Goal: Information Seeking & Learning: Learn about a topic

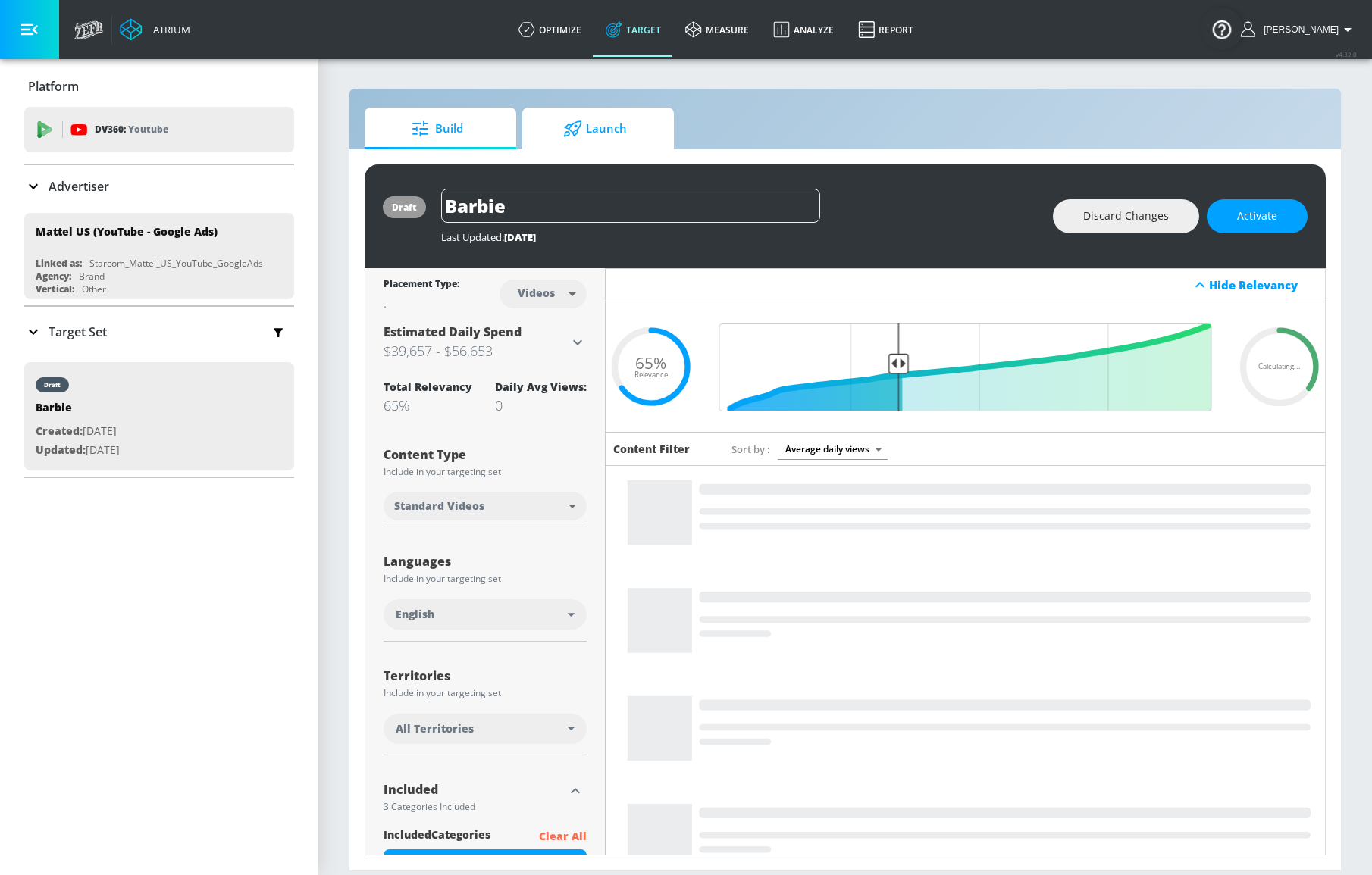
click at [596, 125] on span "Launch" at bounding box center [595, 129] width 116 height 37
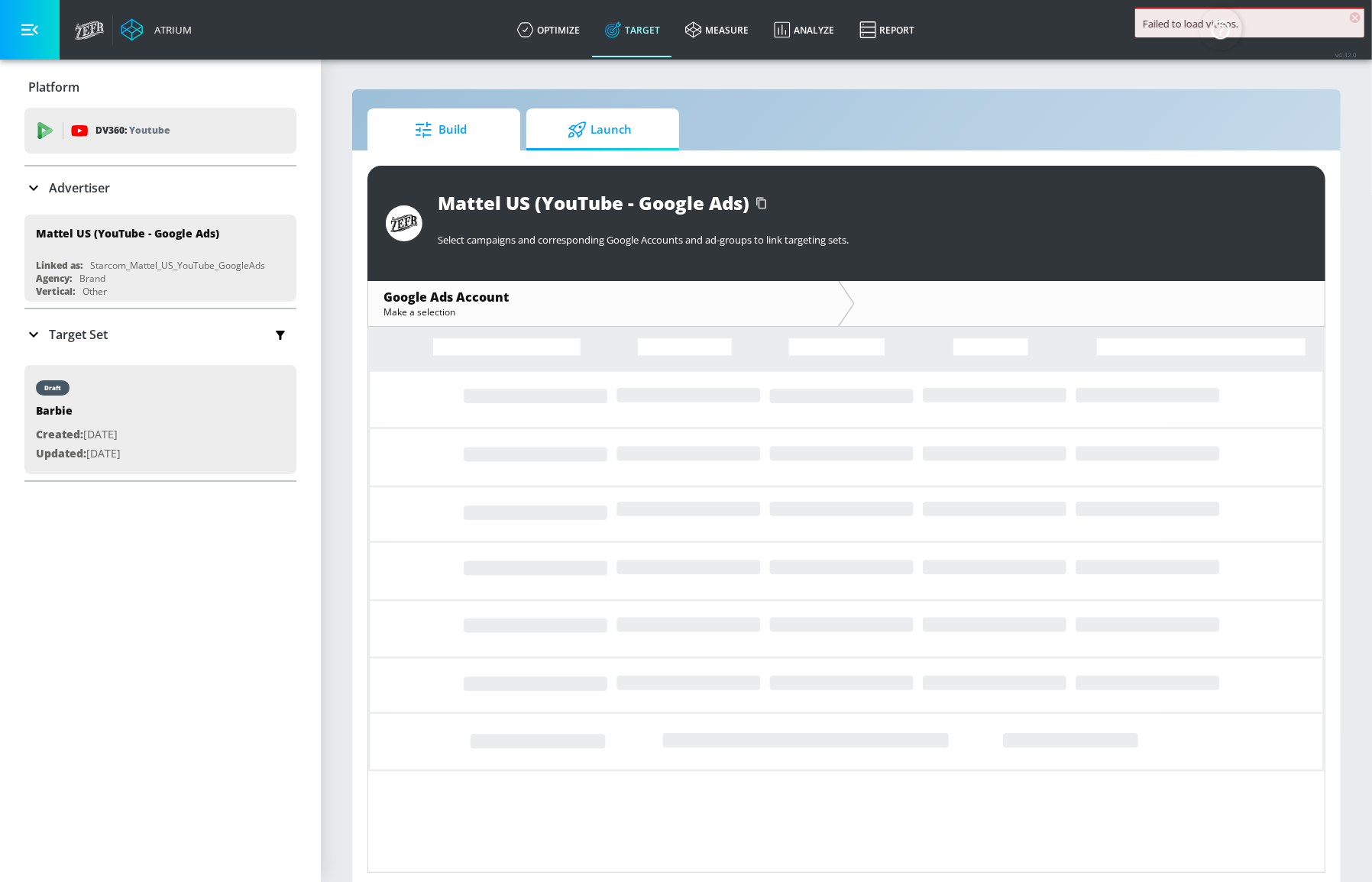
click at [443, 130] on span "Build" at bounding box center [440, 130] width 116 height 37
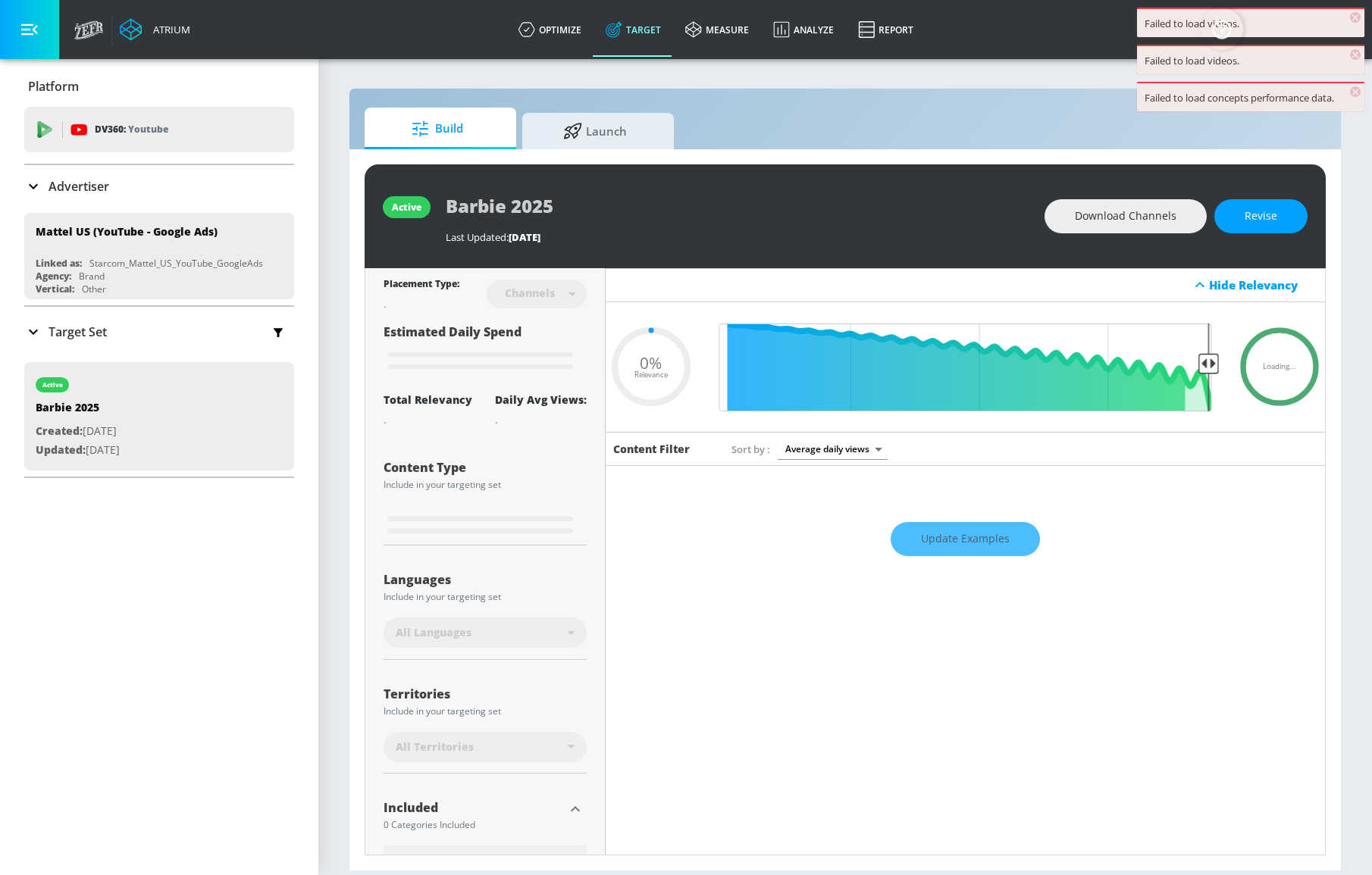
type input "0.65"
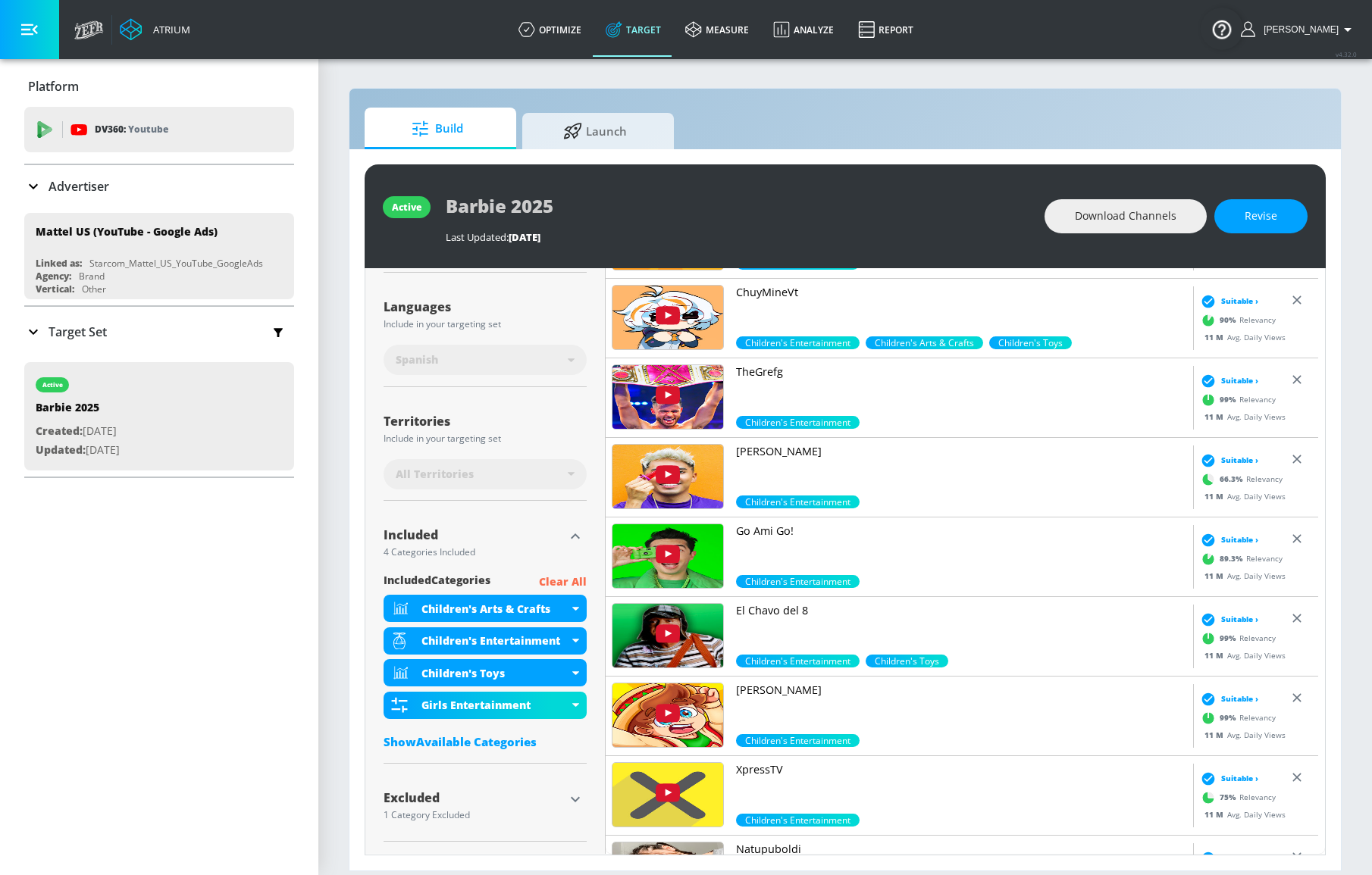
scroll to position [255, 0]
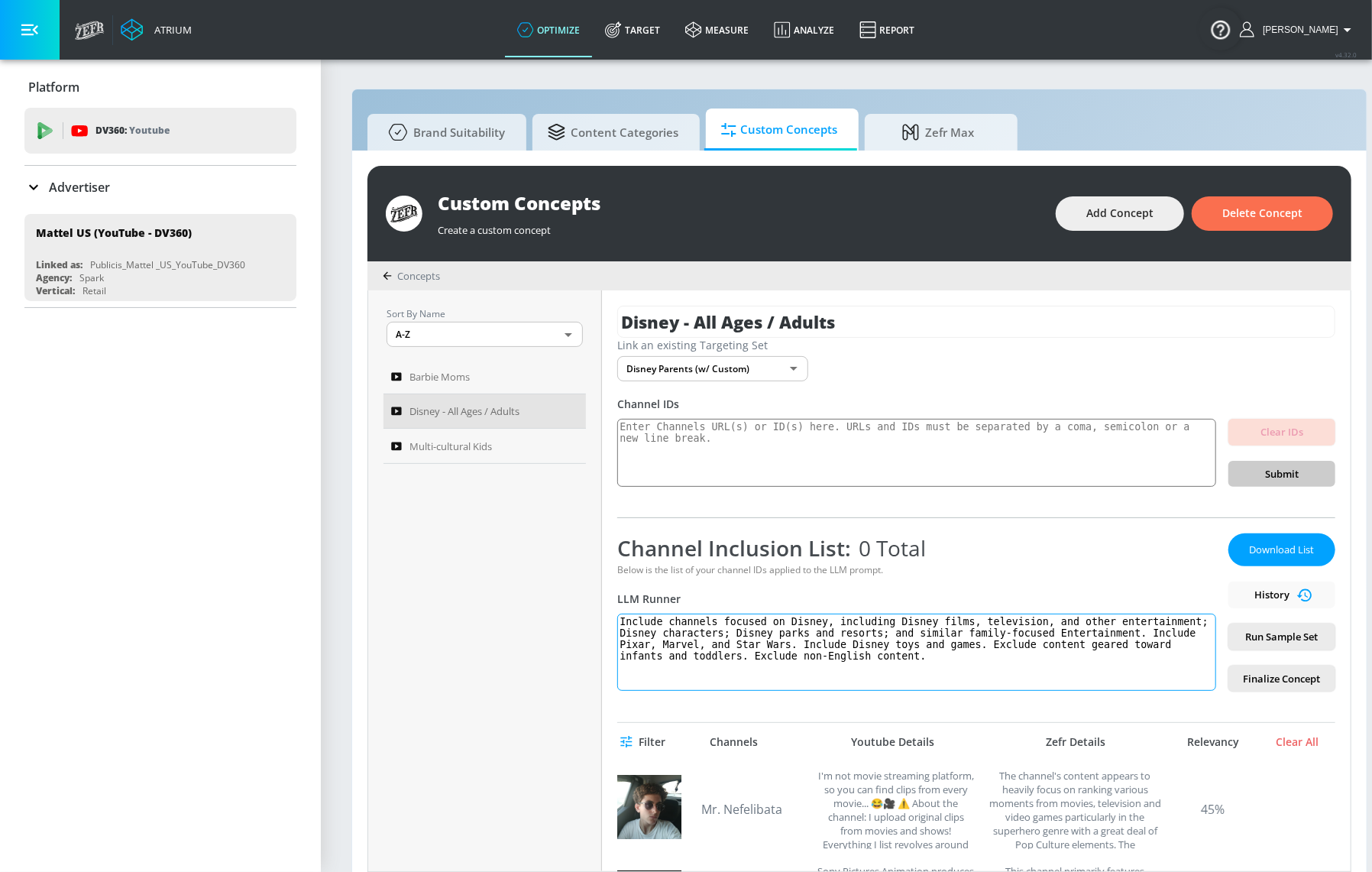
drag, startPoint x: 762, startPoint y: 626, endPoint x: 825, endPoint y: 624, distance: 63.0
click at [821, 625] on textarea "Include channels focused on Disney, including Disney films, television, and oth…" at bounding box center [916, 653] width 598 height 77
click at [825, 624] on textarea "Include channels focused on Disney, including Disney films, television, and oth…" at bounding box center [916, 653] width 598 height 77
drag, startPoint x: 824, startPoint y: 620, endPoint x: 1170, endPoint y: 665, distance: 348.9
click at [1170, 665] on textarea "Include channels focused on Disney, including Disney films, television, and oth…" at bounding box center [916, 653] width 598 height 77
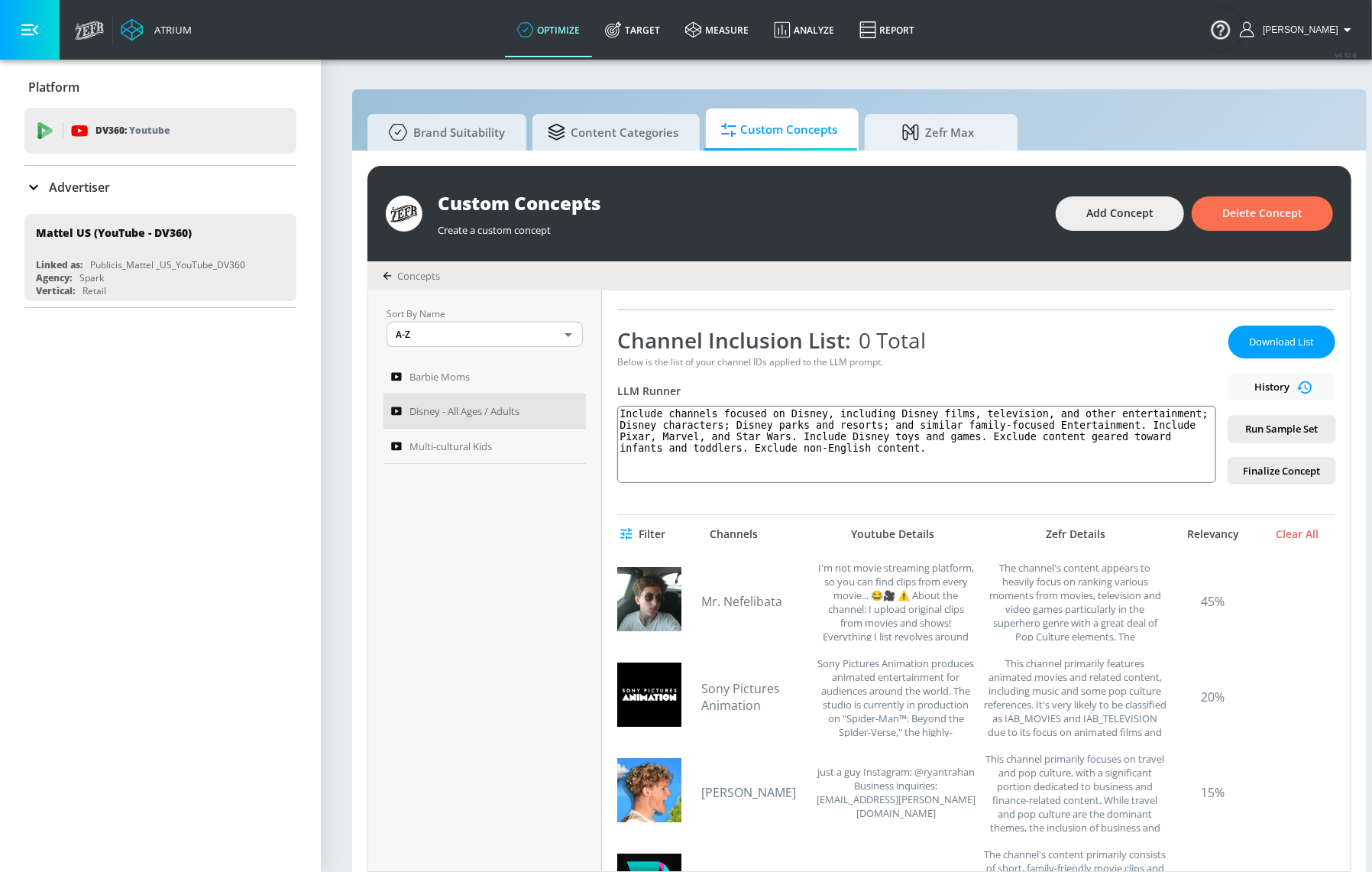
click at [1212, 527] on div "Relevancy" at bounding box center [1212, 534] width 76 height 14
click at [1189, 527] on div "Relevancy" at bounding box center [1212, 534] width 76 height 14
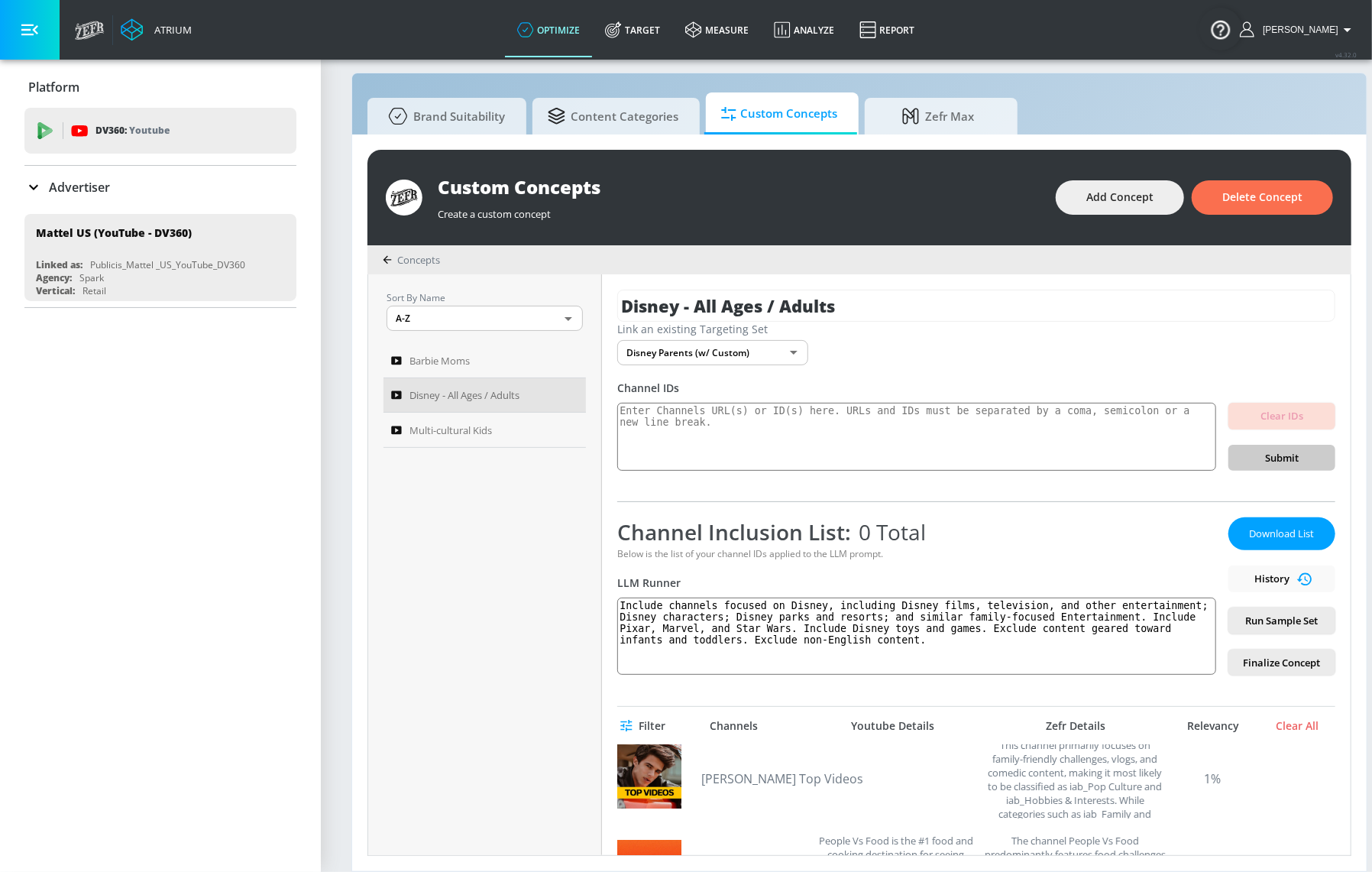
click at [672, 30] on link "Target" at bounding box center [633, 30] width 80 height 55
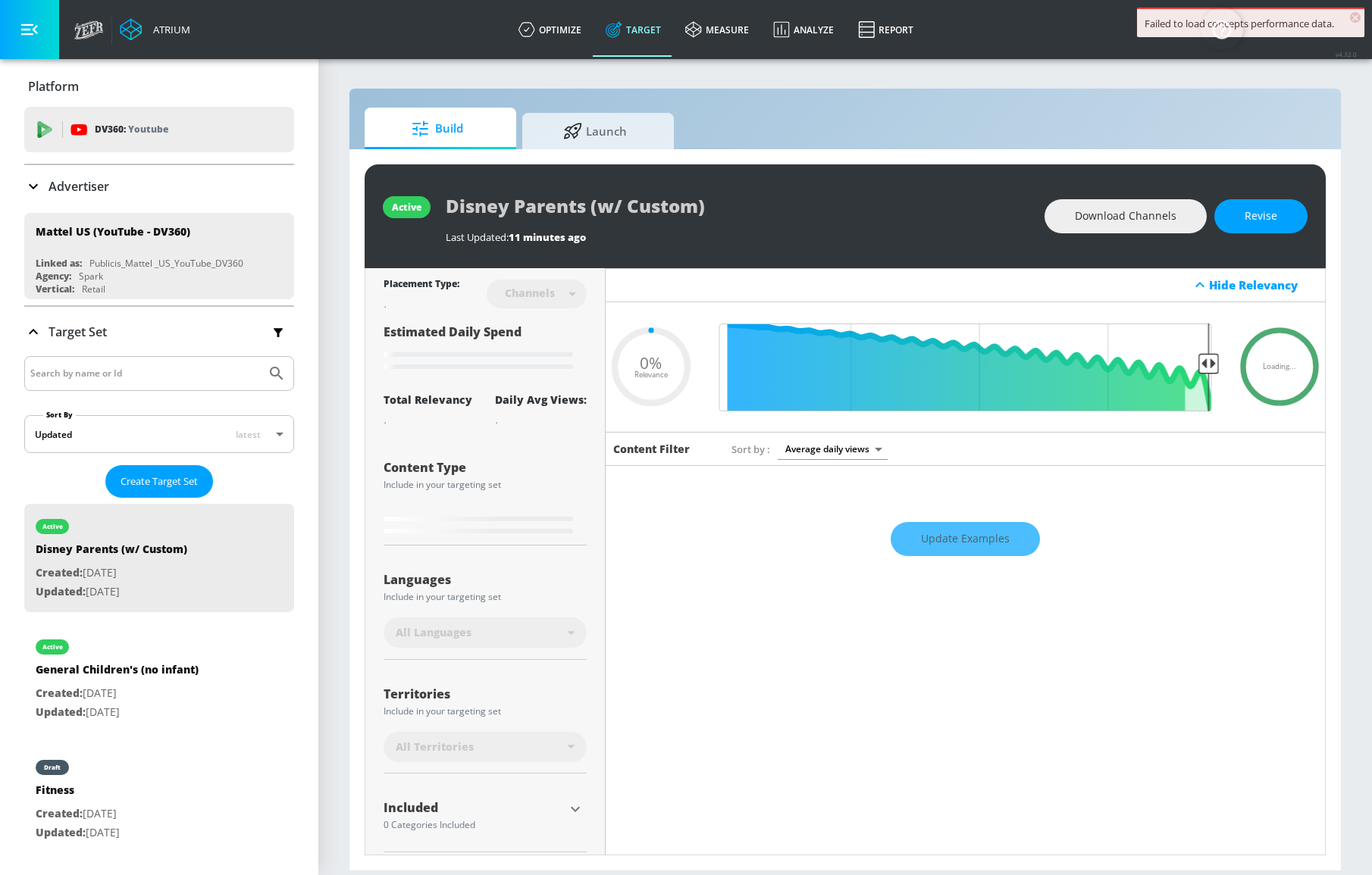
type input "0.05"
click at [635, 121] on span "Launch" at bounding box center [595, 129] width 116 height 37
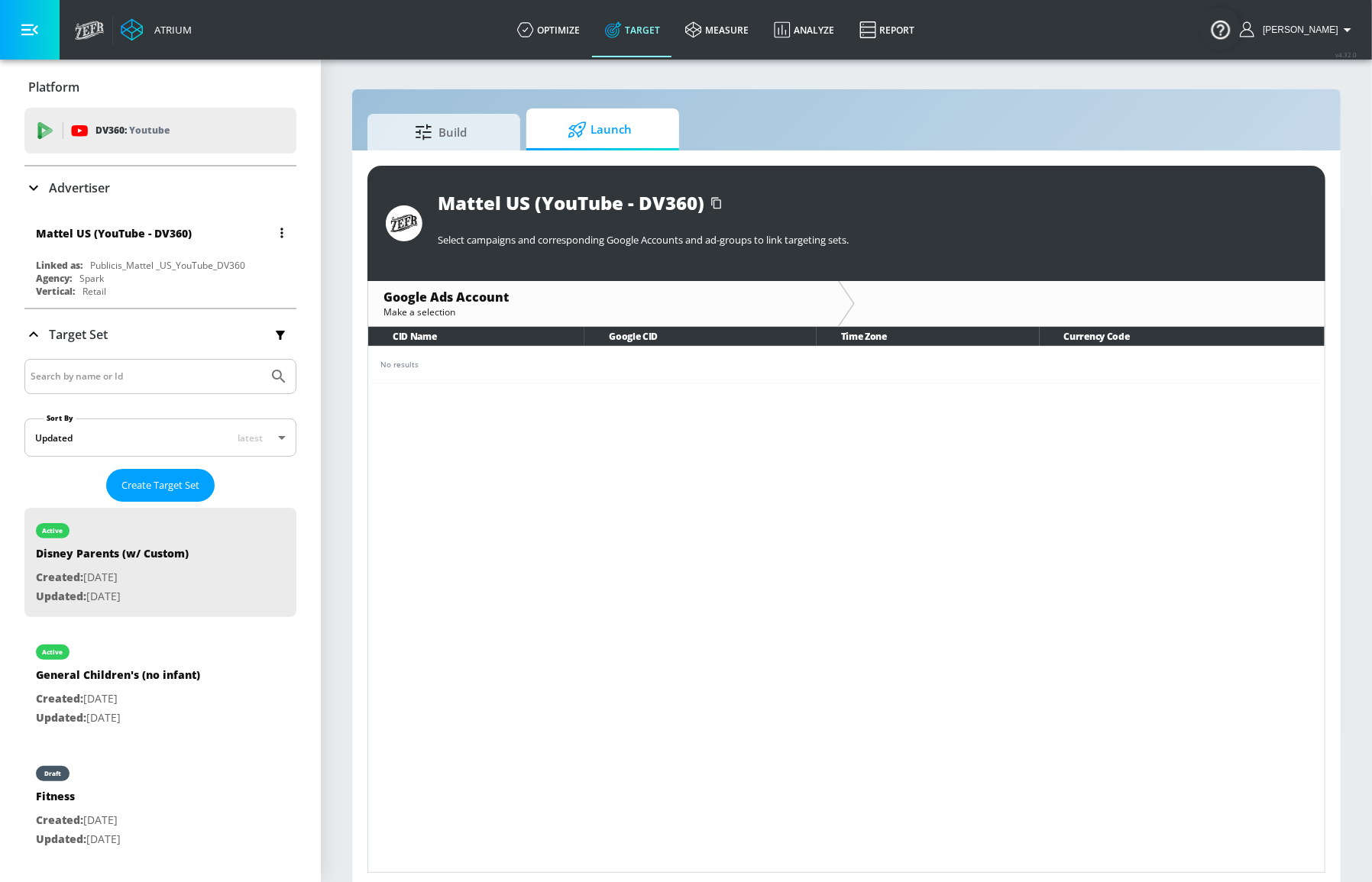
click at [165, 267] on div "Publicis_Mattel _US_YouTube_DV360" at bounding box center [167, 265] width 155 height 13
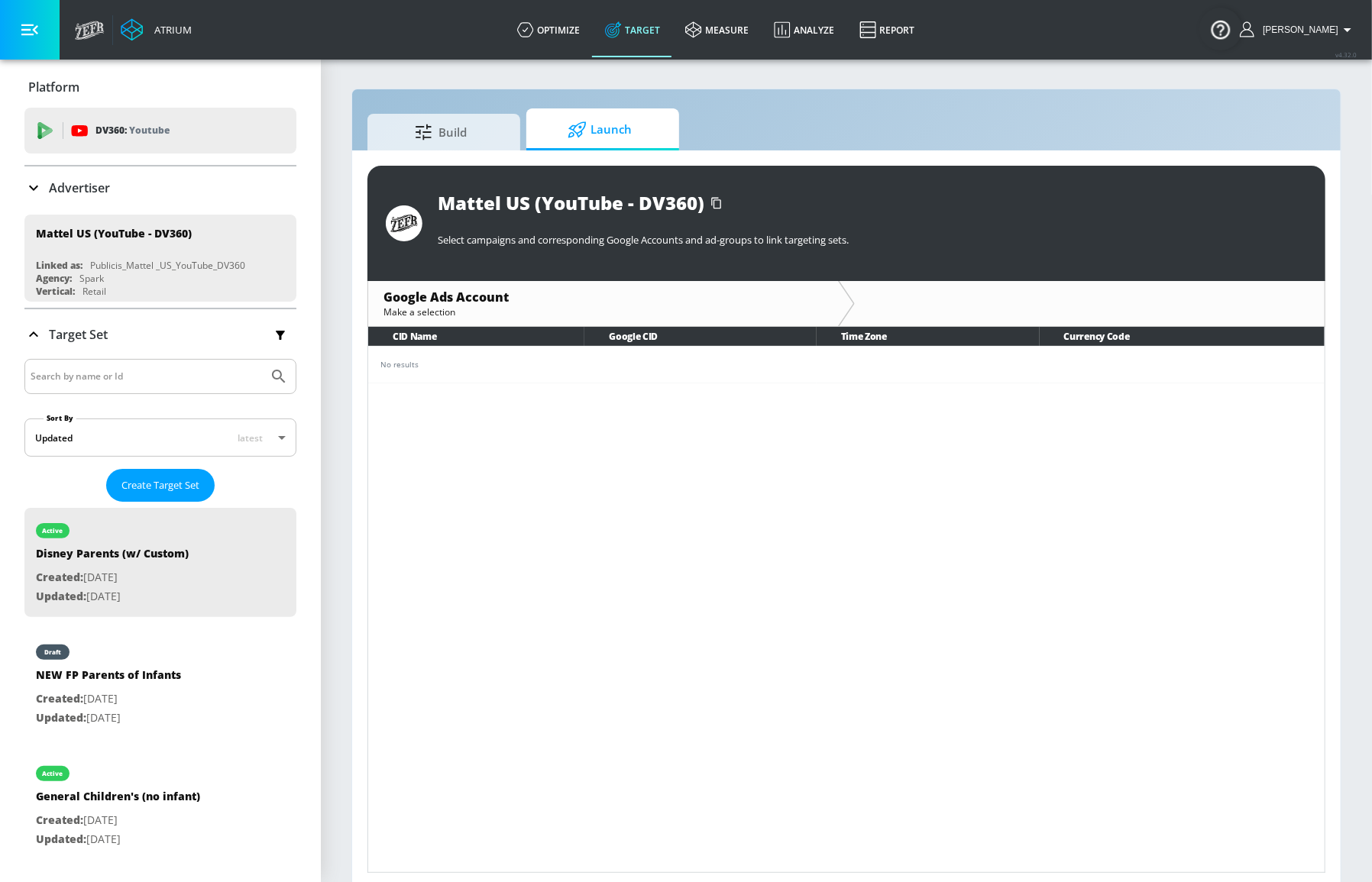
click at [125, 181] on div "Advertiser" at bounding box center [160, 187] width 272 height 18
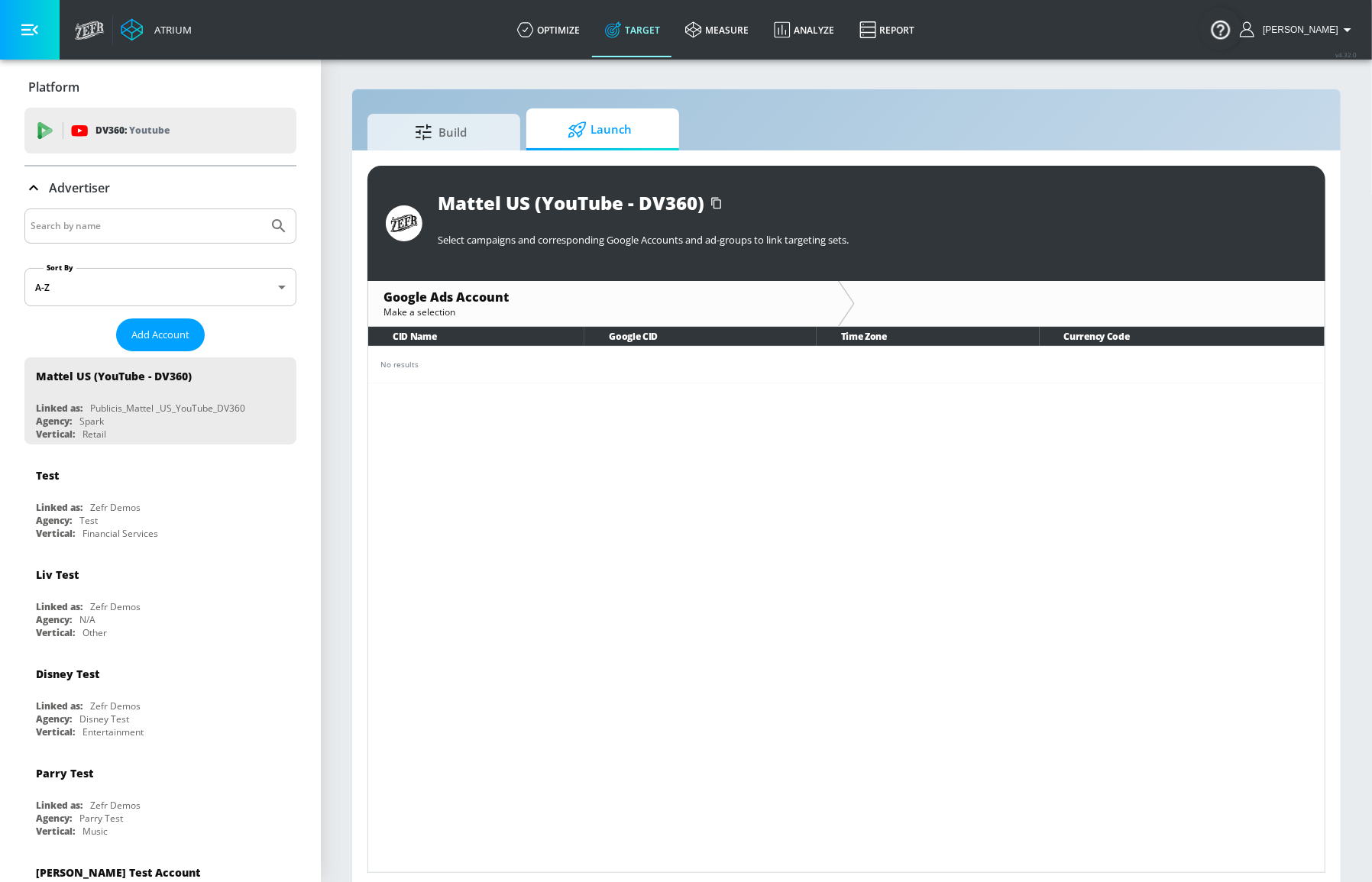
click at [161, 222] on input "Search by name" at bounding box center [146, 226] width 231 height 20
type input "copilot"
click at [262, 210] on button "Submit Search" at bounding box center [279, 227] width 34 height 34
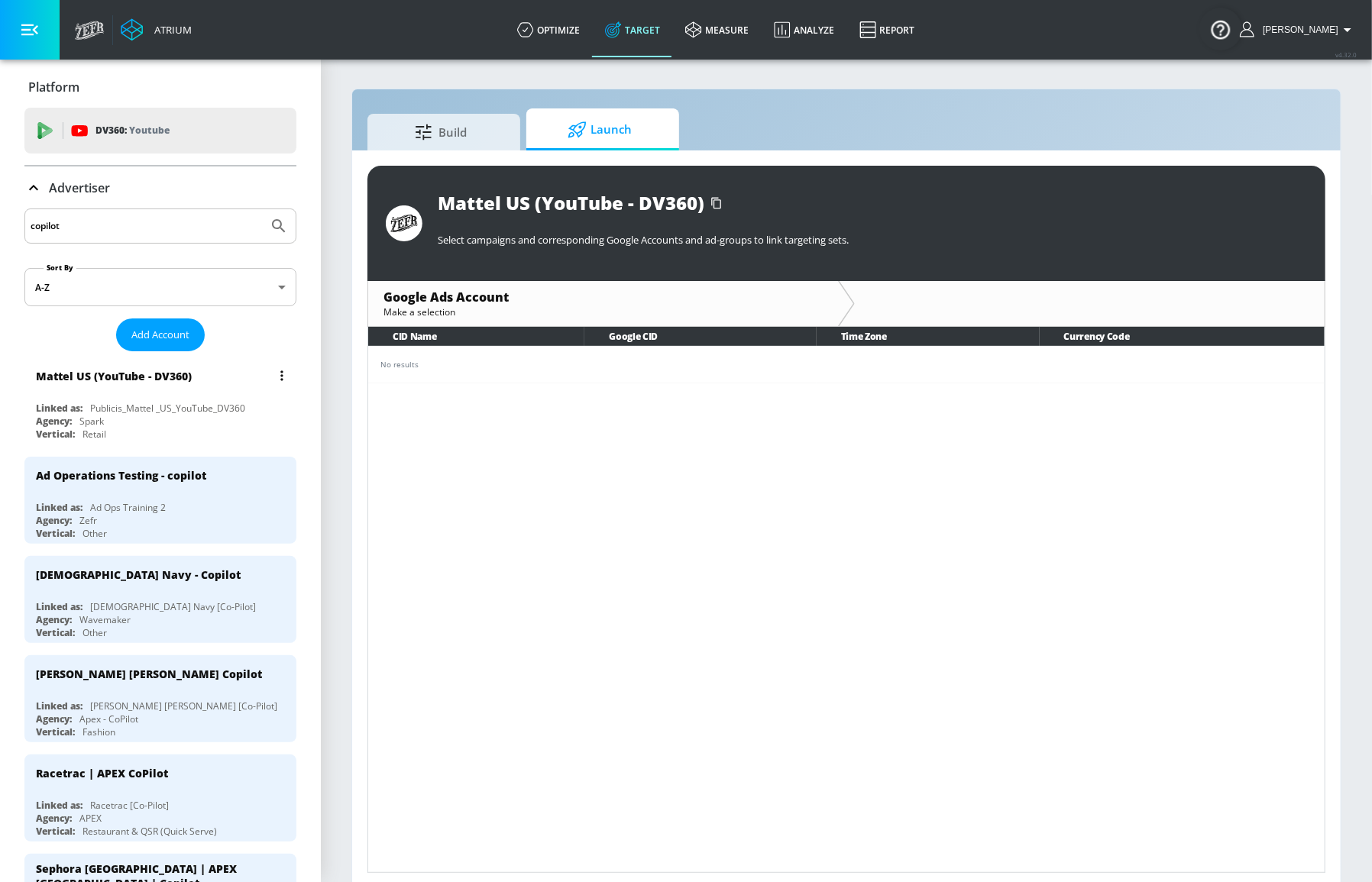
click at [219, 419] on div "Agency: Spark" at bounding box center [164, 421] width 256 height 13
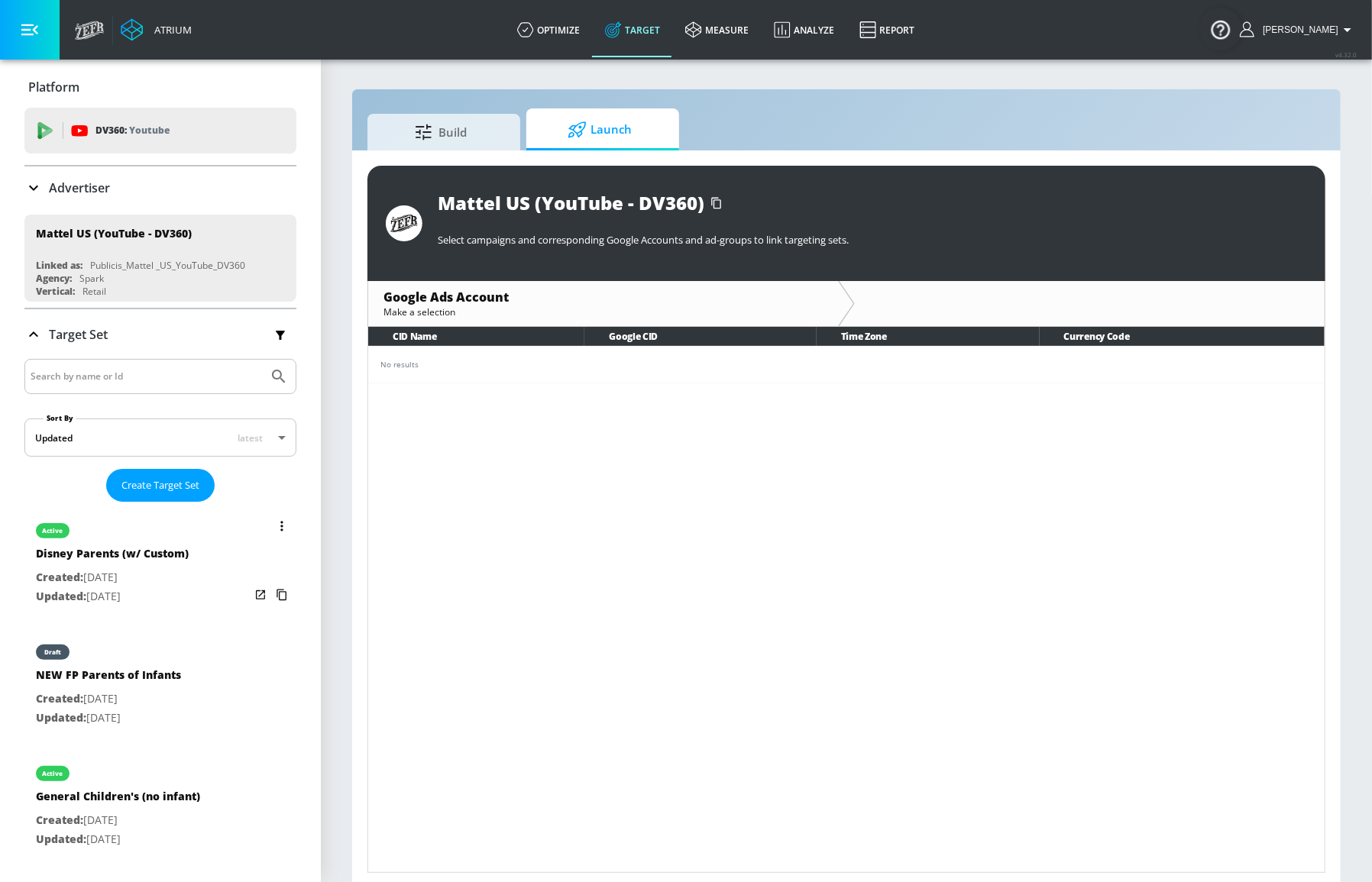
click at [133, 571] on p "Created: [DATE]" at bounding box center [112, 578] width 153 height 19
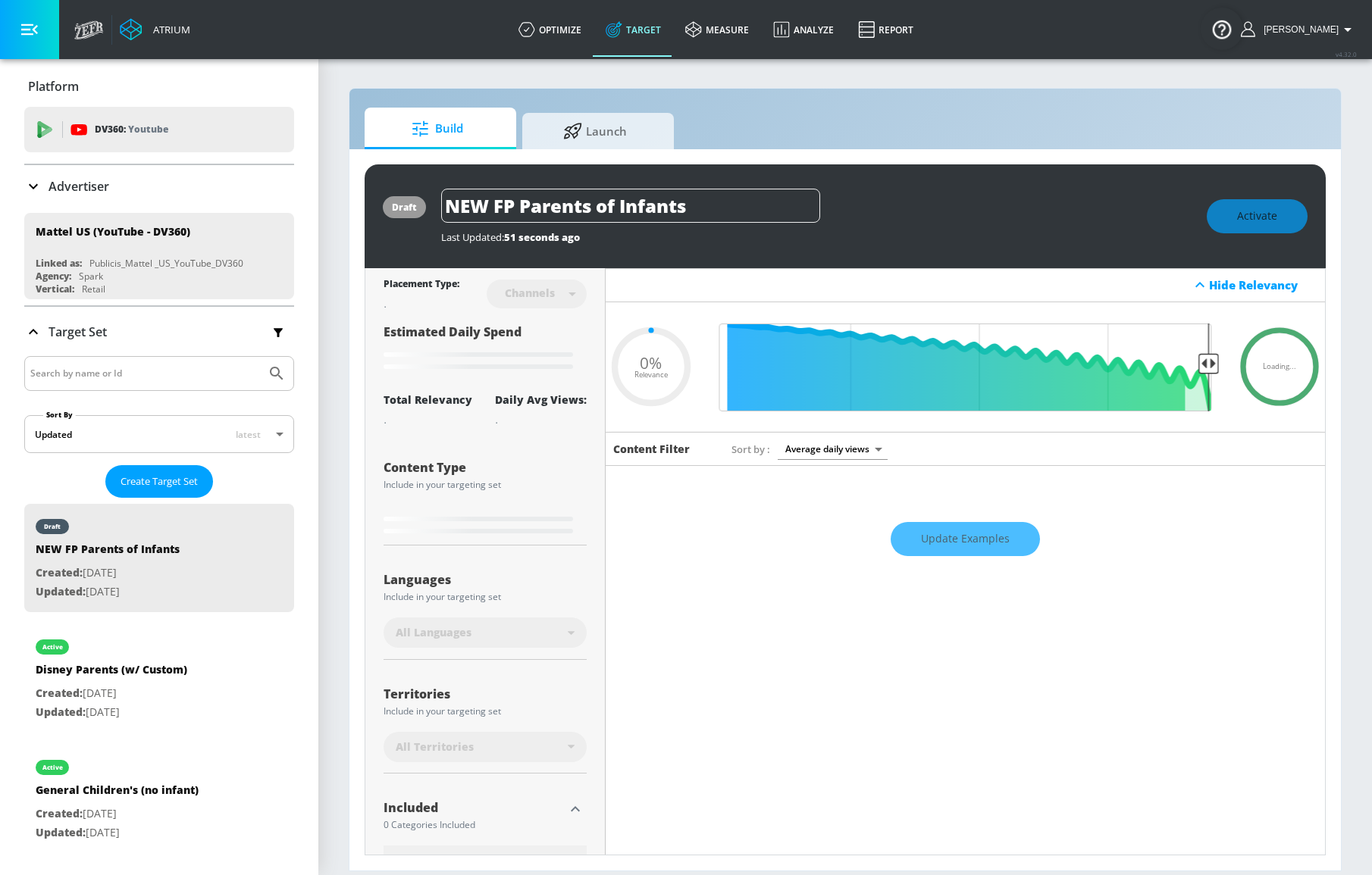
type input "0.05"
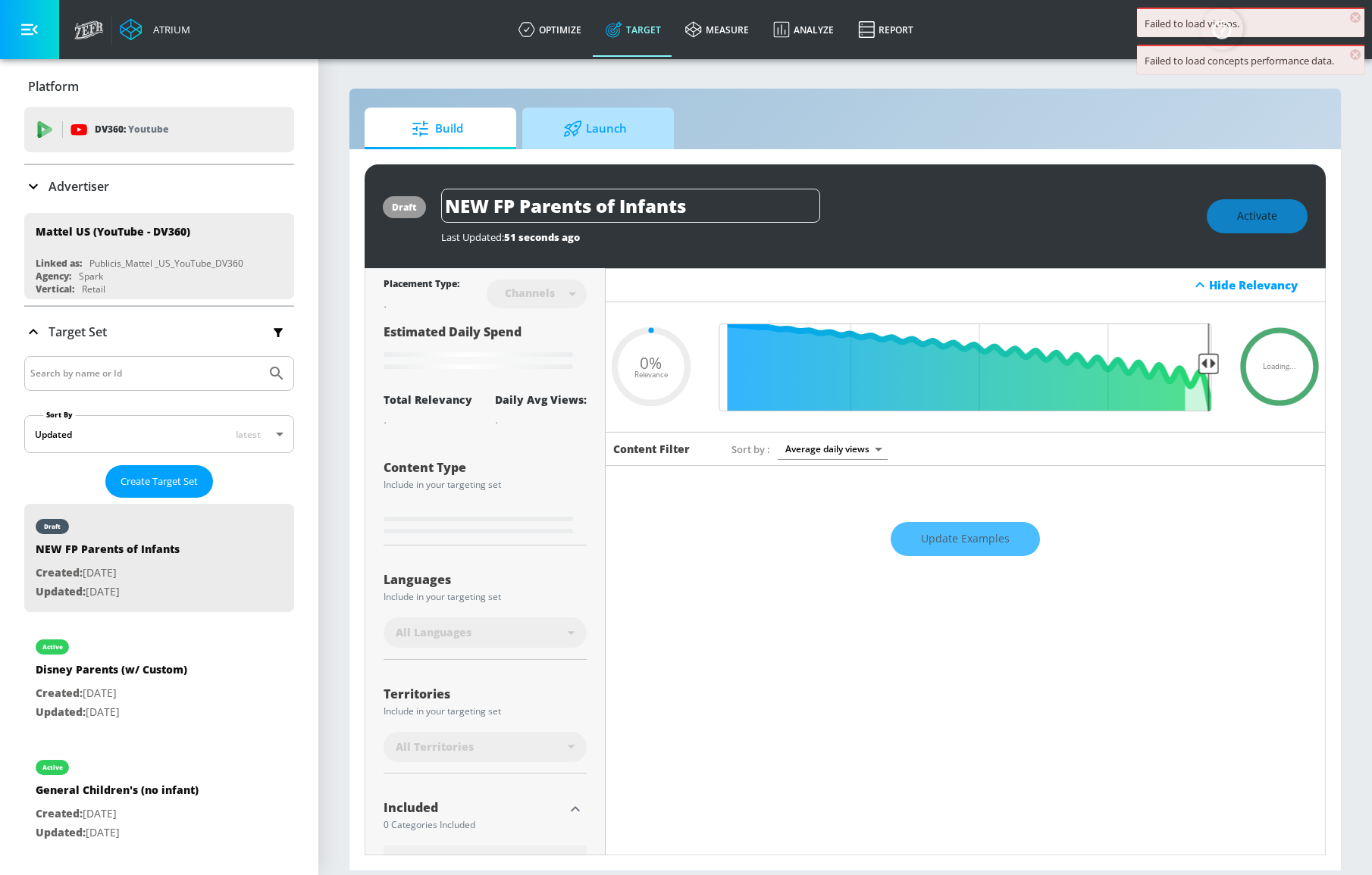
click at [592, 135] on span "Launch" at bounding box center [595, 129] width 116 height 37
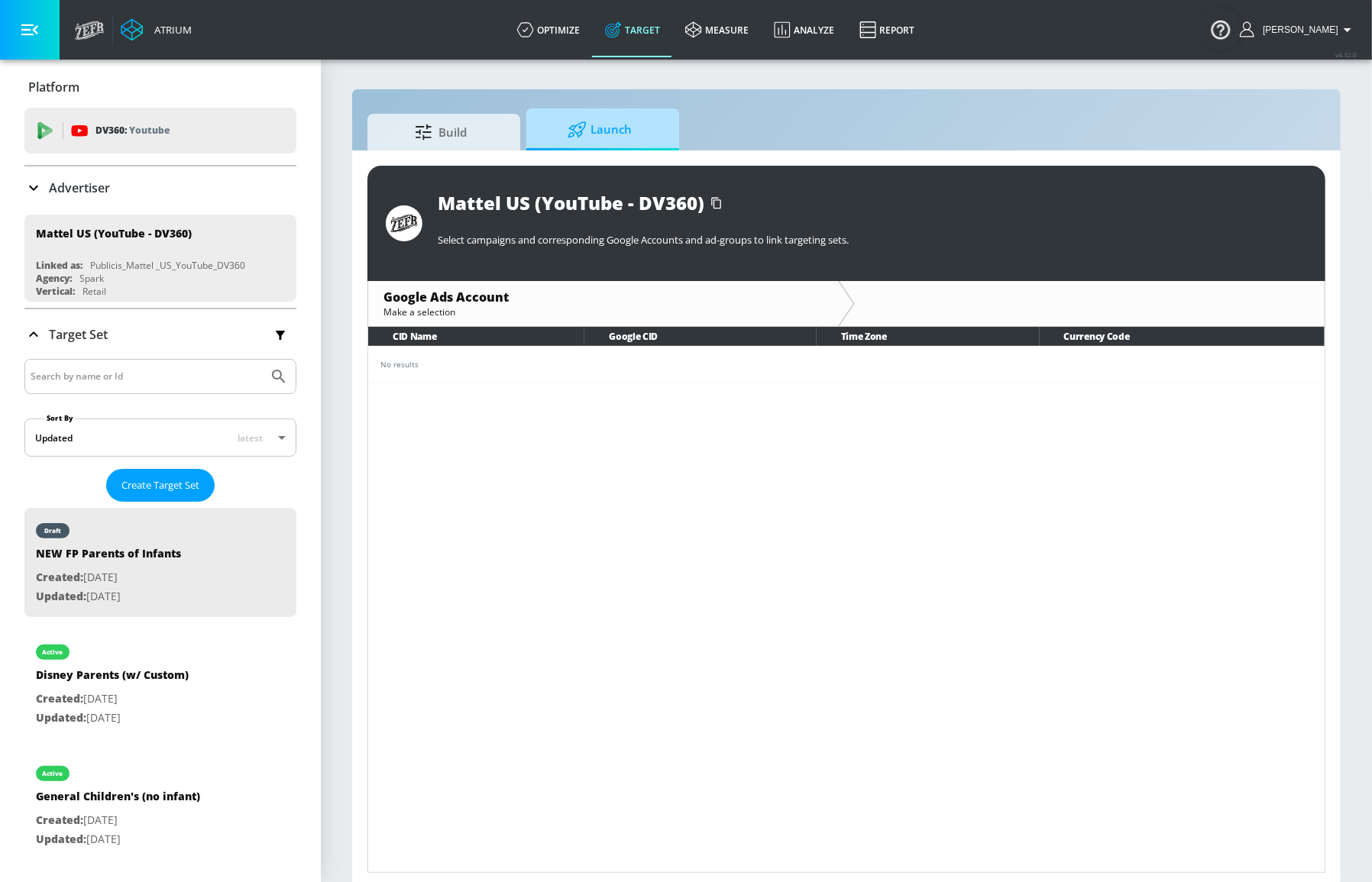
click at [617, 119] on span "Launch" at bounding box center [599, 130] width 116 height 37
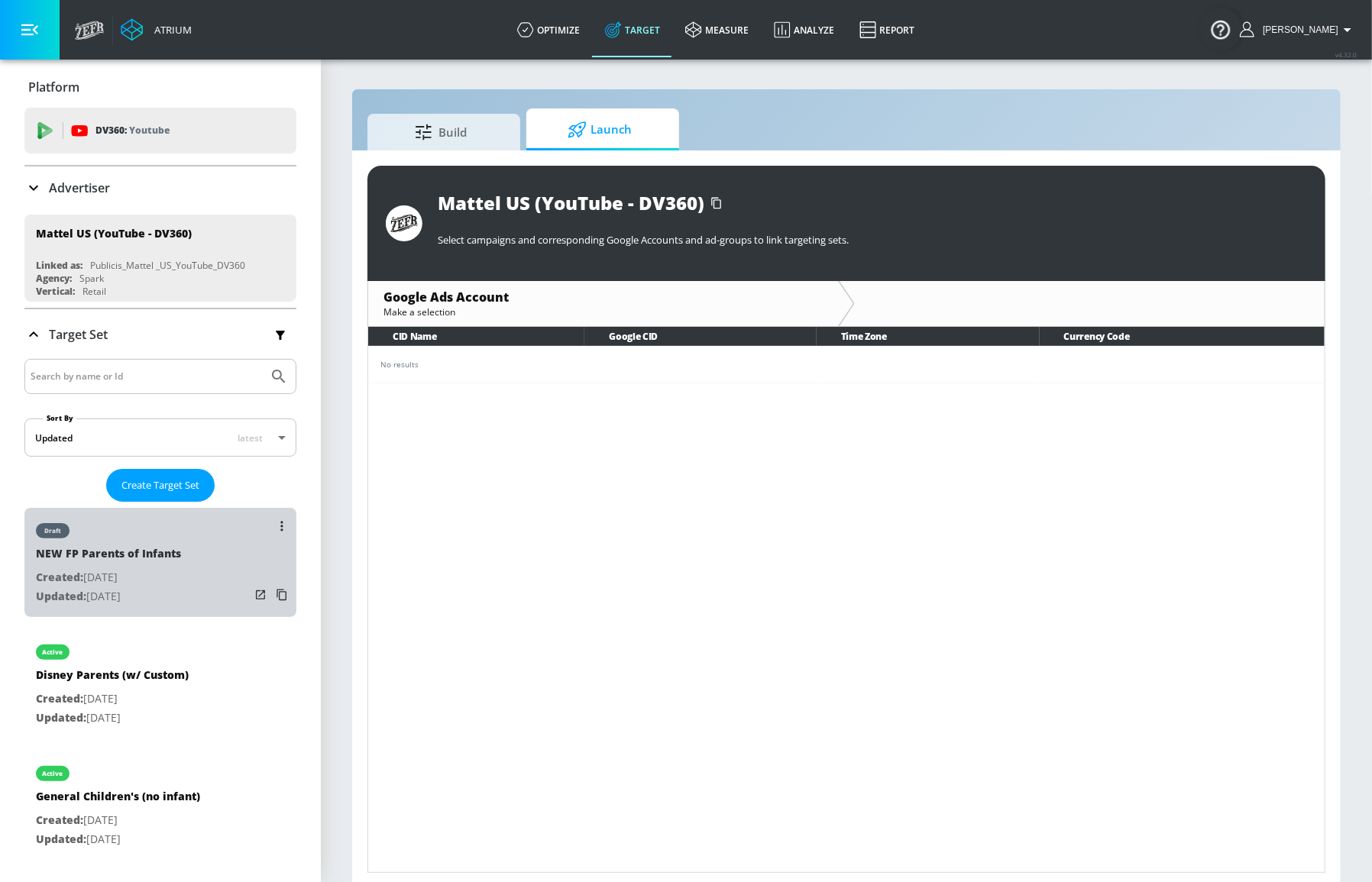
click at [198, 566] on div "draft NEW FP Parents of Infants Created: [DATE] Updated: [DATE]" at bounding box center [160, 562] width 272 height 109
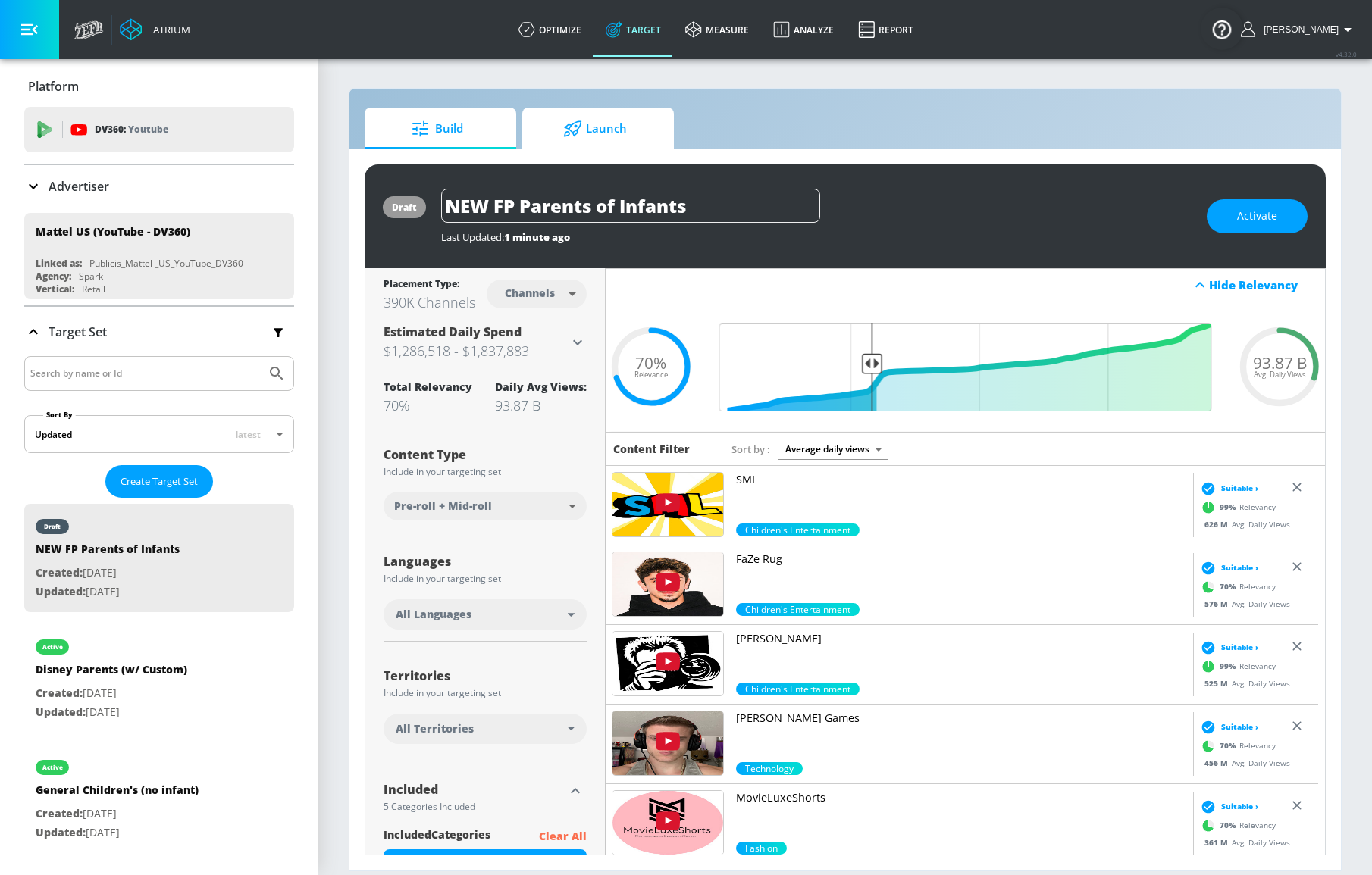
drag, startPoint x: 580, startPoint y: 139, endPoint x: 592, endPoint y: 147, distance: 14.4
click at [580, 139] on span "Launch" at bounding box center [595, 129] width 116 height 37
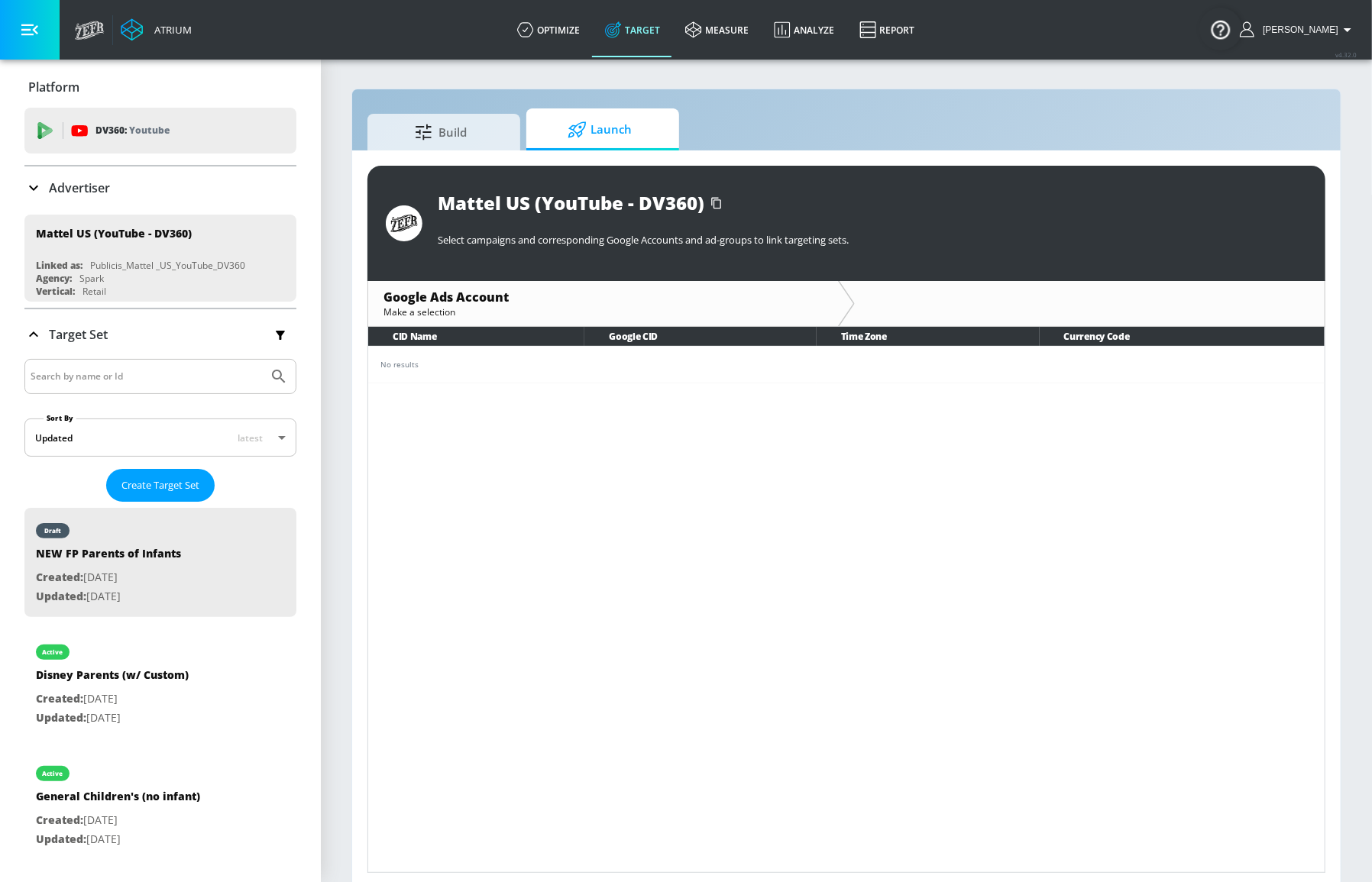
click at [247, 179] on div "Advertiser" at bounding box center [160, 187] width 272 height 18
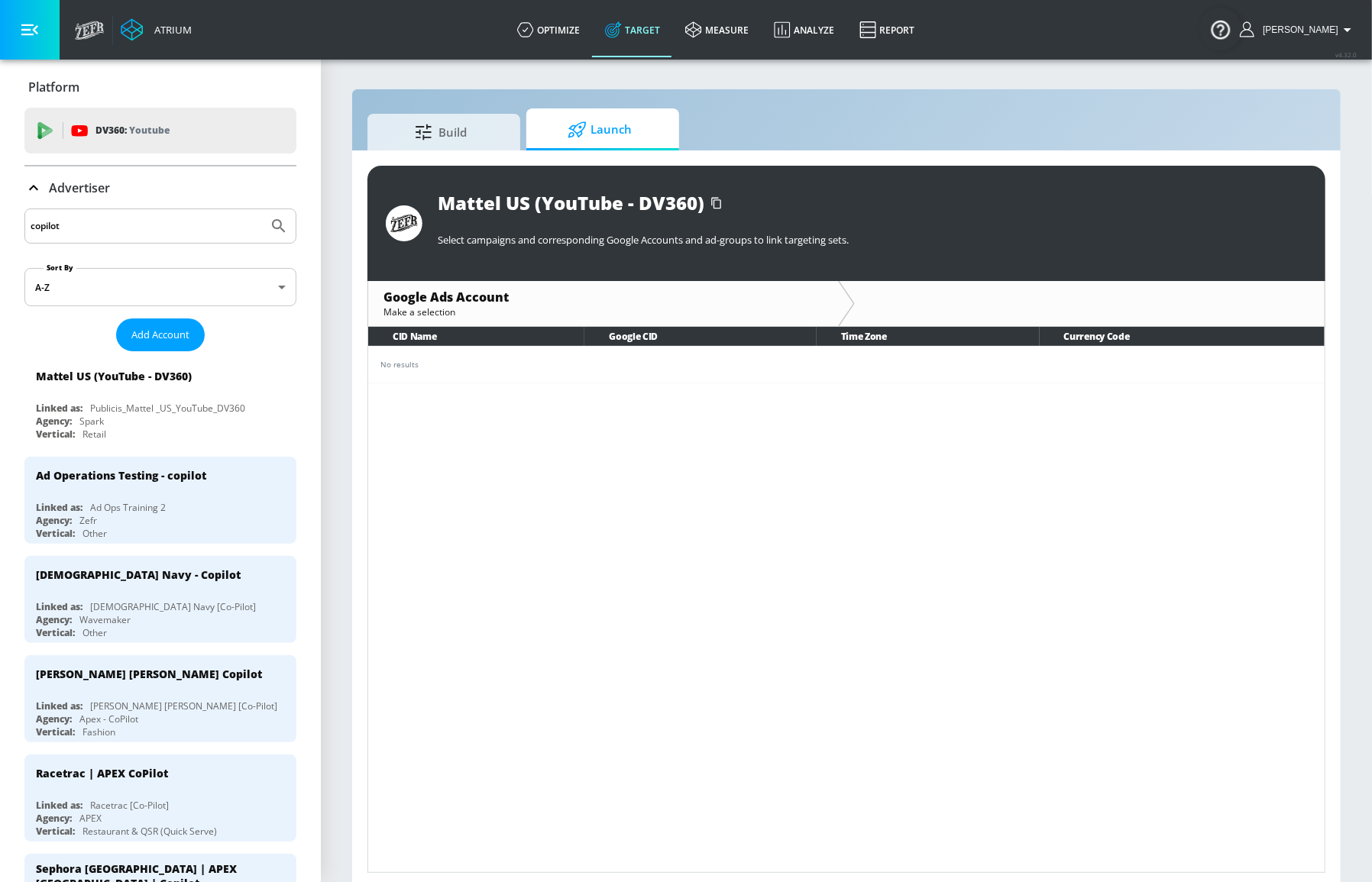
click at [207, 219] on input "copilot" at bounding box center [146, 226] width 231 height 20
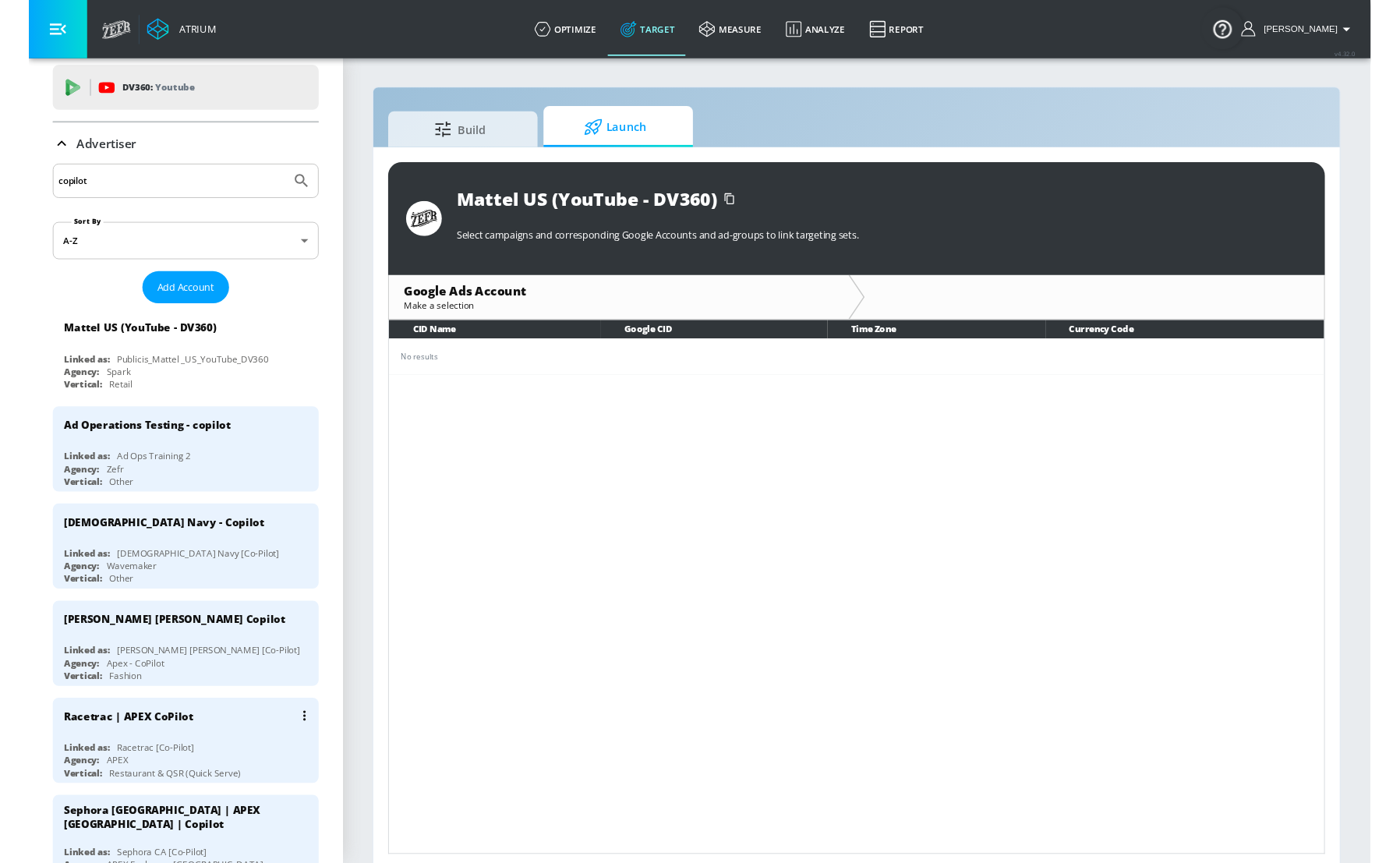
scroll to position [212, 0]
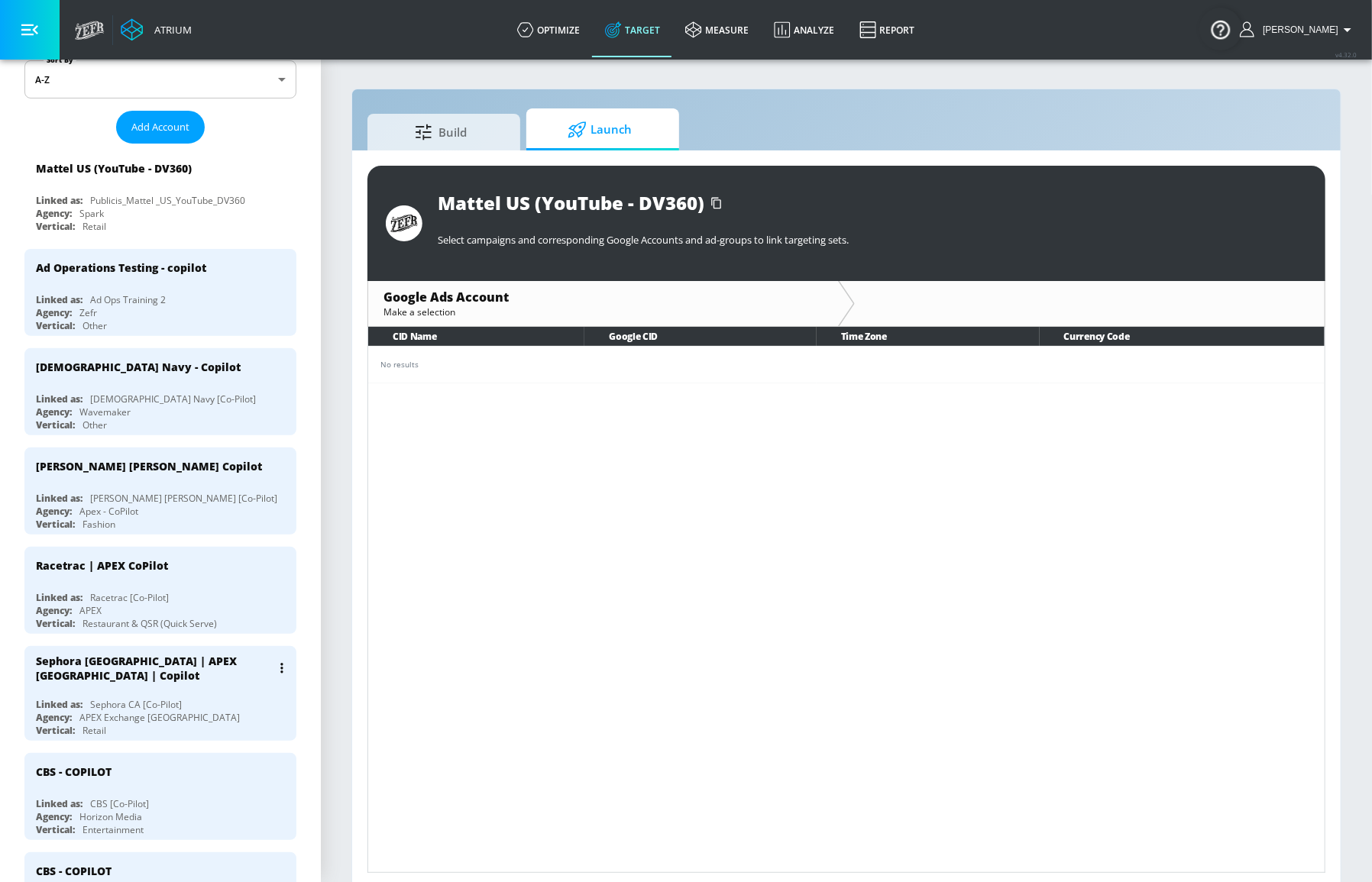
click at [204, 664] on div "Sephora [GEOGRAPHIC_DATA] | APEX [GEOGRAPHIC_DATA] | Copilot" at bounding box center [164, 668] width 256 height 44
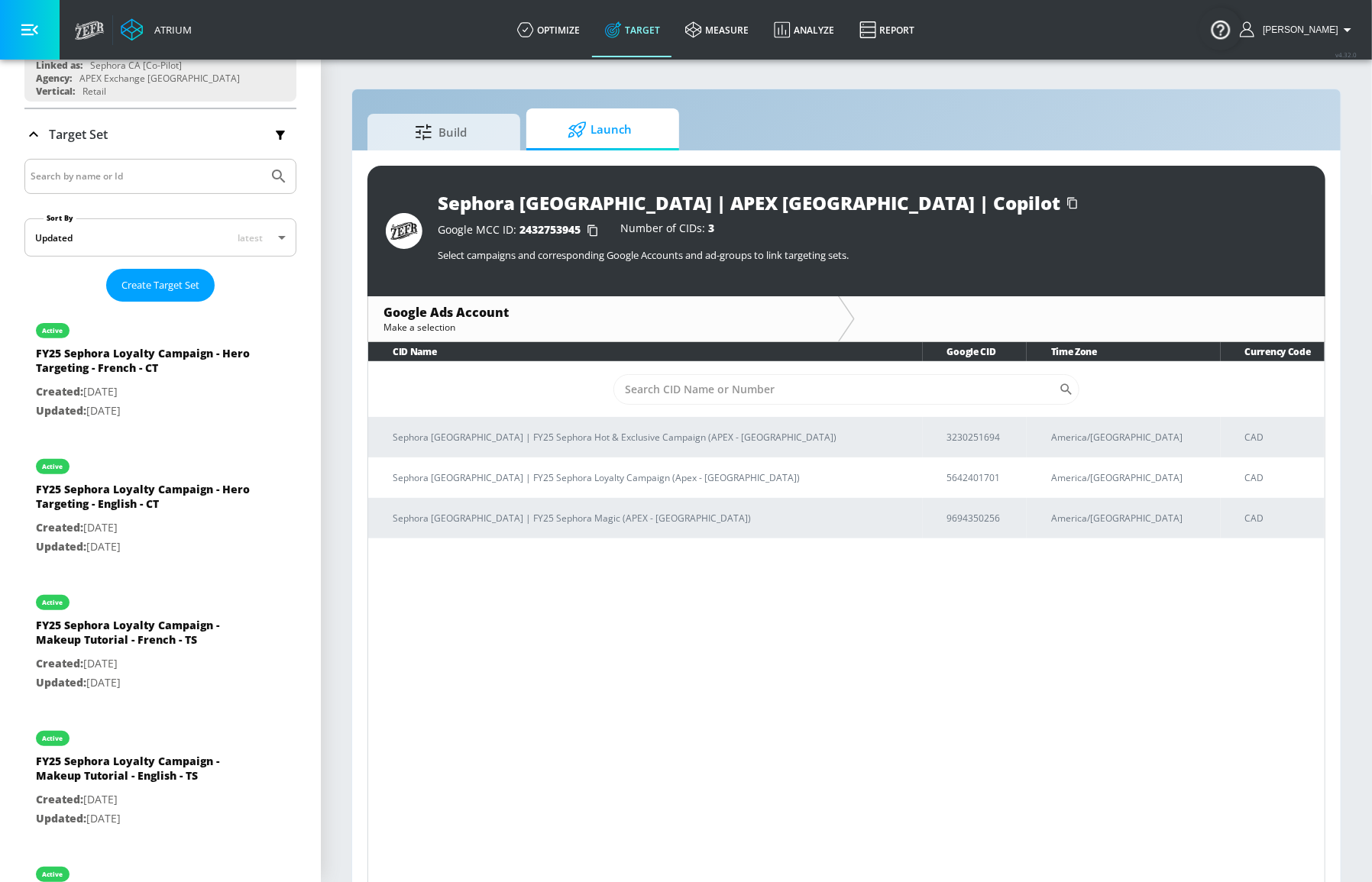
click at [1260, 678] on div "CID Name Google CID Time Zone Currency Code ​ Sephora [GEOGRAPHIC_DATA] | FY25 …" at bounding box center [846, 615] width 958 height 546
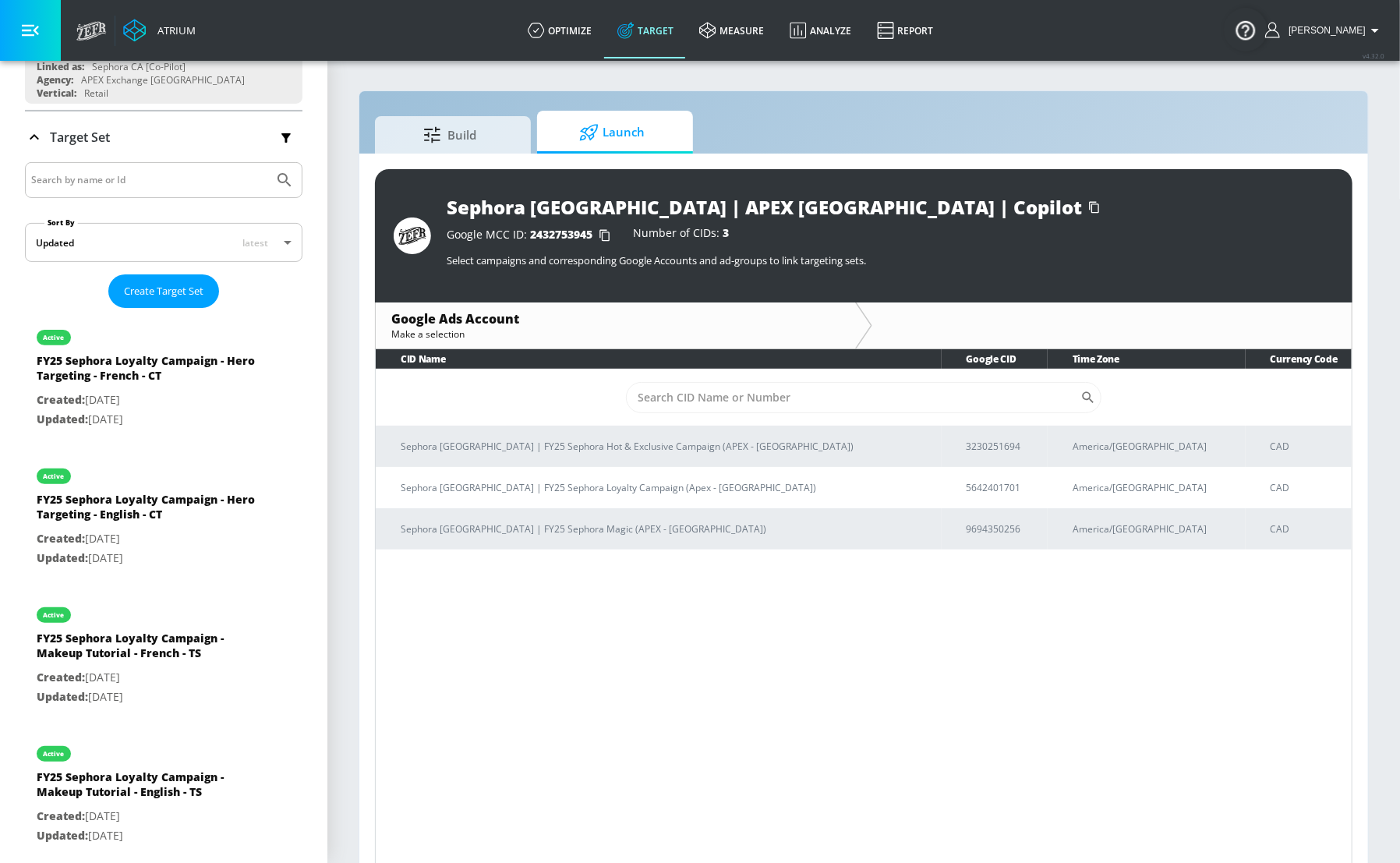
click at [1307, 616] on div "CID Name Google CID Time Zone Currency Code ​ Sephora [GEOGRAPHIC_DATA] | FY25 …" at bounding box center [863, 609] width 977 height 520
click at [1296, 647] on div "CID Name Google CID Time Zone Currency Code ​ Sephora [GEOGRAPHIC_DATA] | FY25 …" at bounding box center [863, 609] width 977 height 520
click at [1304, 442] on p "CAD" at bounding box center [1304, 447] width 69 height 16
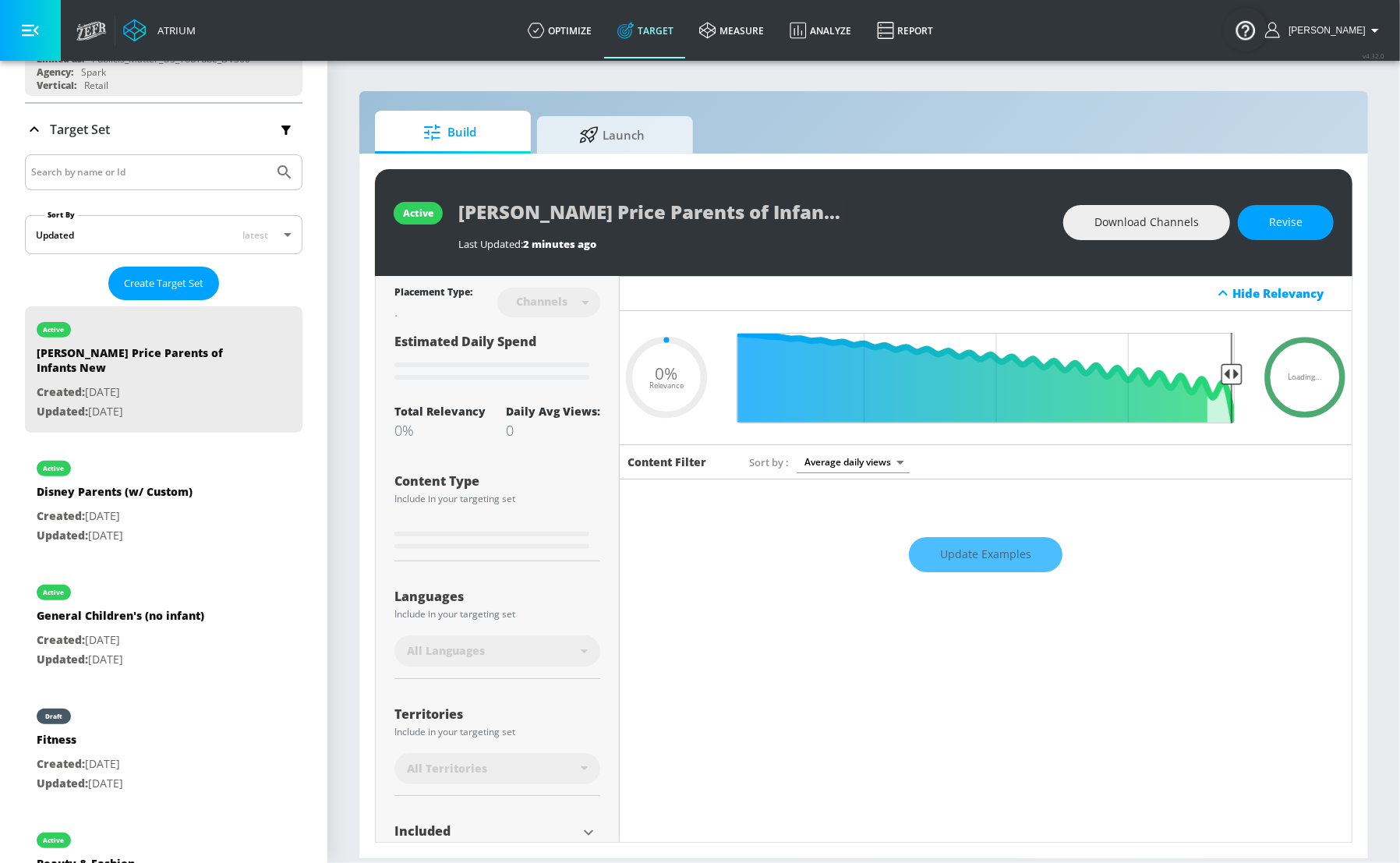
type input "0.05"
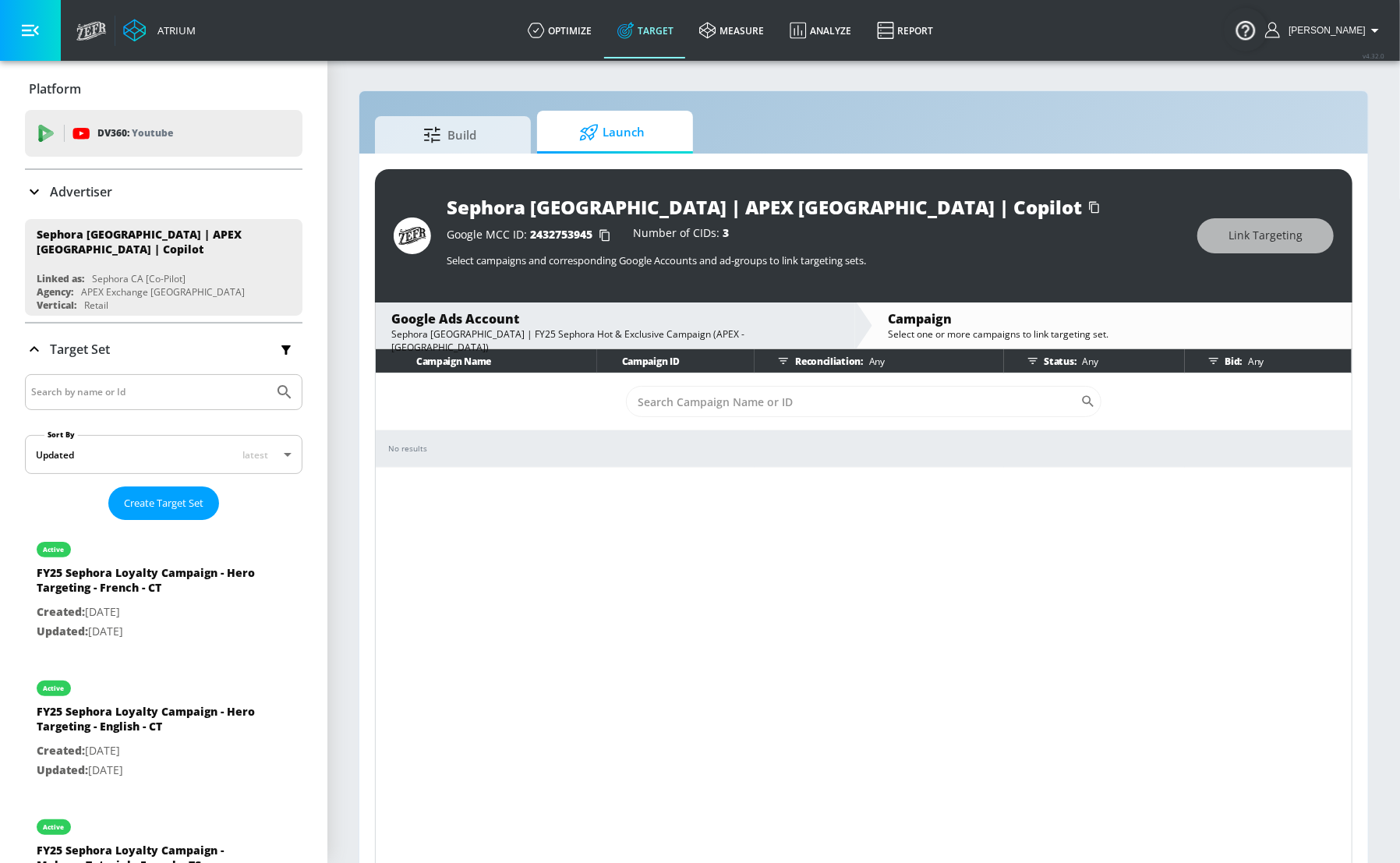
click at [625, 334] on div "Sephora [GEOGRAPHIC_DATA] | FY25 Sephora Hot & Exclusive Campaign (APEX - [GEOG…" at bounding box center [615, 340] width 448 height 26
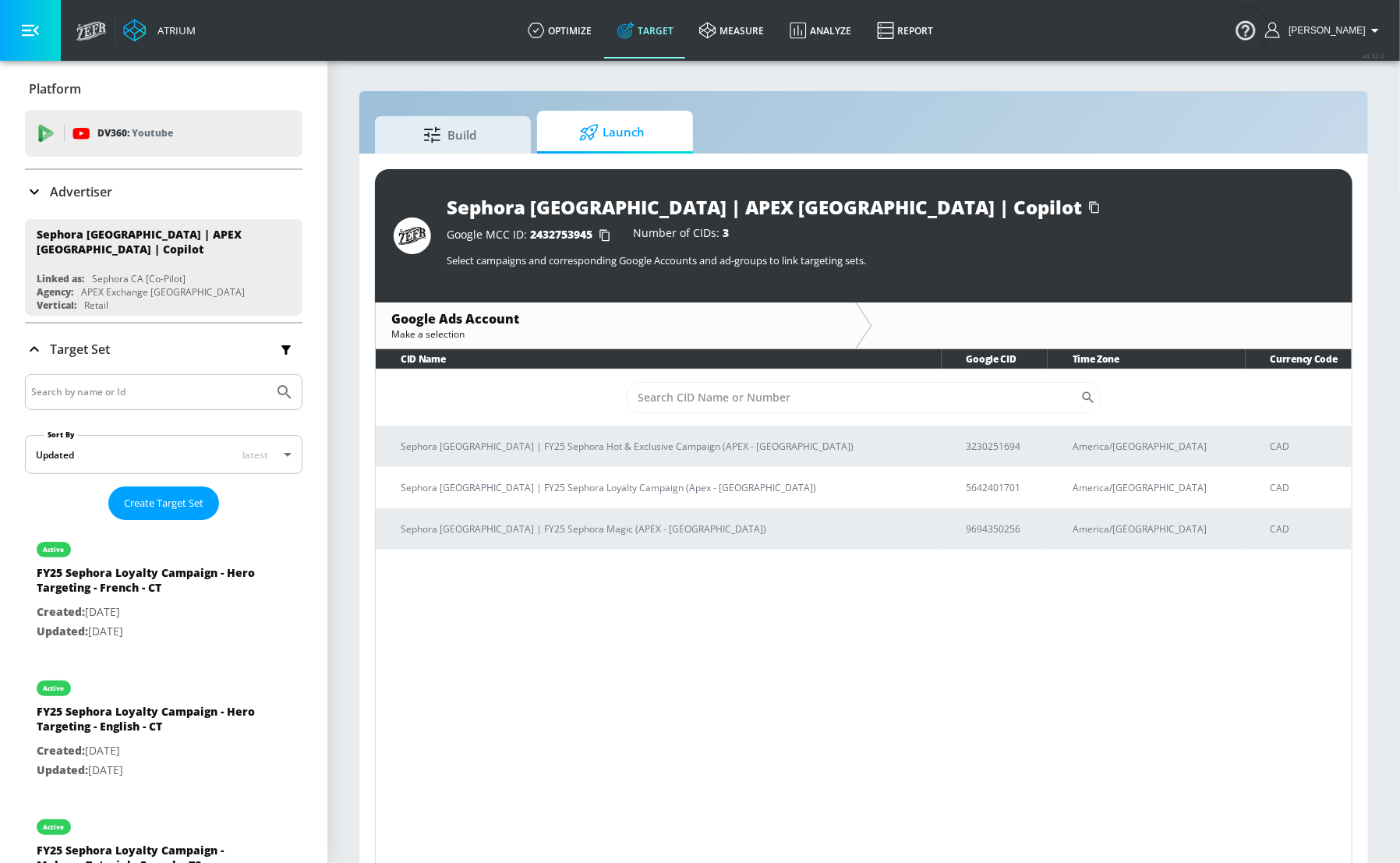
click at [1328, 357] on th "Currency Code" at bounding box center [1298, 359] width 106 height 20
click at [716, 438] on p "Sephora [GEOGRAPHIC_DATA] | FY25 Sephora Hot & Exclusive Campaign (APEX - [GEOG…" at bounding box center [666, 447] width 528 height 16
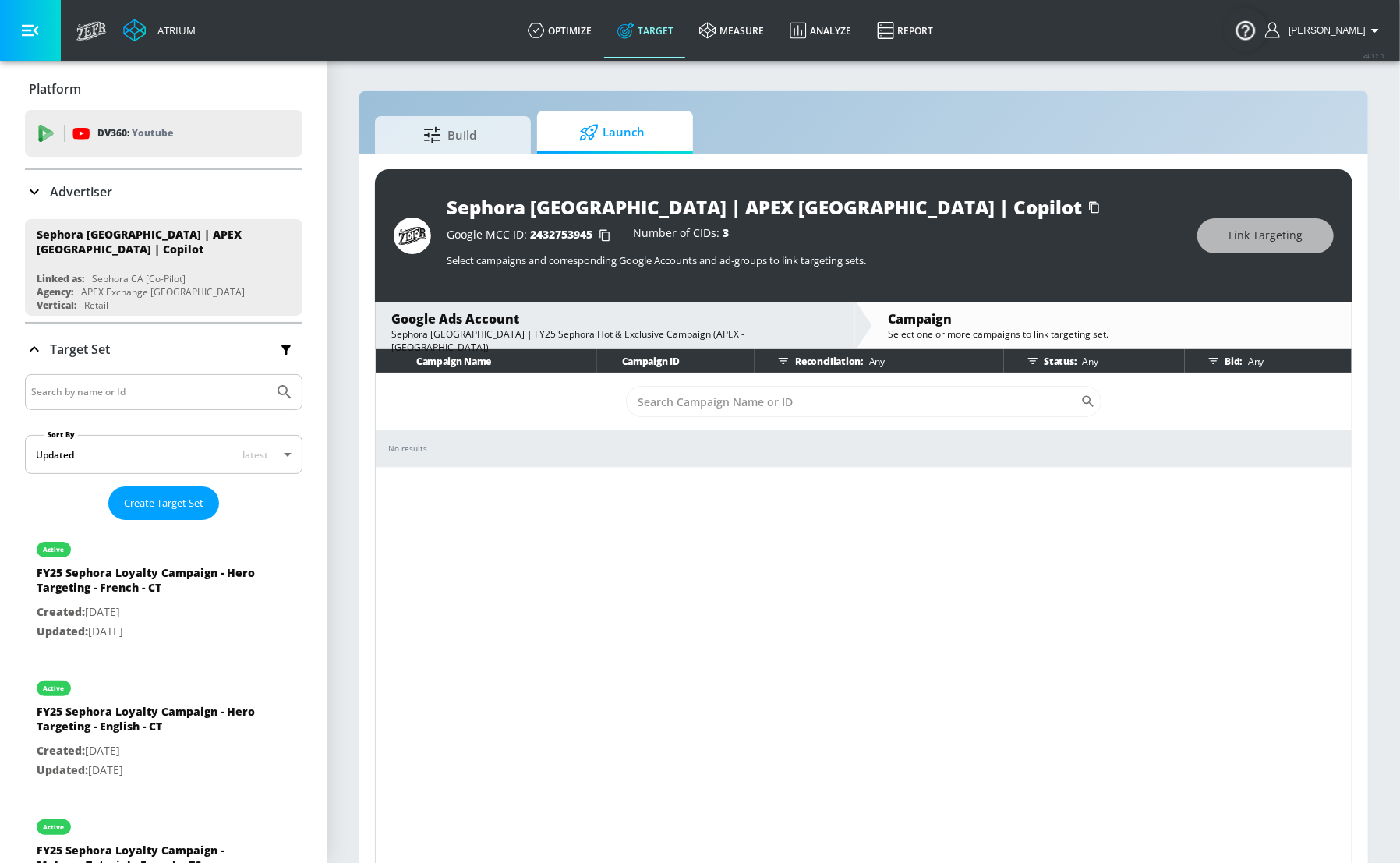
click at [624, 134] on span "Launch" at bounding box center [611, 133] width 119 height 38
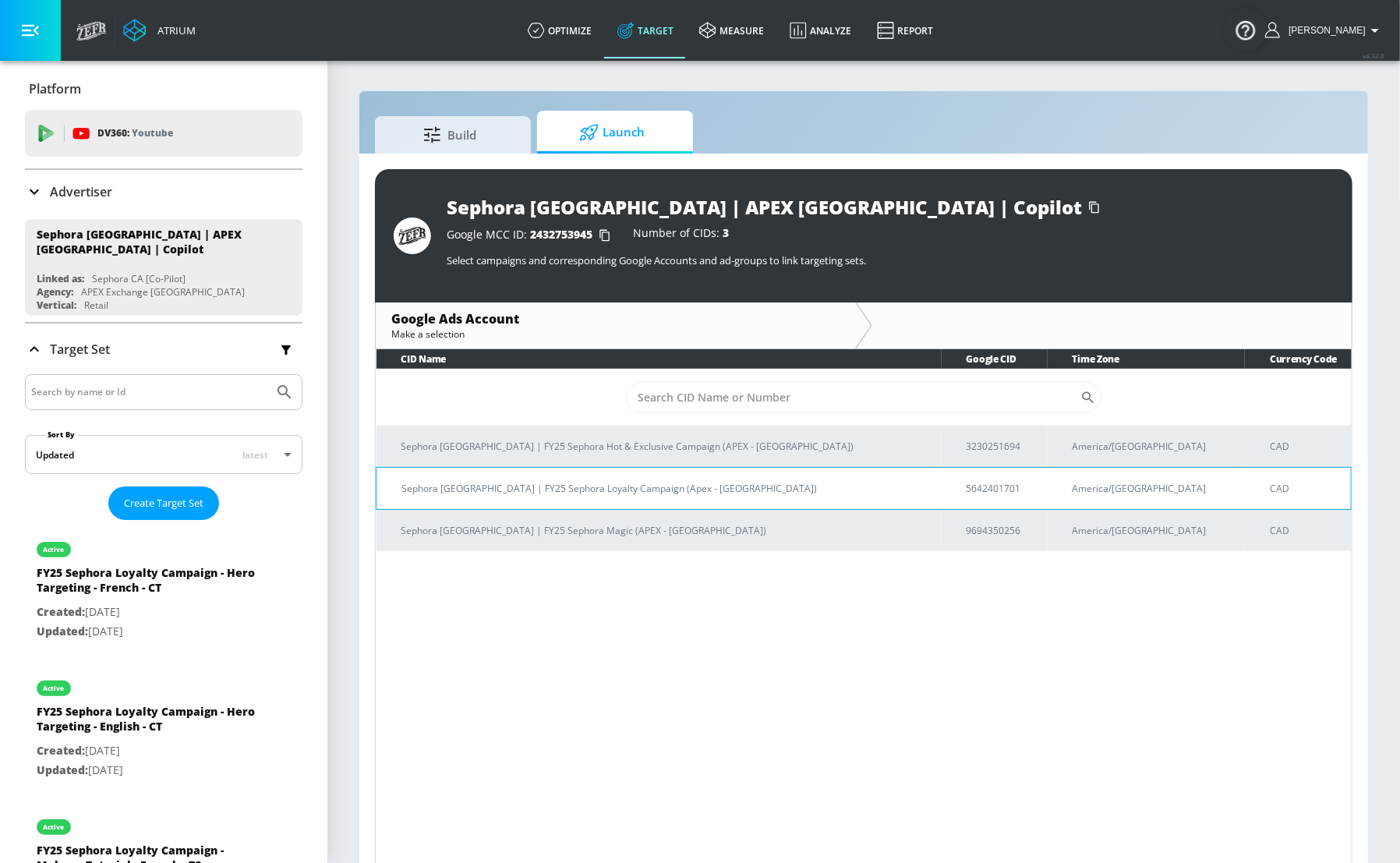
click at [621, 484] on p "Sephora [GEOGRAPHIC_DATA] | FY25 Sephora Loyalty Campaign (Apex - [GEOGRAPHIC_D…" at bounding box center [666, 488] width 528 height 16
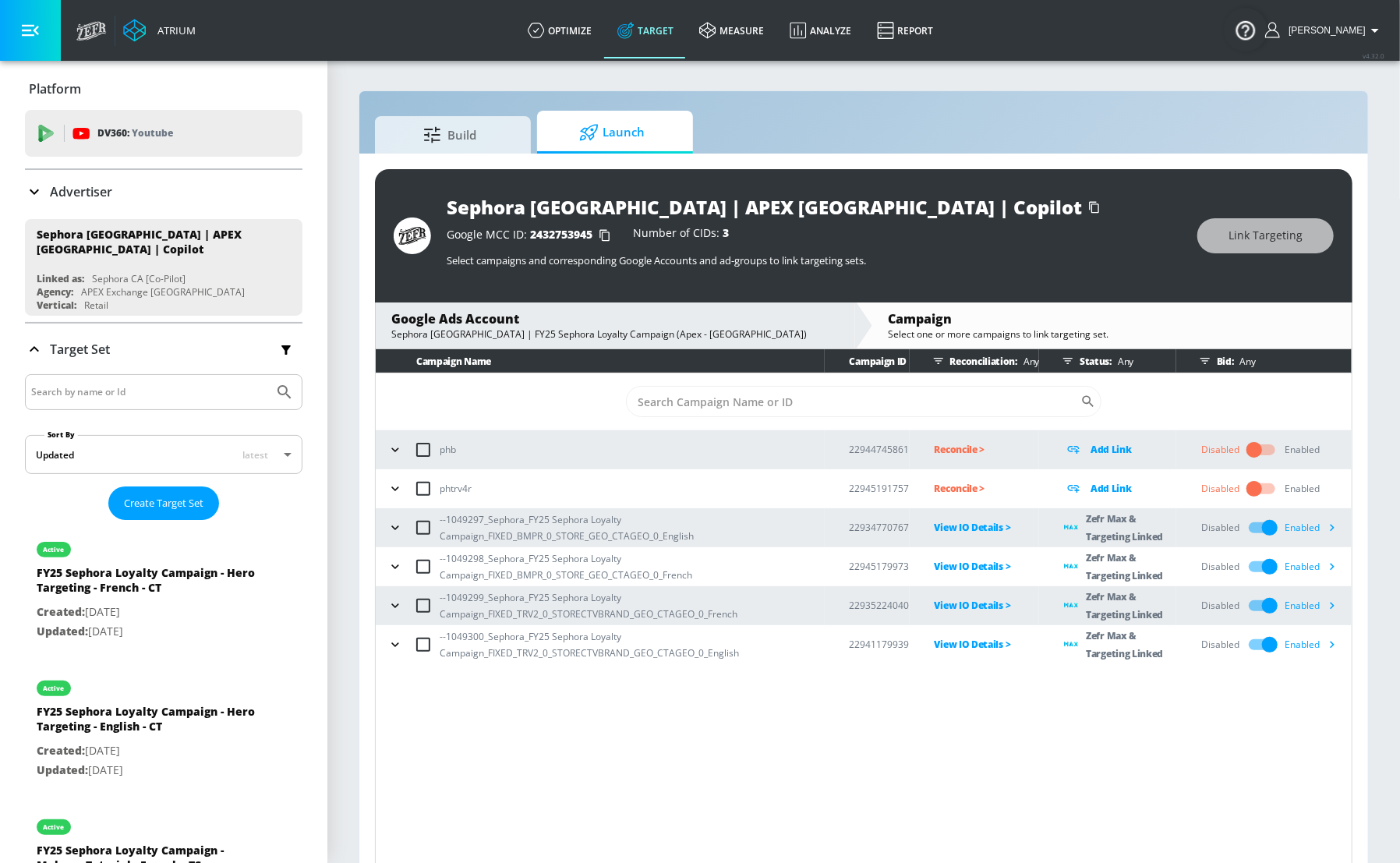
click at [666, 538] on p "--1049297_Sephora_FY25 Sephora Loyalty Campaign_FIXED_BMPR_0_STORE_GEO_CTAGEO_0…" at bounding box center [632, 528] width 385 height 33
click at [393, 523] on icon "button" at bounding box center [395, 527] width 16 height 16
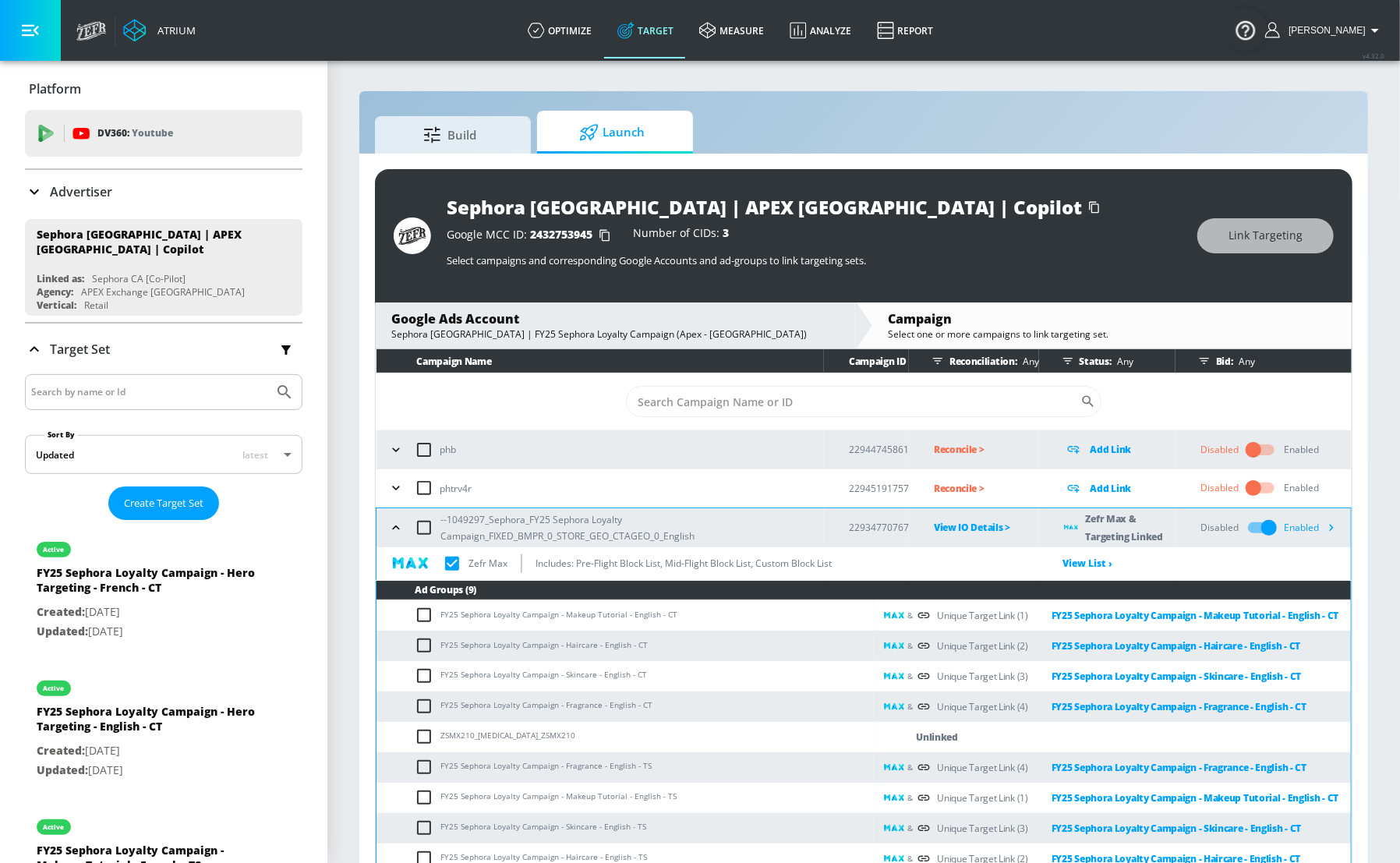
click at [1092, 484] on p "Add Link" at bounding box center [1111, 488] width 41 height 18
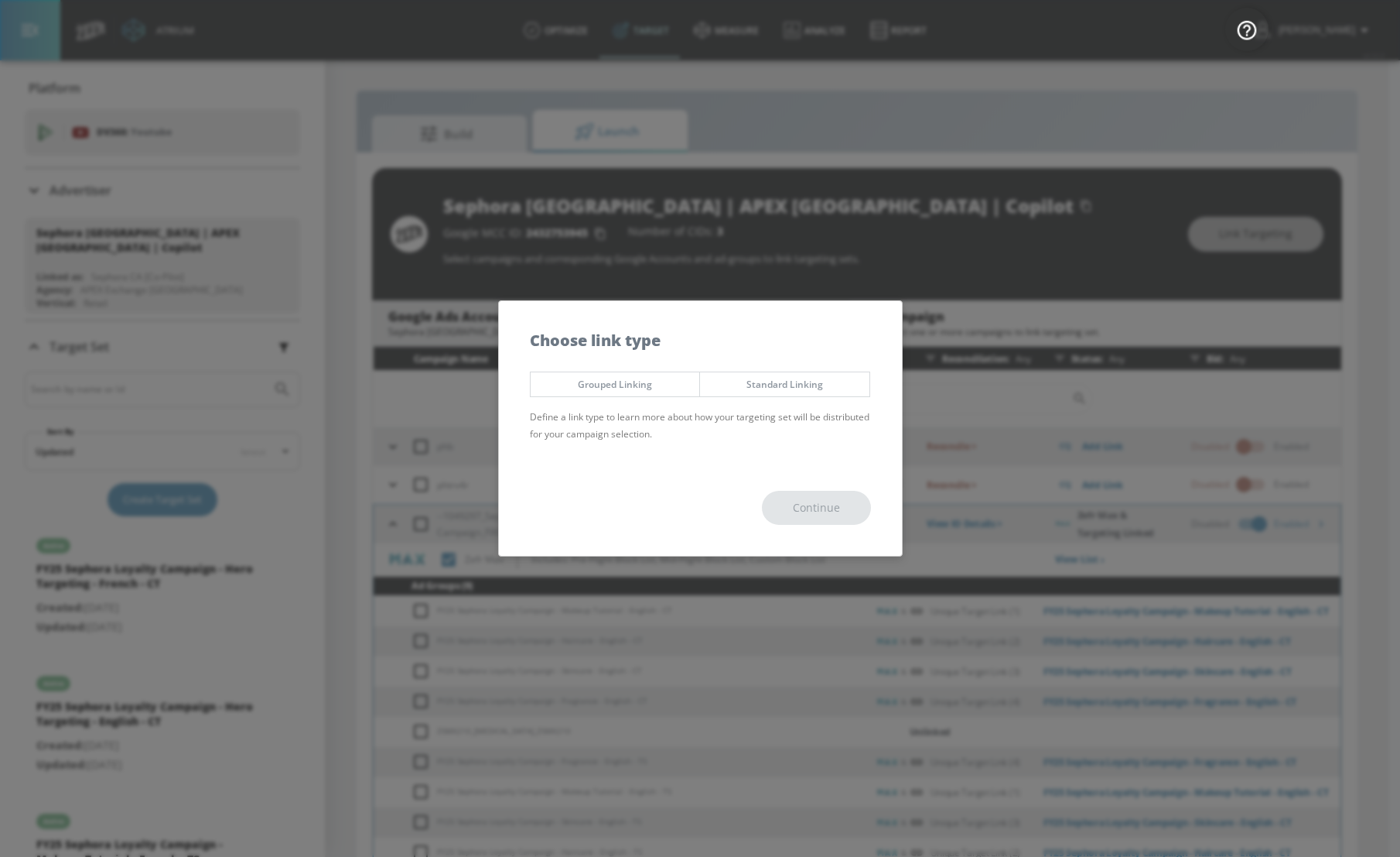
checkbox input "true"
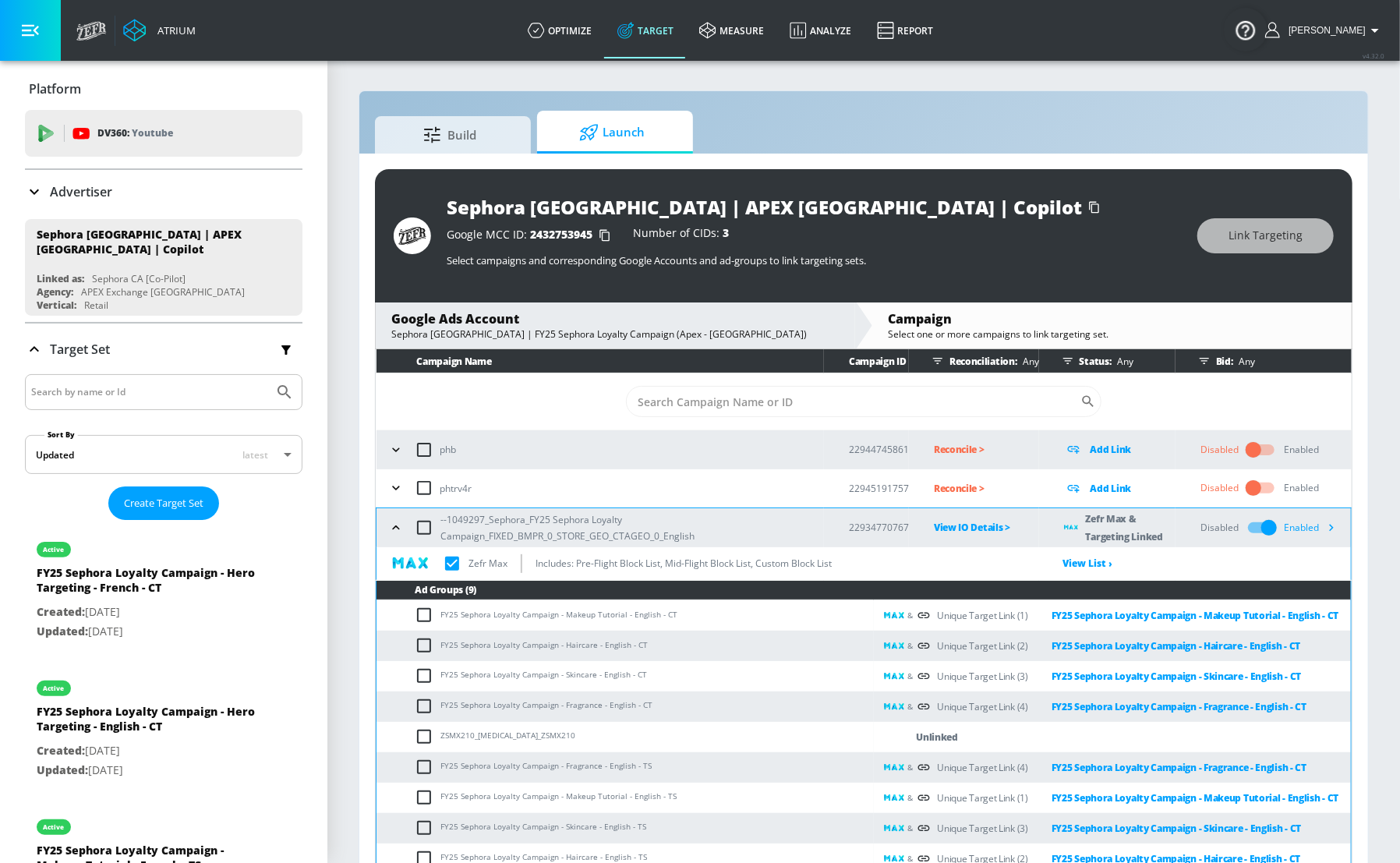
click at [677, 33] on link "Target" at bounding box center [646, 30] width 82 height 56
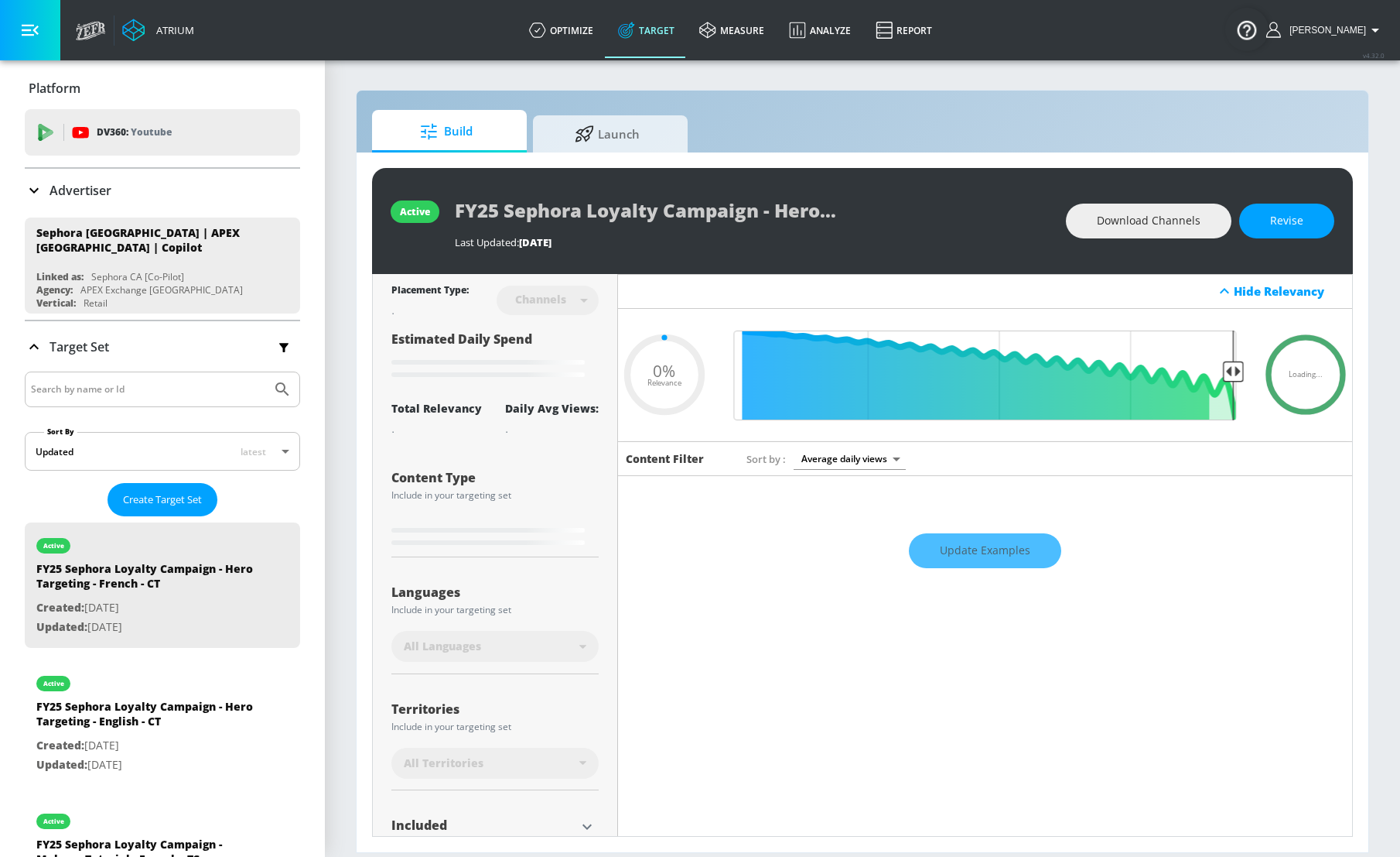
type input "0.05"
click at [584, 24] on link "optimize" at bounding box center [560, 30] width 89 height 55
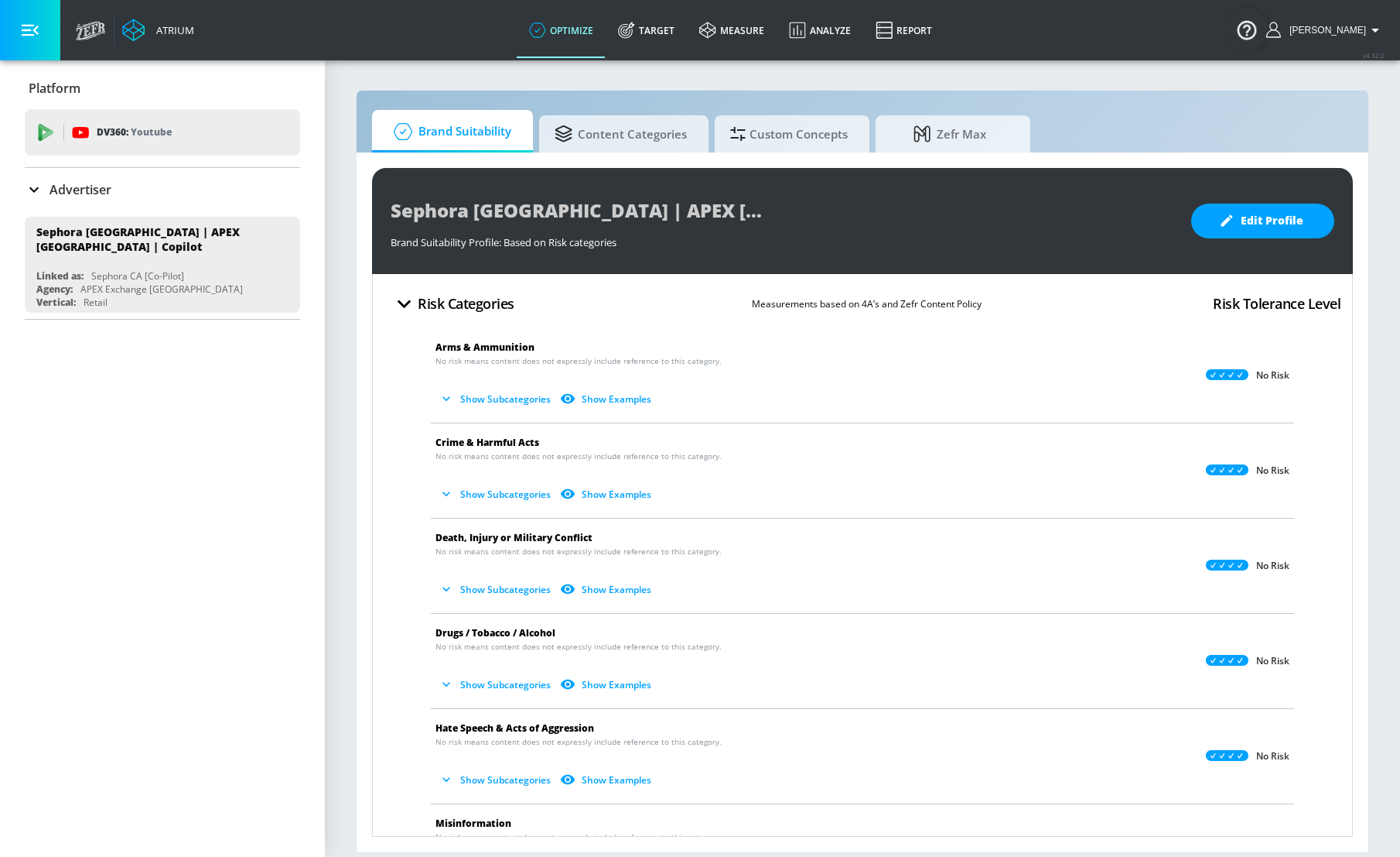
click at [487, 396] on button "Show Subcategories" at bounding box center [495, 398] width 121 height 25
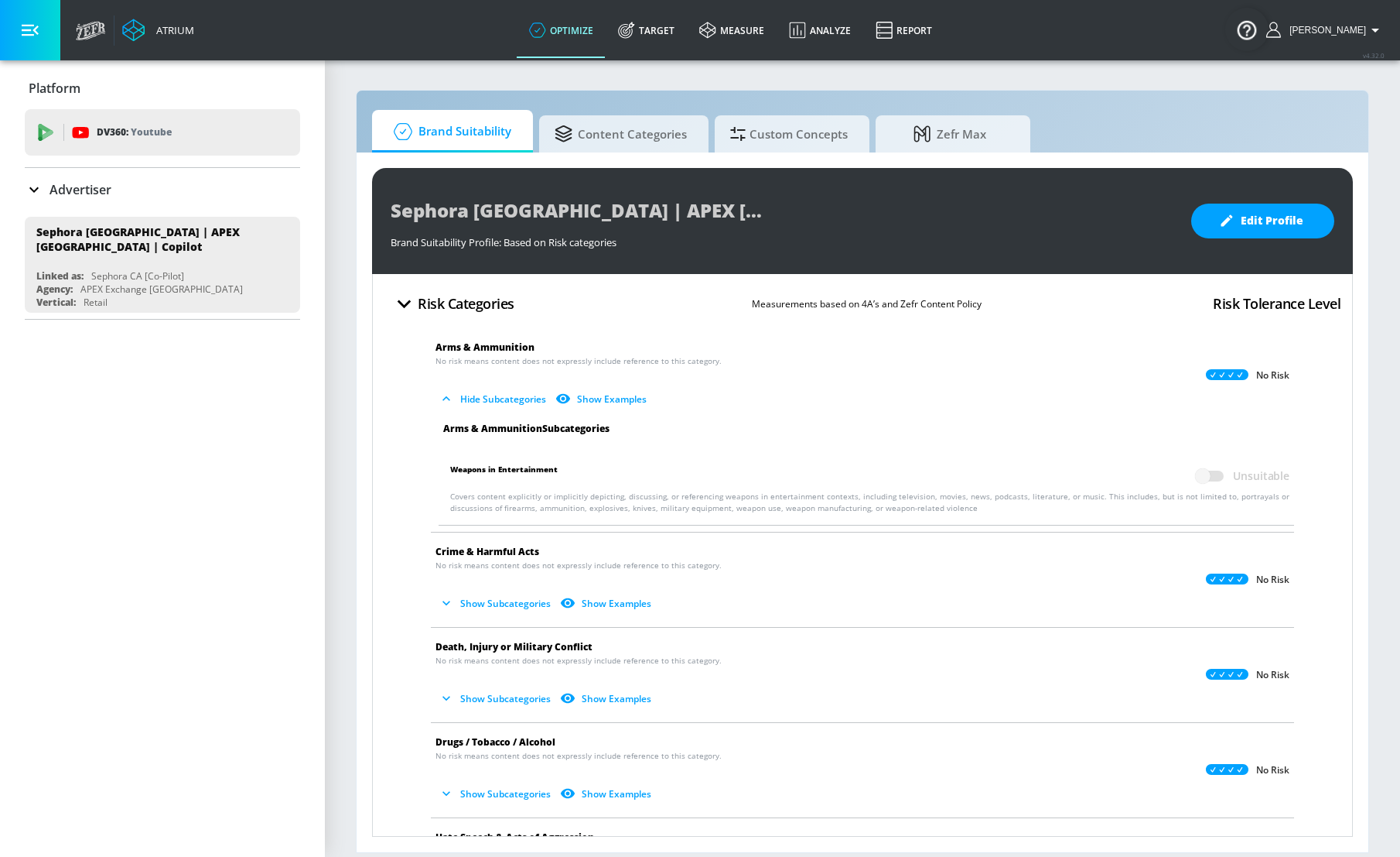
click at [598, 405] on button "Show Examples" at bounding box center [603, 398] width 101 height 25
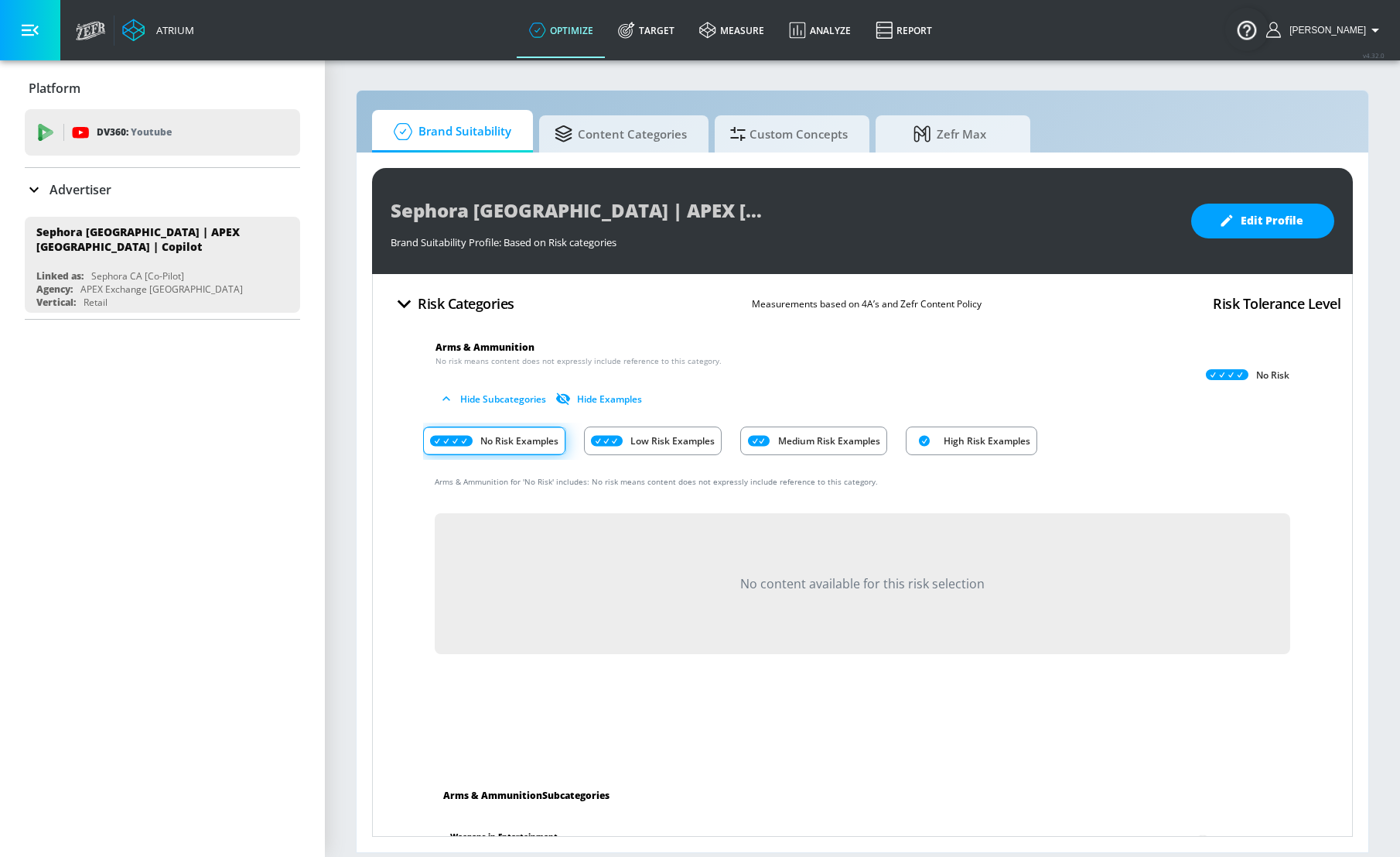
click at [650, 436] on p "Low Risk Examples" at bounding box center [673, 441] width 85 height 16
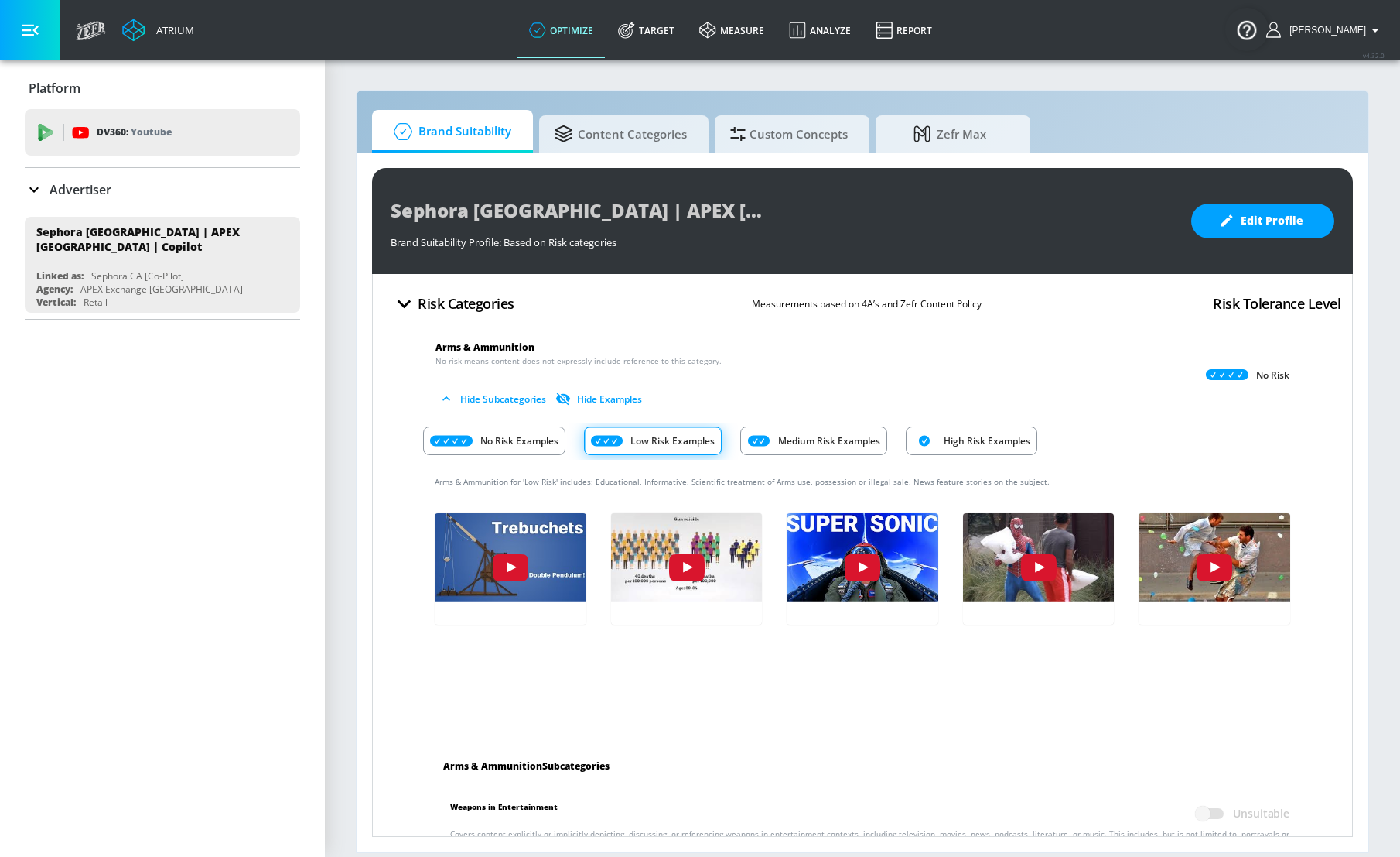
click at [818, 441] on p "Medium Risk Examples" at bounding box center [830, 441] width 102 height 16
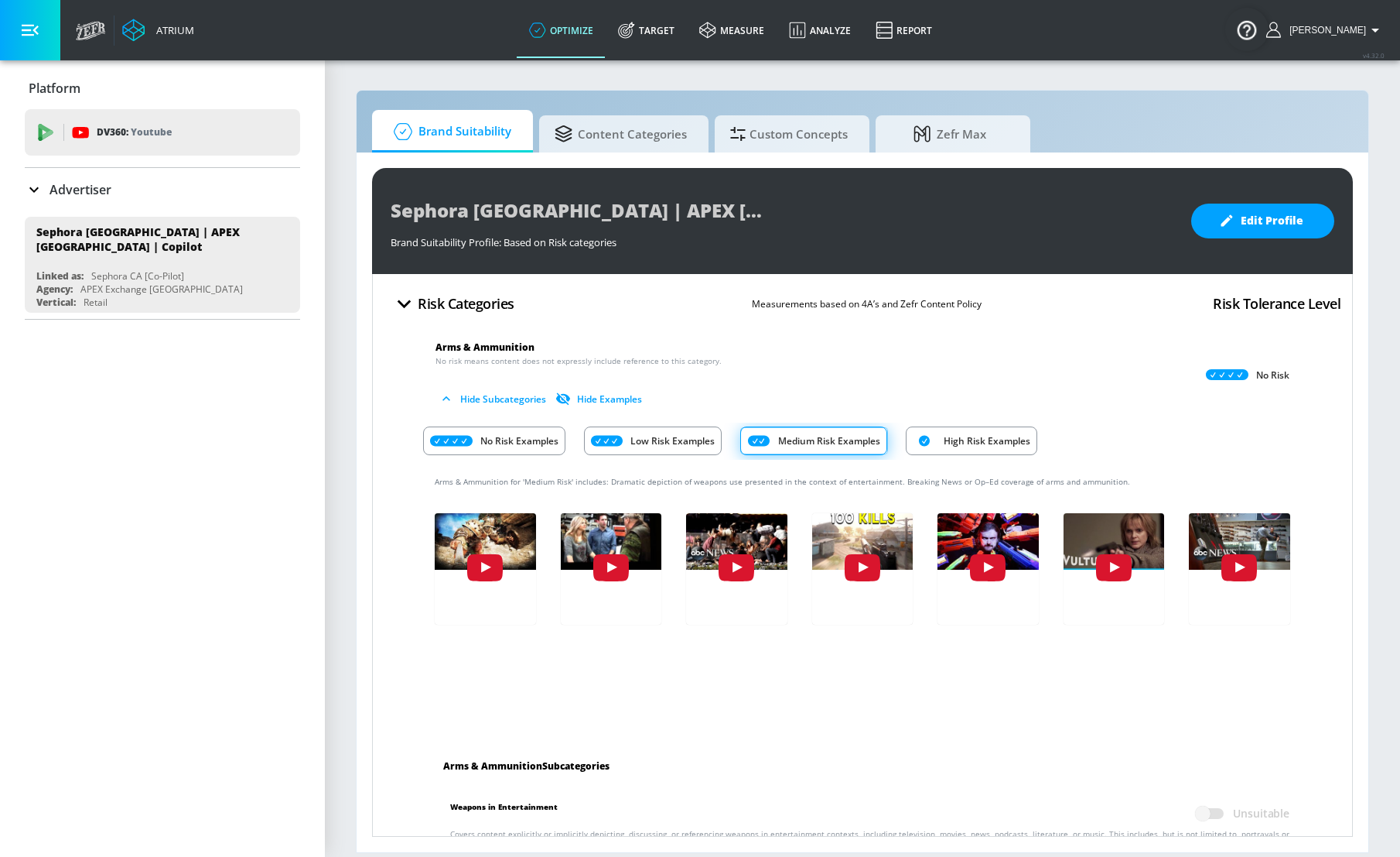
click at [973, 445] on p "High Risk Examples" at bounding box center [987, 441] width 86 height 16
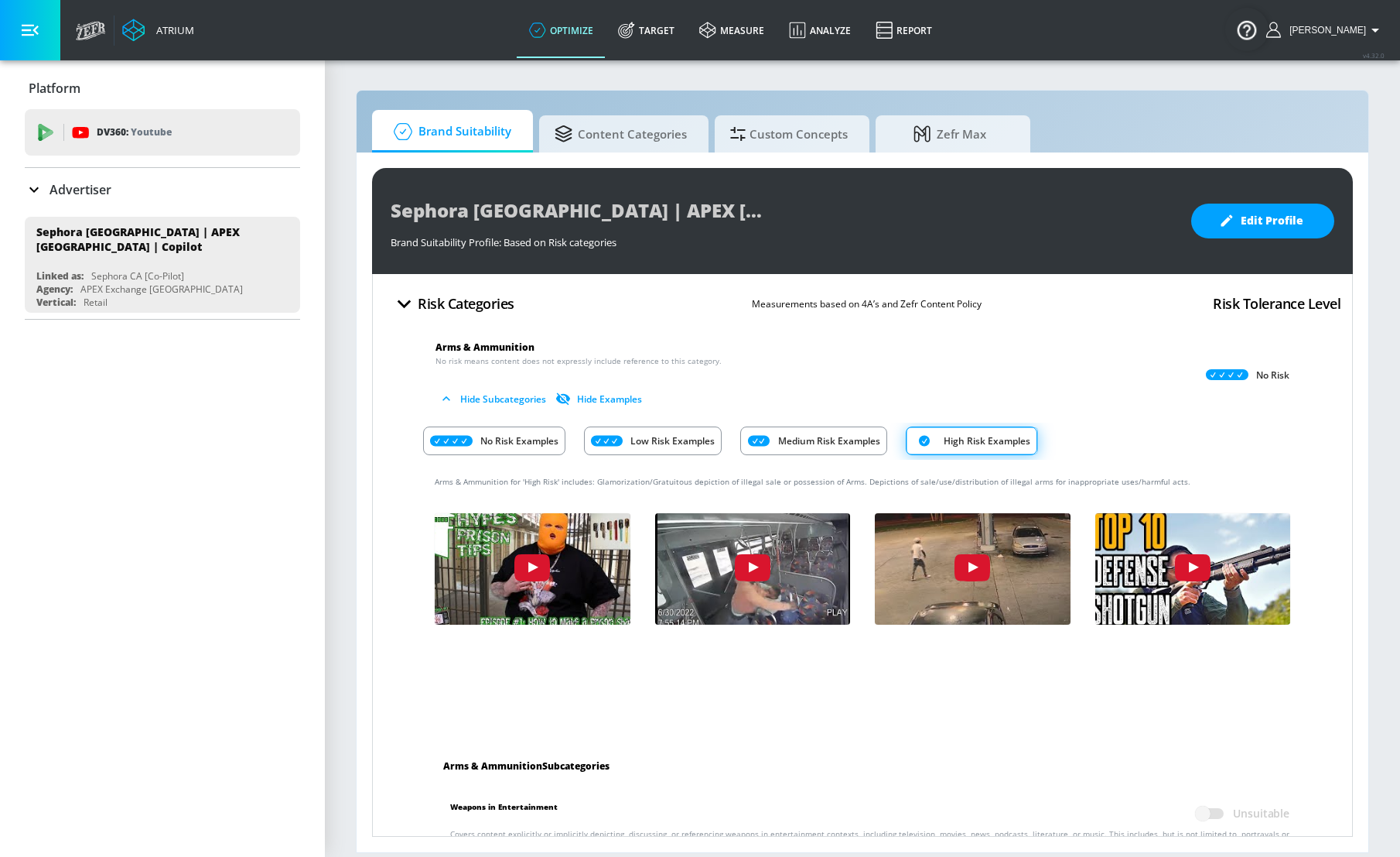
click at [792, 443] on p "Medium Risk Examples" at bounding box center [830, 441] width 102 height 16
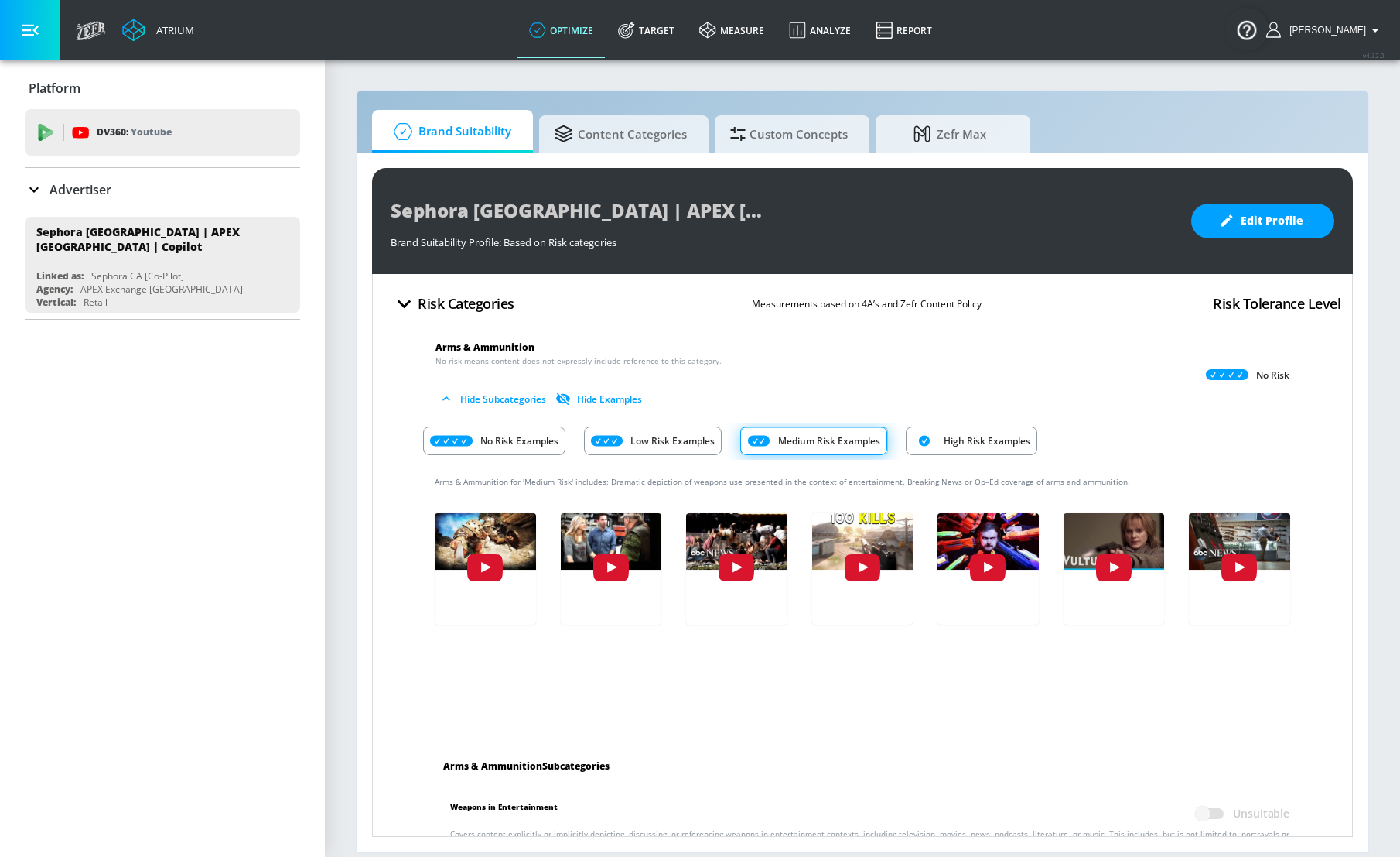
click at [441, 448] on div "No Risk Examples" at bounding box center [494, 440] width 142 height 28
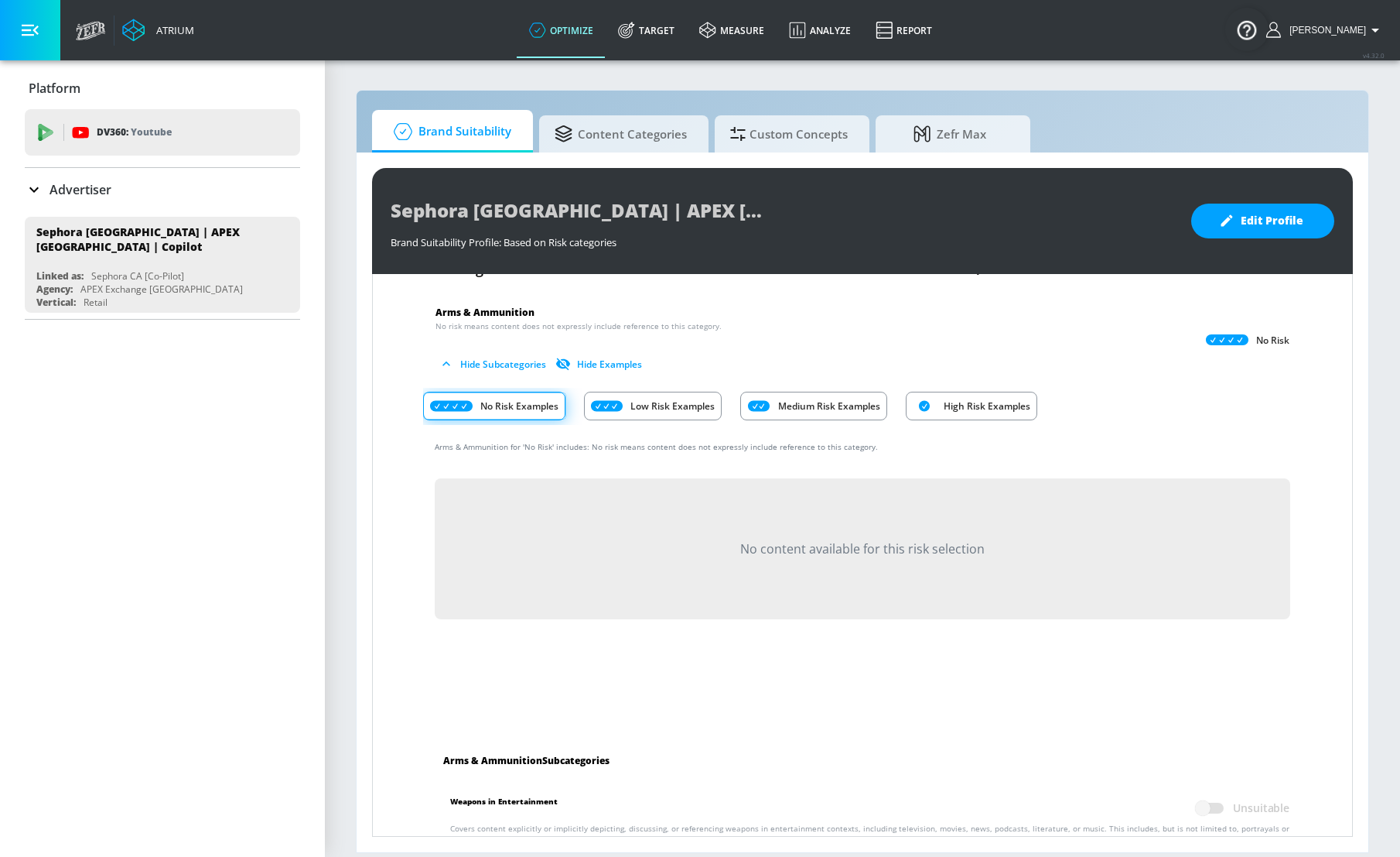
scroll to position [70, 0]
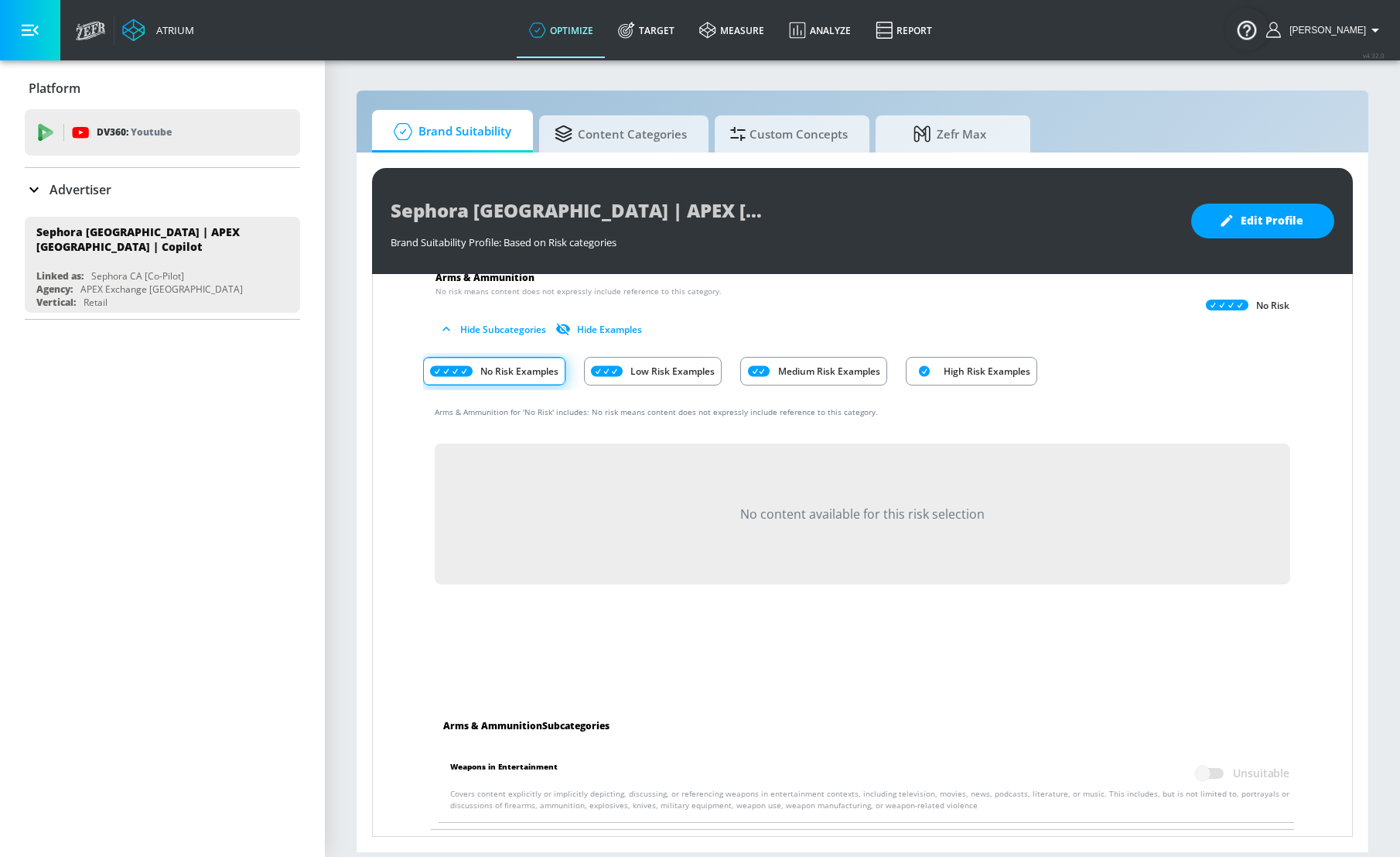
click at [641, 531] on div "No content available for this risk selection" at bounding box center [862, 514] width 856 height 141
click at [657, 373] on p "Low Risk Examples" at bounding box center [673, 371] width 85 height 16
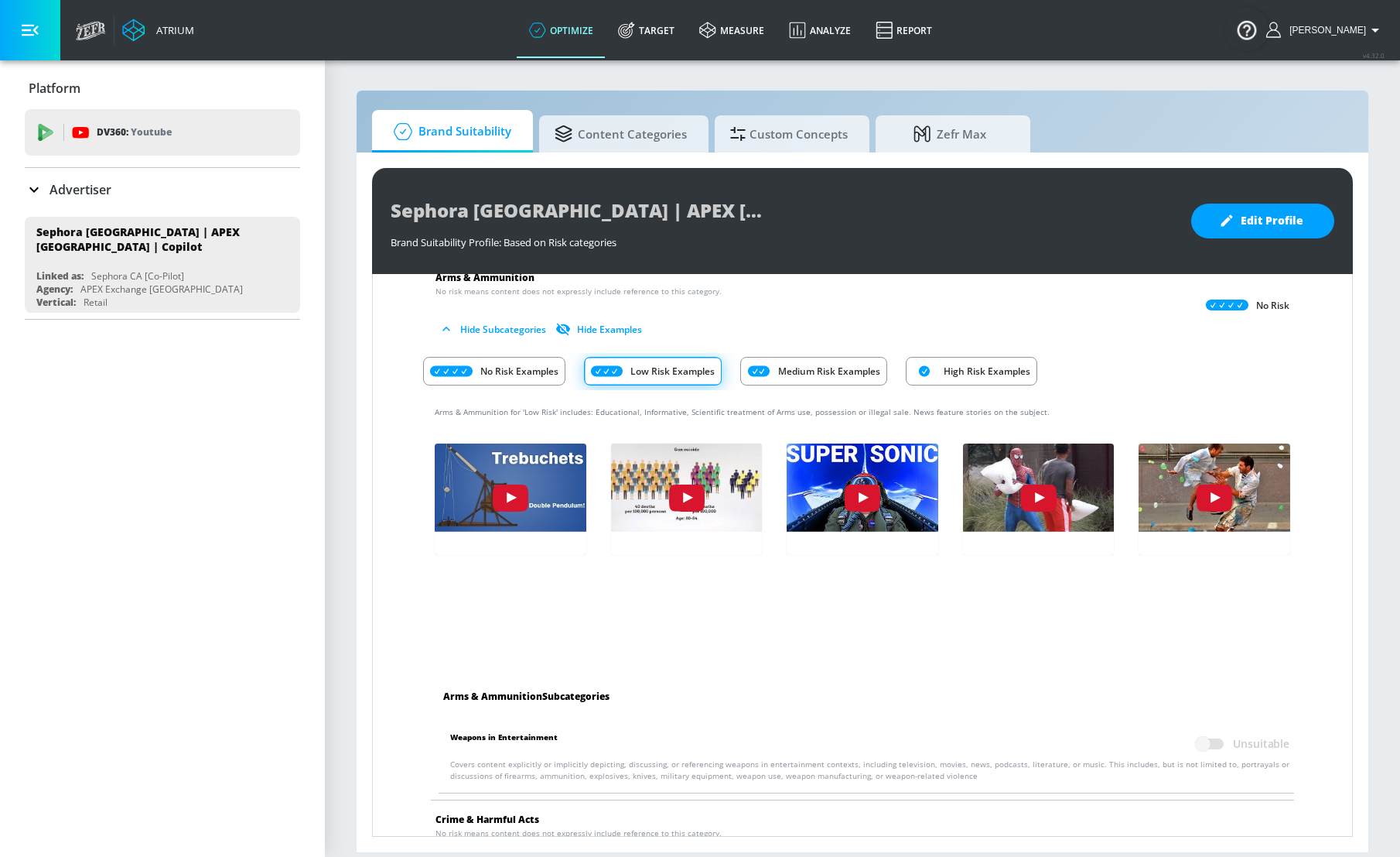
click at [526, 366] on p "No Risk Examples" at bounding box center [519, 371] width 78 height 16
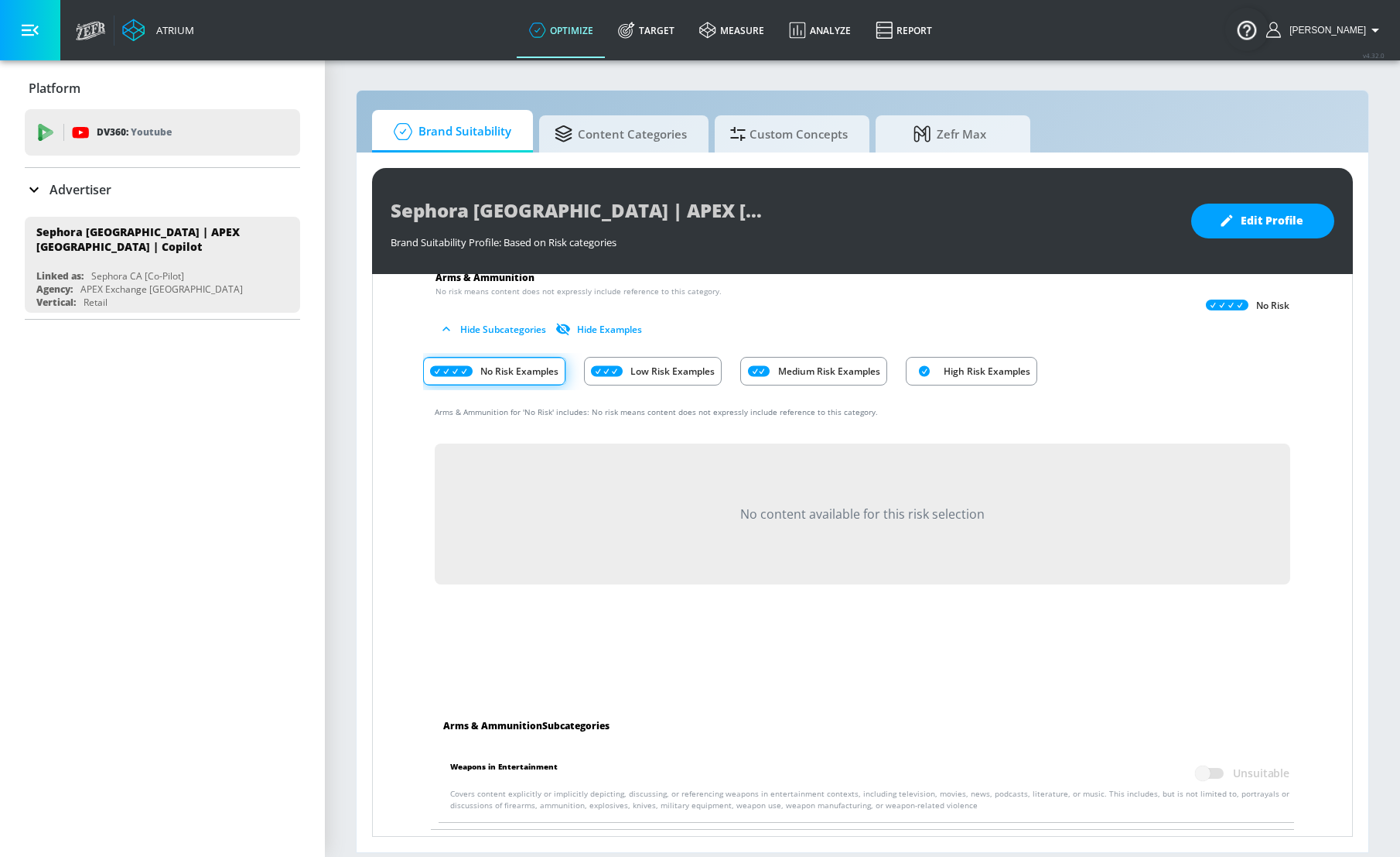
click at [635, 369] on p "Low Risk Examples" at bounding box center [673, 371] width 85 height 16
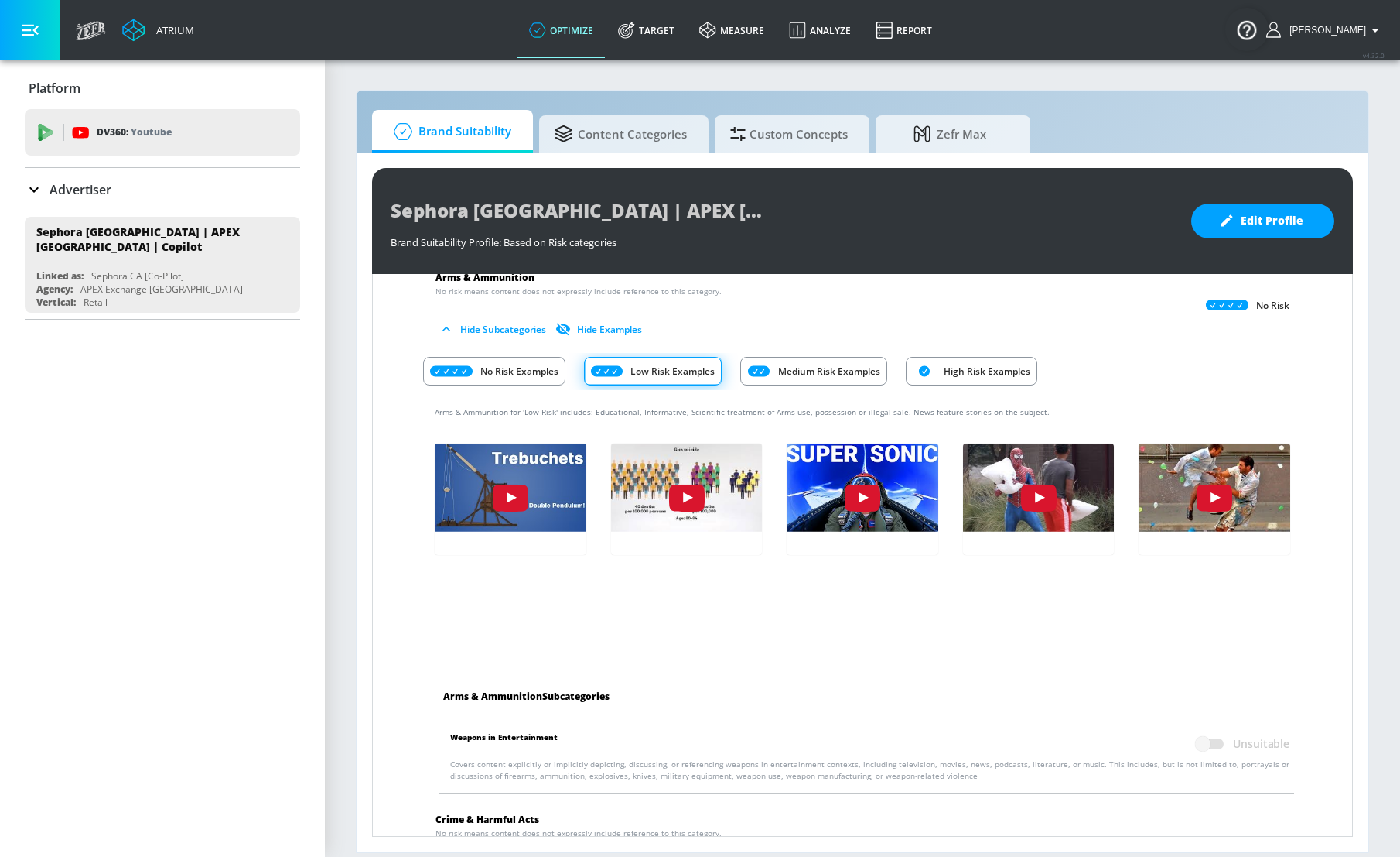
click at [787, 369] on p "Medium Risk Examples" at bounding box center [830, 371] width 102 height 16
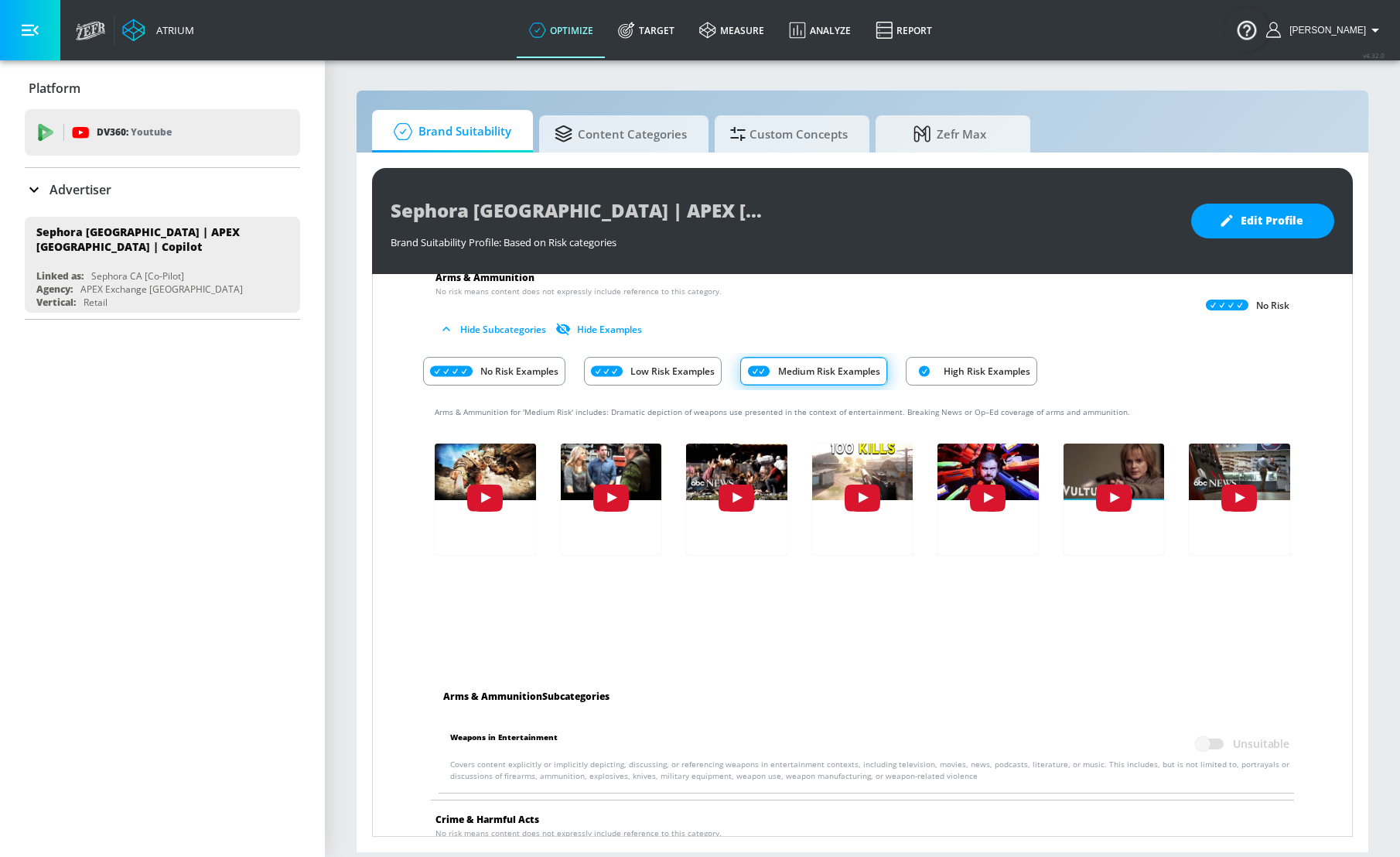
click at [661, 364] on p "Low Risk Examples" at bounding box center [673, 371] width 85 height 16
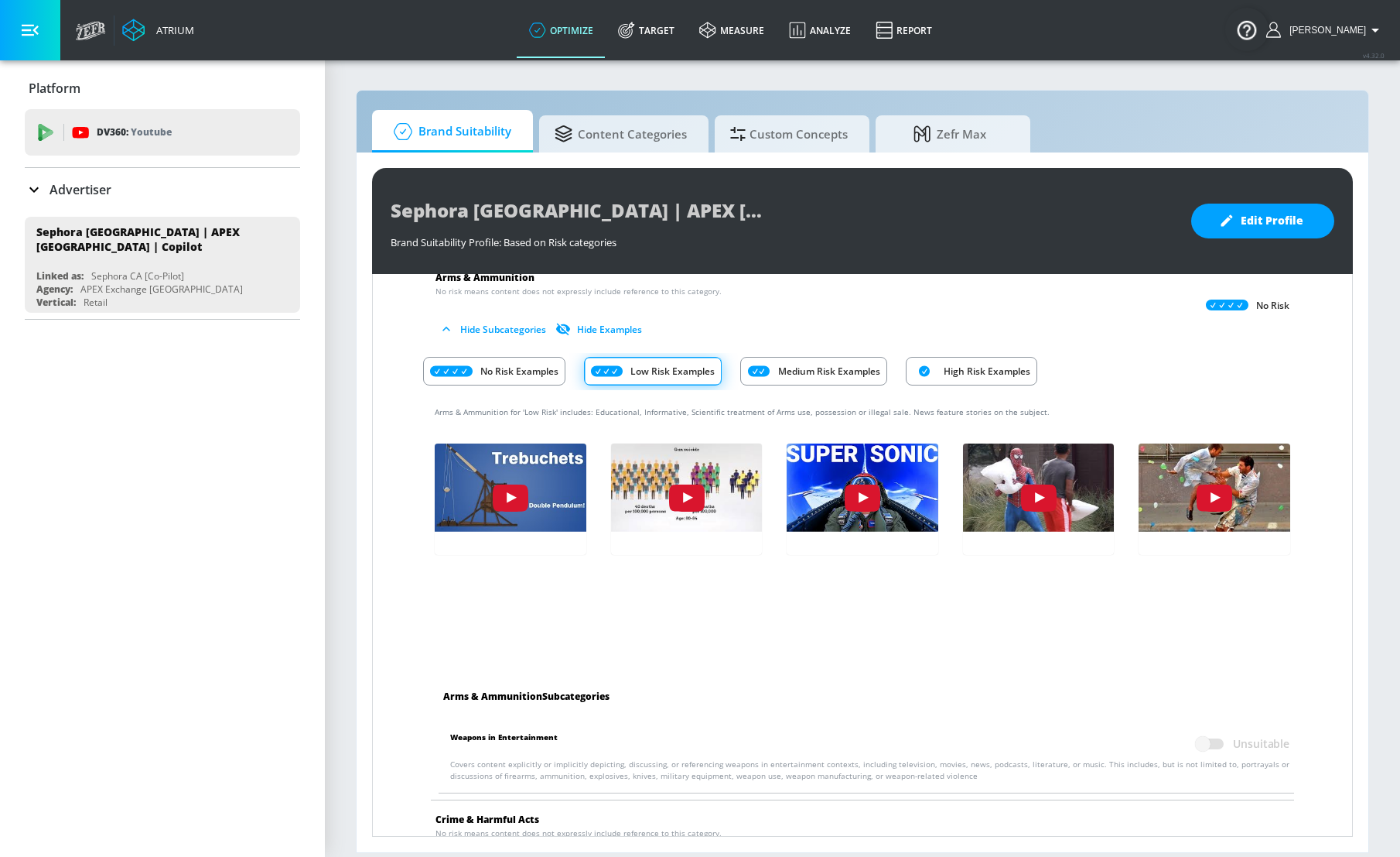
click at [982, 365] on p "High Risk Examples" at bounding box center [987, 371] width 86 height 16
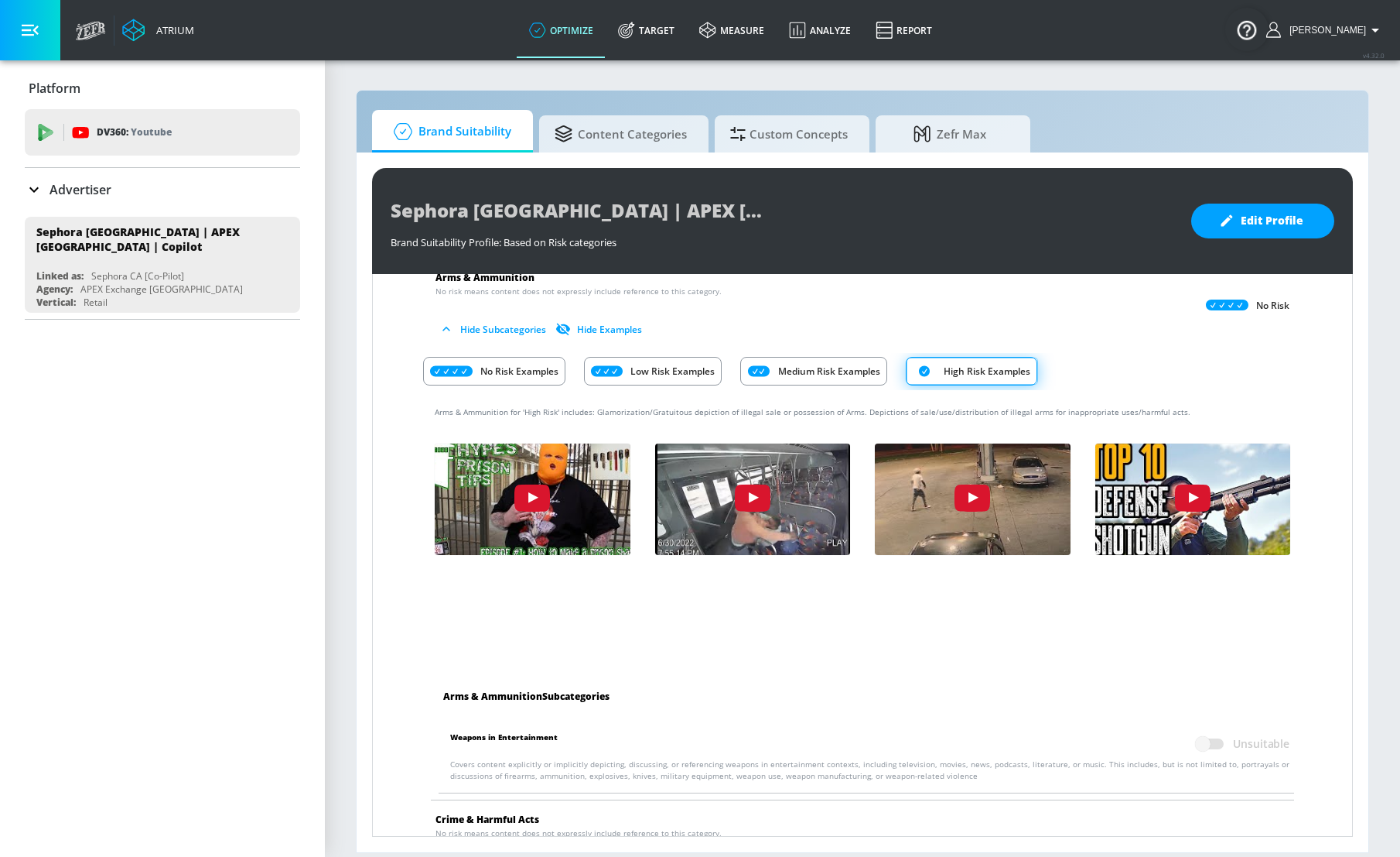
click at [530, 380] on div "No Risk Examples" at bounding box center [494, 370] width 142 height 28
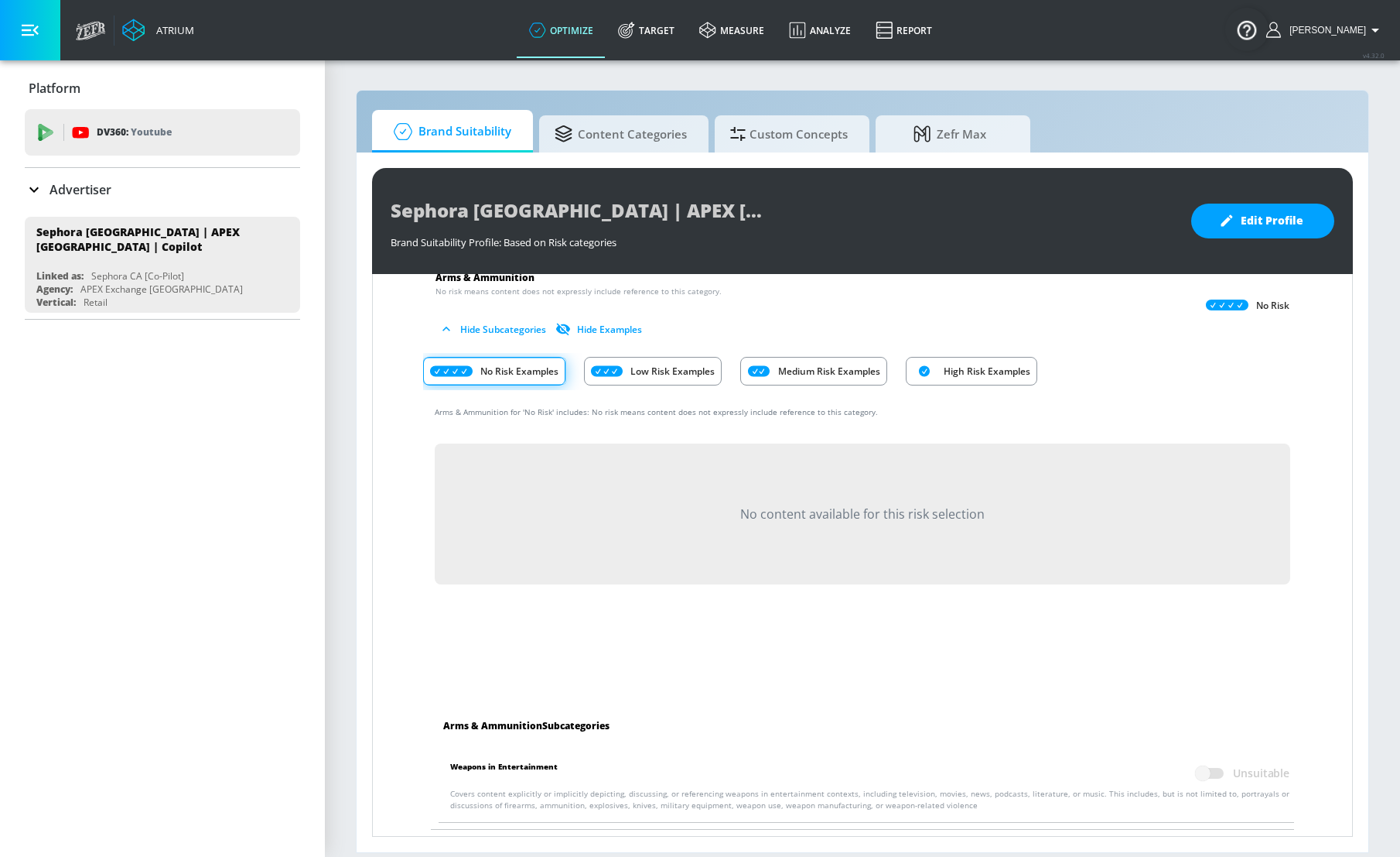
click at [635, 378] on div "Low Risk Examples" at bounding box center [652, 370] width 137 height 28
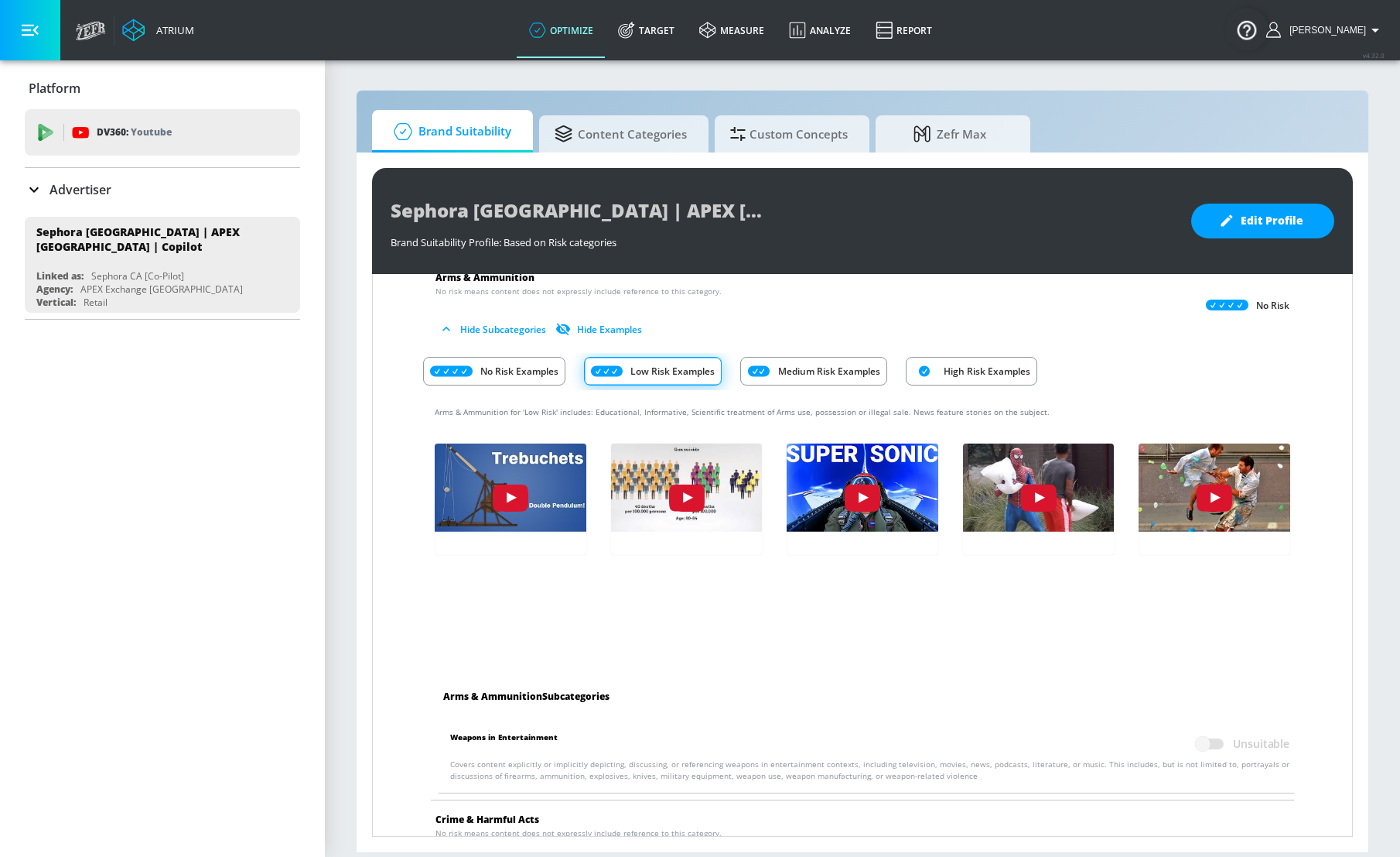
click at [776, 371] on div "Medium Risk Examples" at bounding box center [813, 370] width 147 height 28
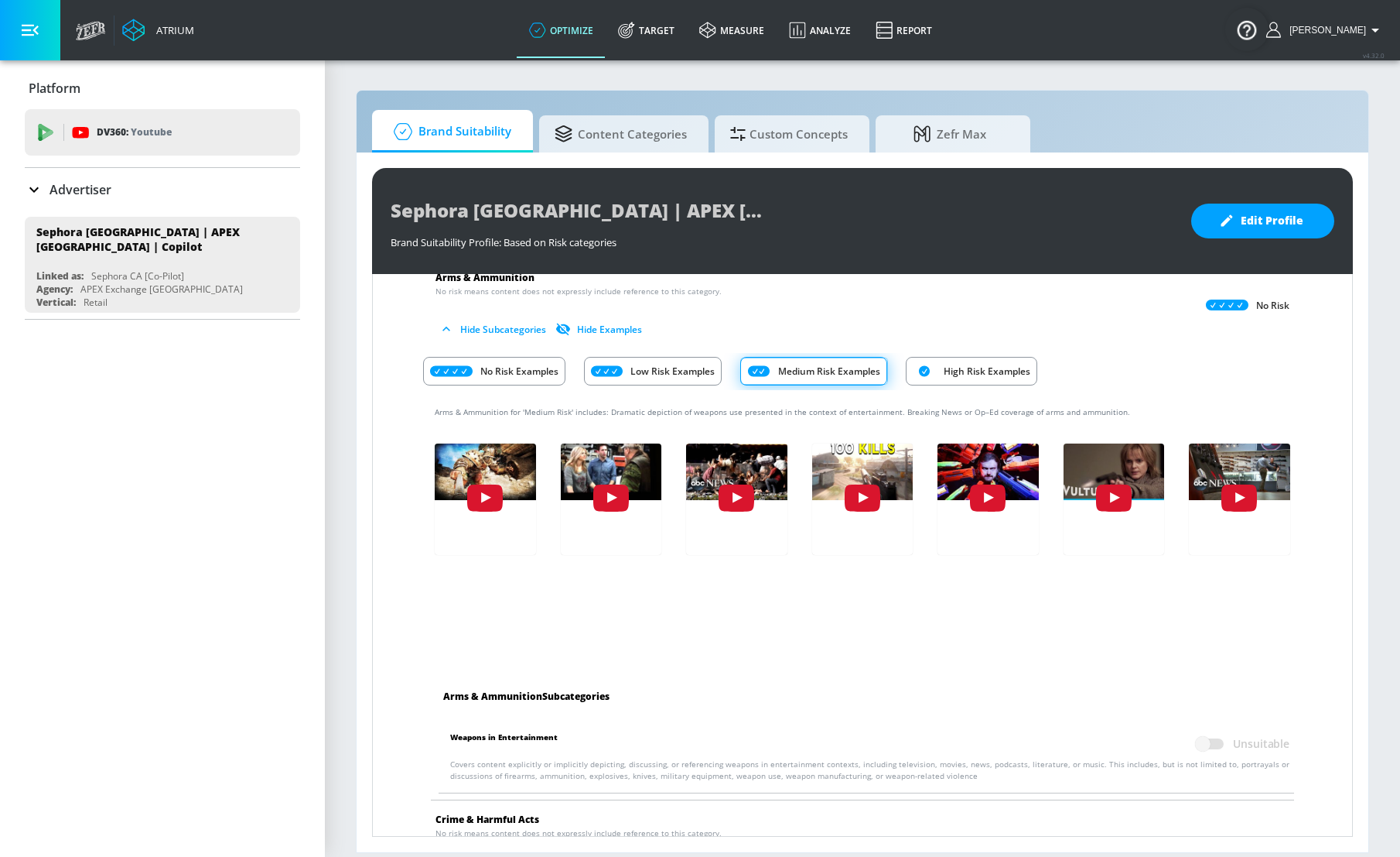
click at [922, 367] on icon "Risk Category Examples" at bounding box center [924, 371] width 11 height 11
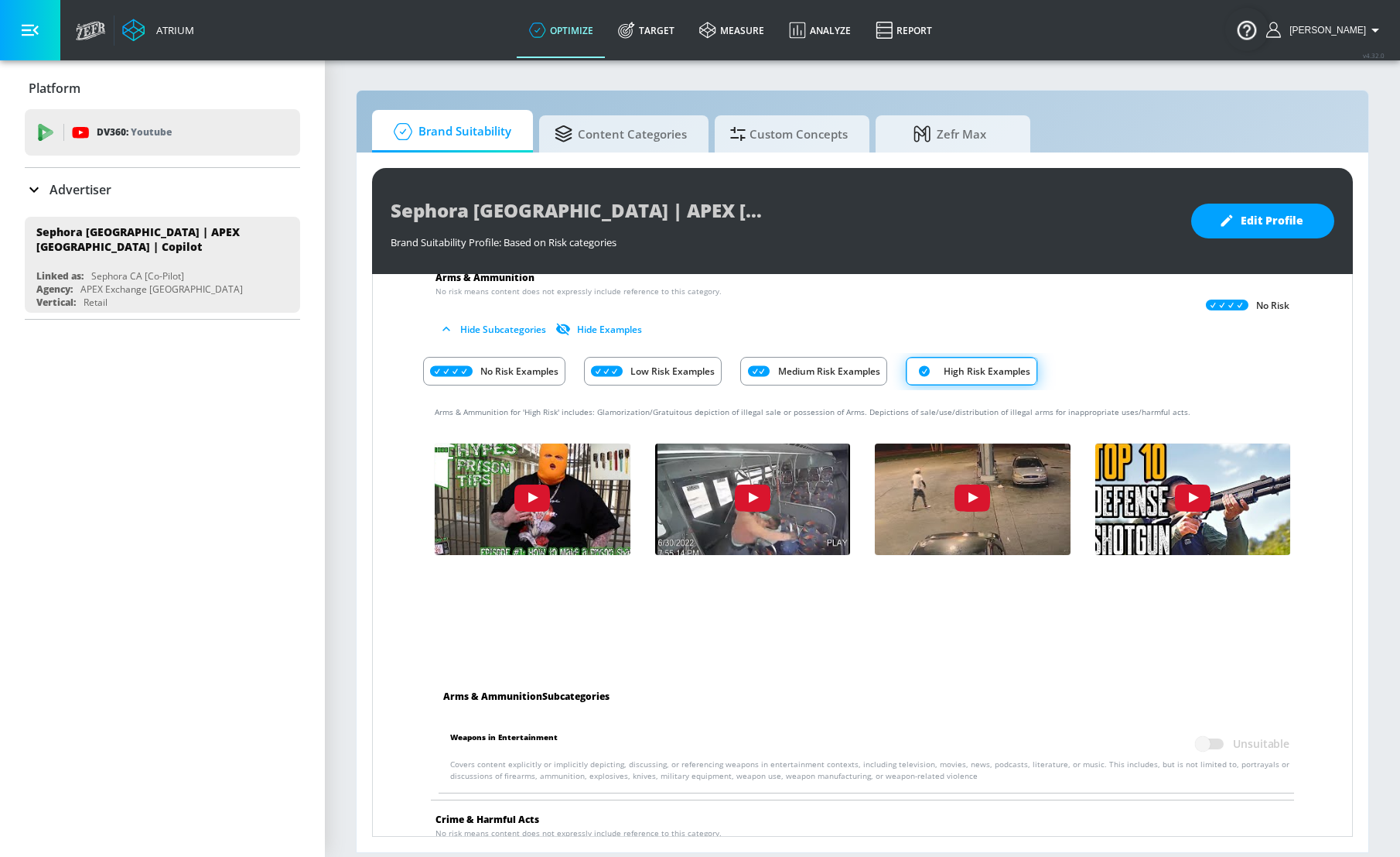
click at [844, 363] on p "Medium Risk Examples" at bounding box center [830, 371] width 102 height 16
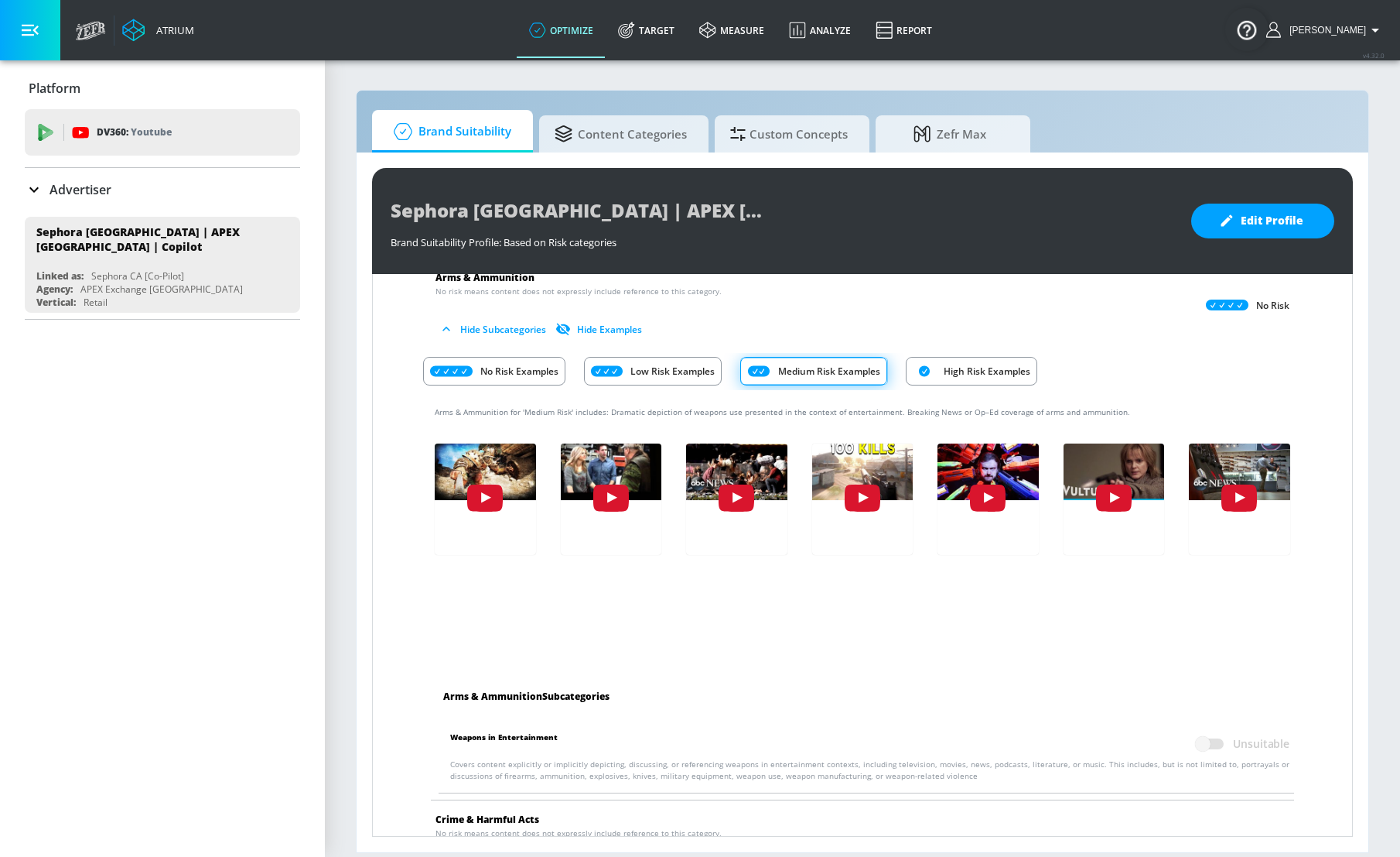
drag, startPoint x: 680, startPoint y: 378, endPoint x: 669, endPoint y: 374, distance: 11.7
click at [678, 375] on div "Low Risk Examples" at bounding box center [652, 370] width 137 height 28
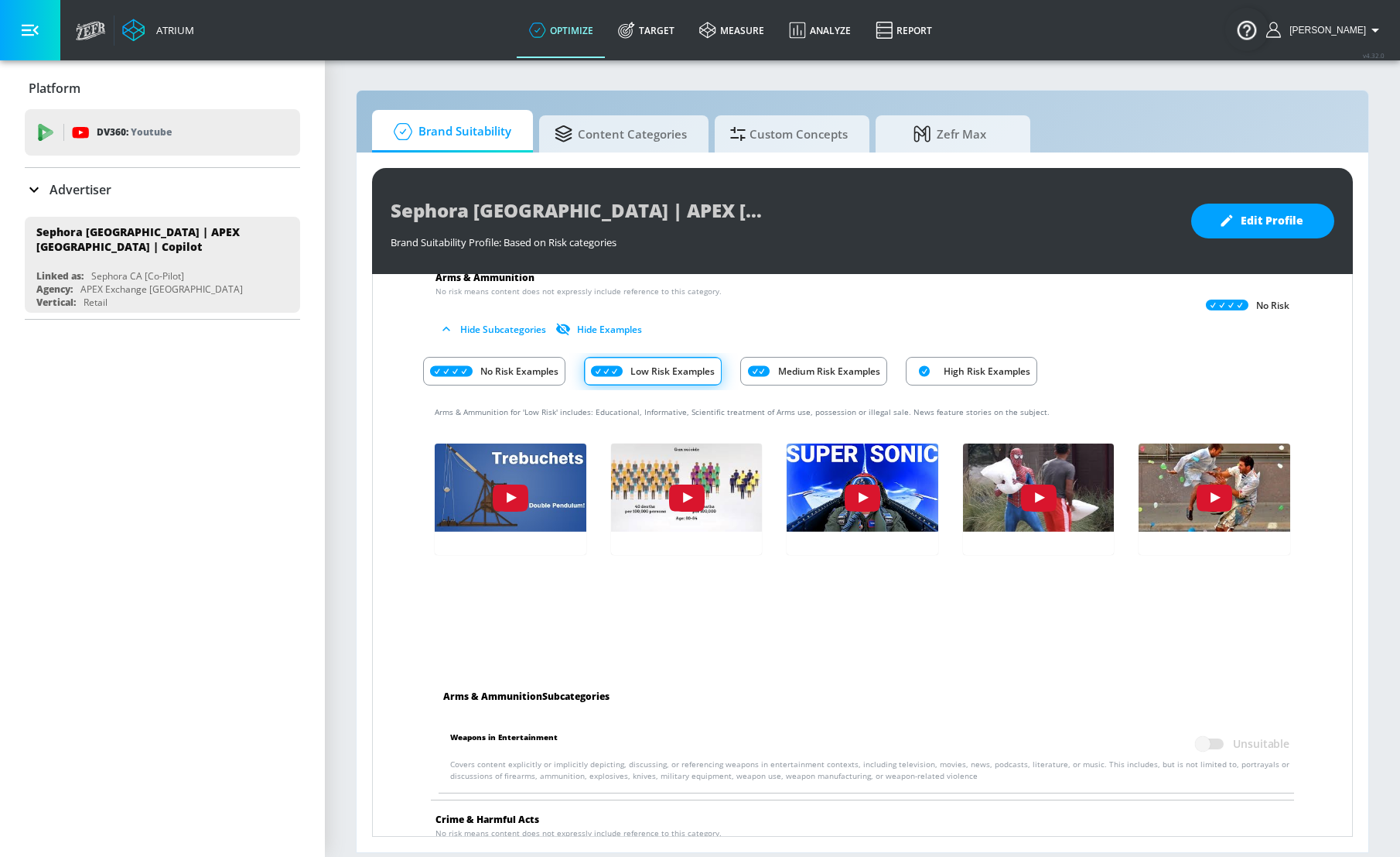
click at [930, 632] on div "Arms & Ammunition for 'Low Risk' includes: Educational, Informative, Scientific…" at bounding box center [862, 540] width 879 height 301
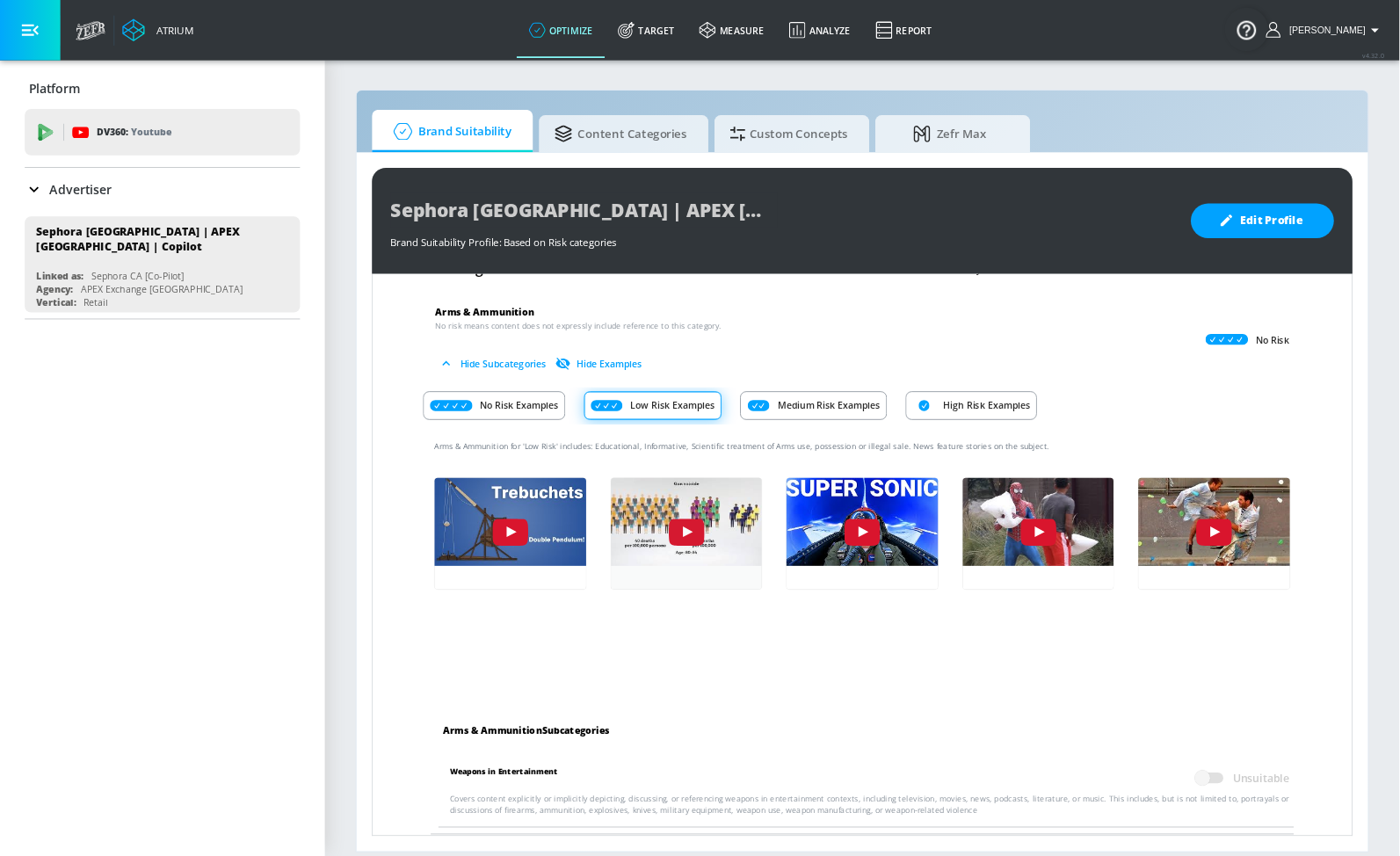
scroll to position [0, 0]
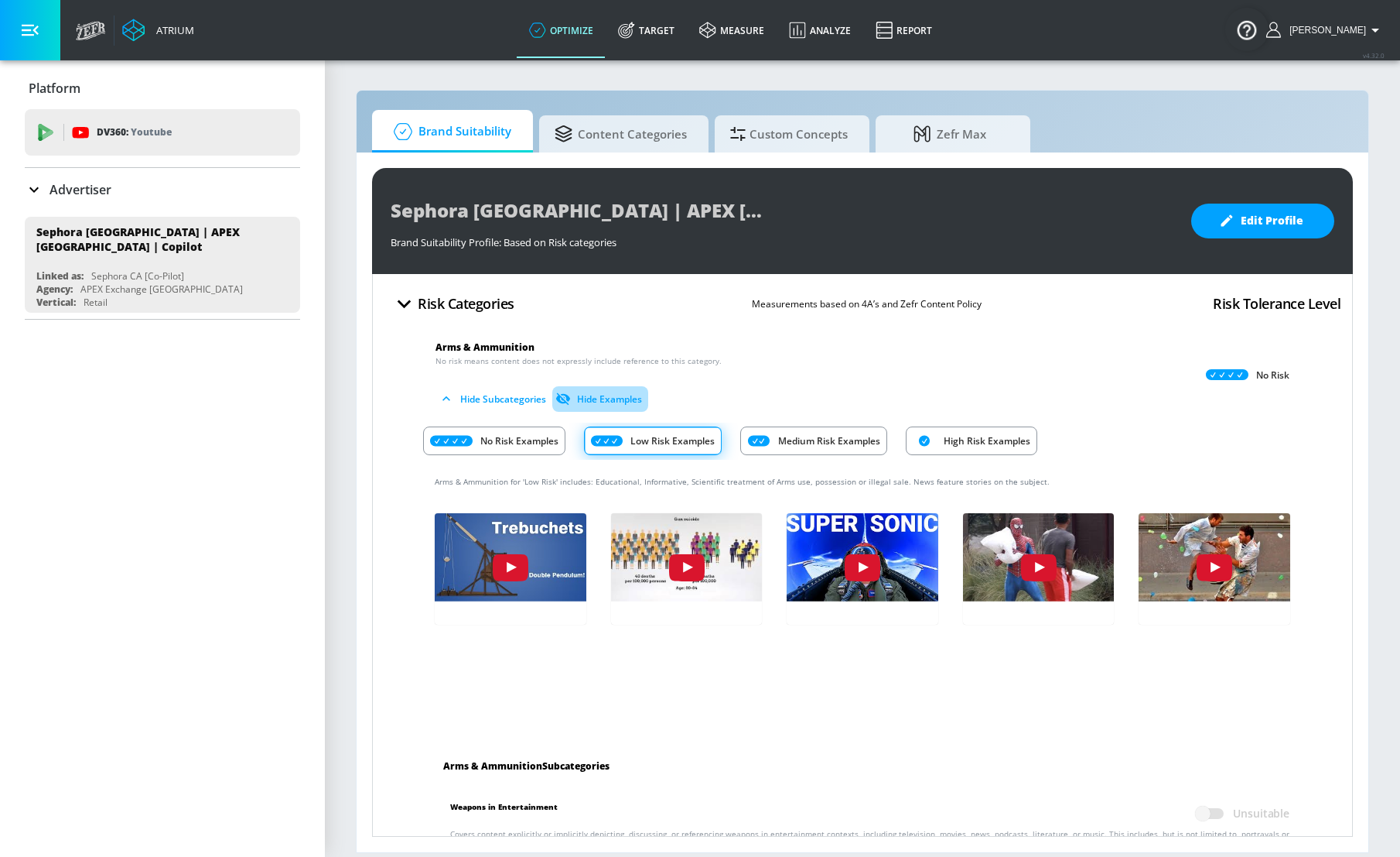
click at [611, 401] on button "Hide Examples" at bounding box center [600, 398] width 96 height 25
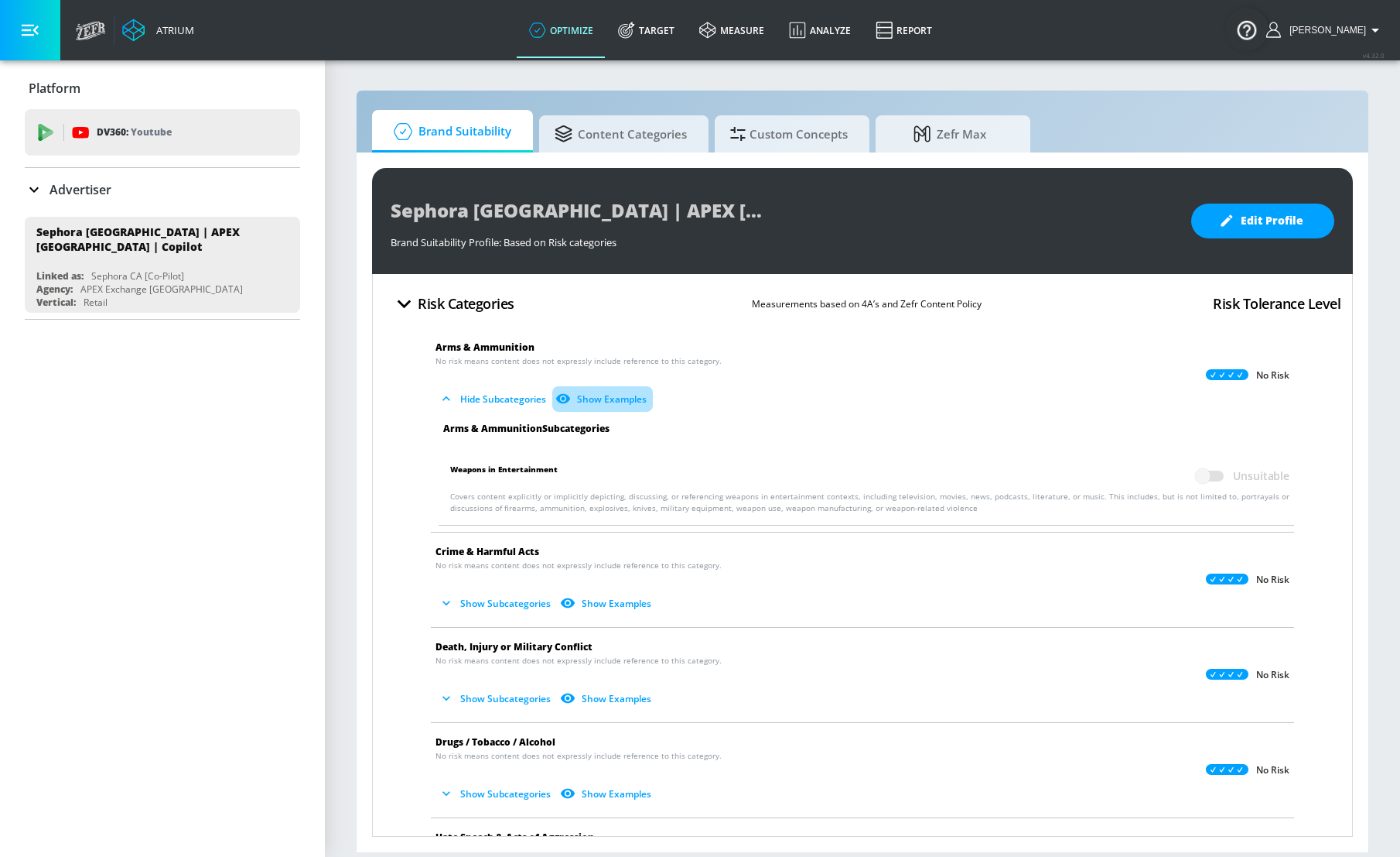
click at [629, 394] on button "Show Examples" at bounding box center [603, 398] width 101 height 25
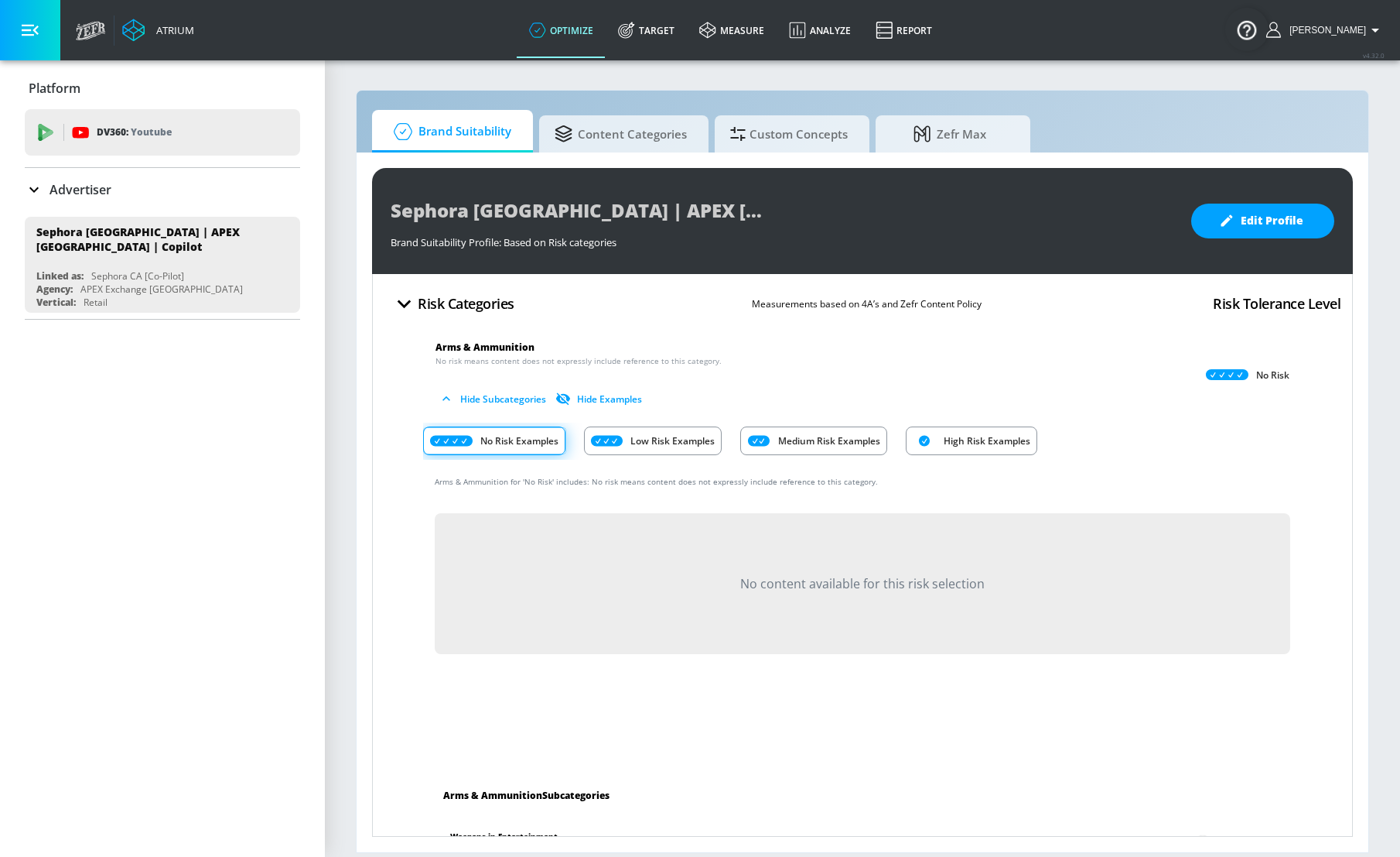
click at [642, 444] on p "Low Risk Examples" at bounding box center [673, 441] width 85 height 16
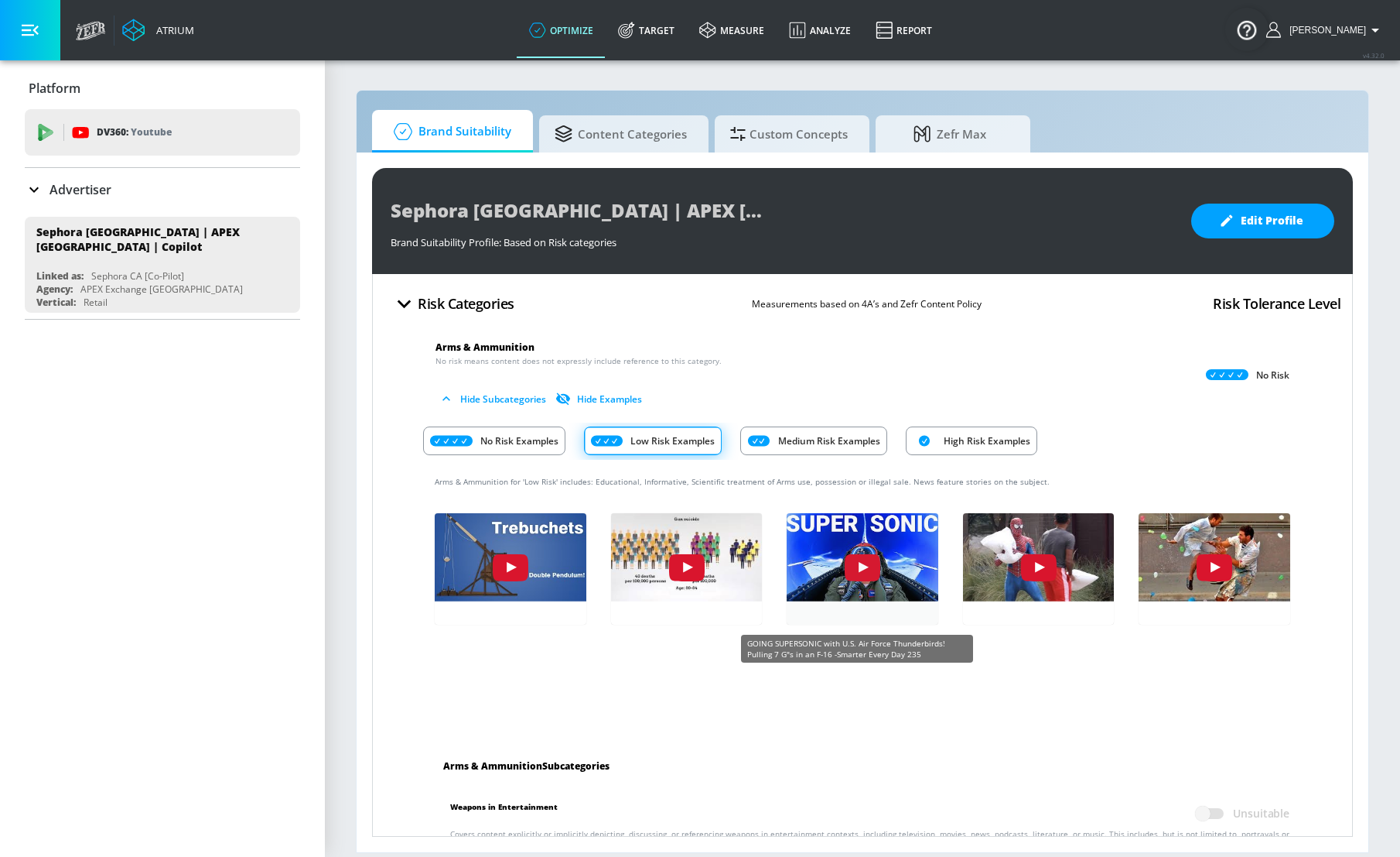
click at [859, 558] on img "p1PgNbgWSyY" at bounding box center [861, 553] width 166 height 94
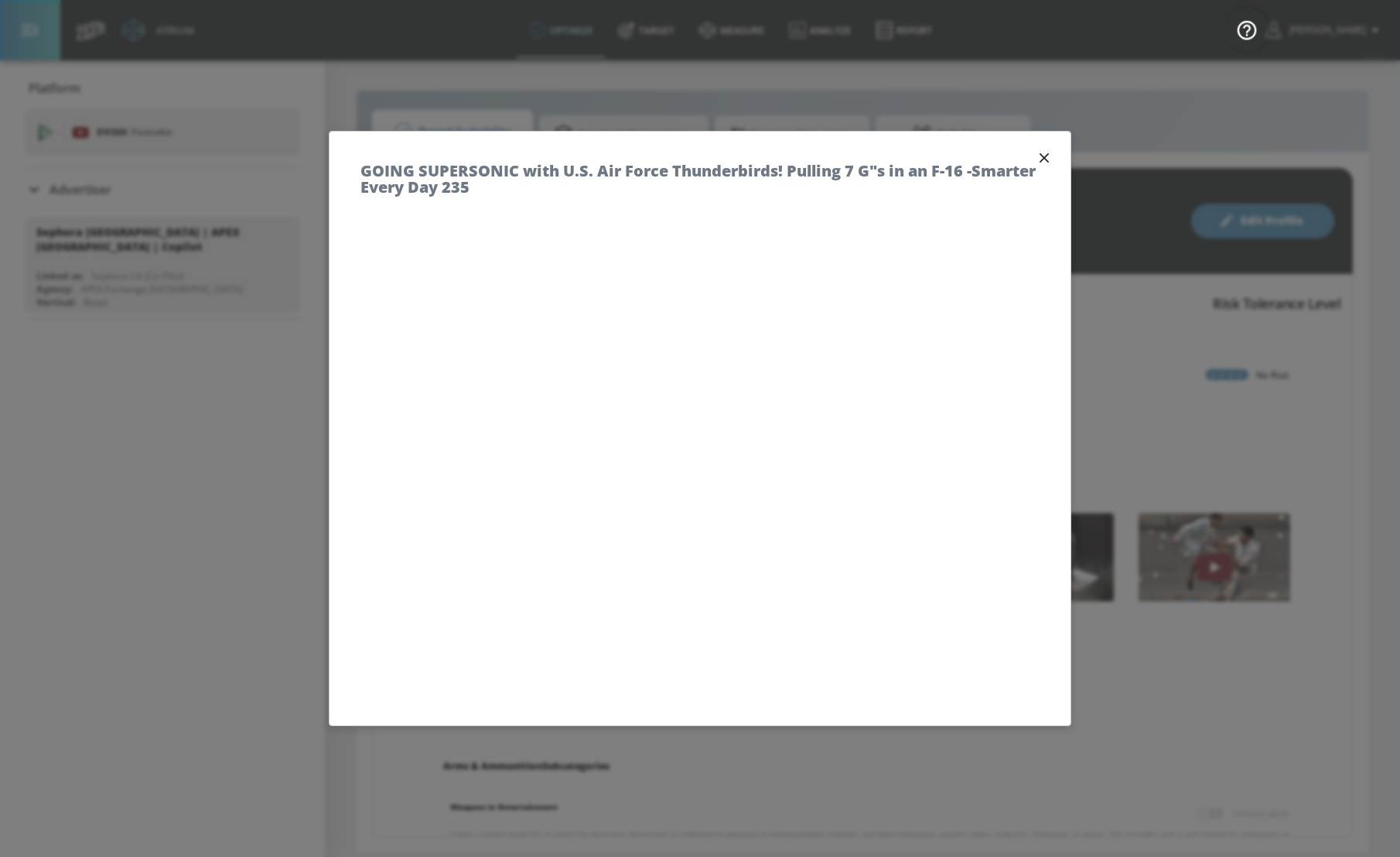
click at [1036, 158] on icon "button" at bounding box center [1044, 158] width 17 height 17
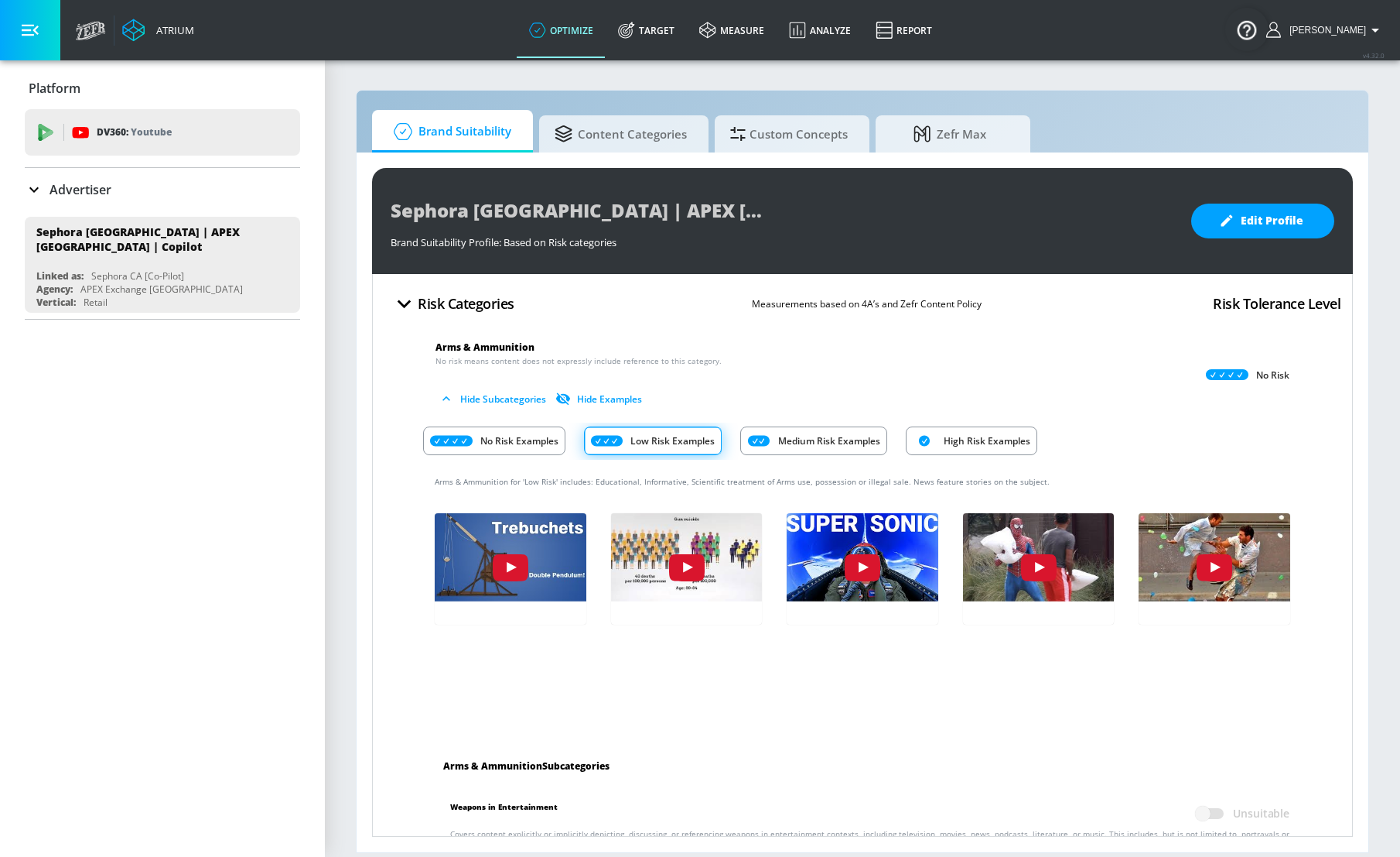
click at [525, 433] on p "No Risk Examples" at bounding box center [519, 441] width 78 height 16
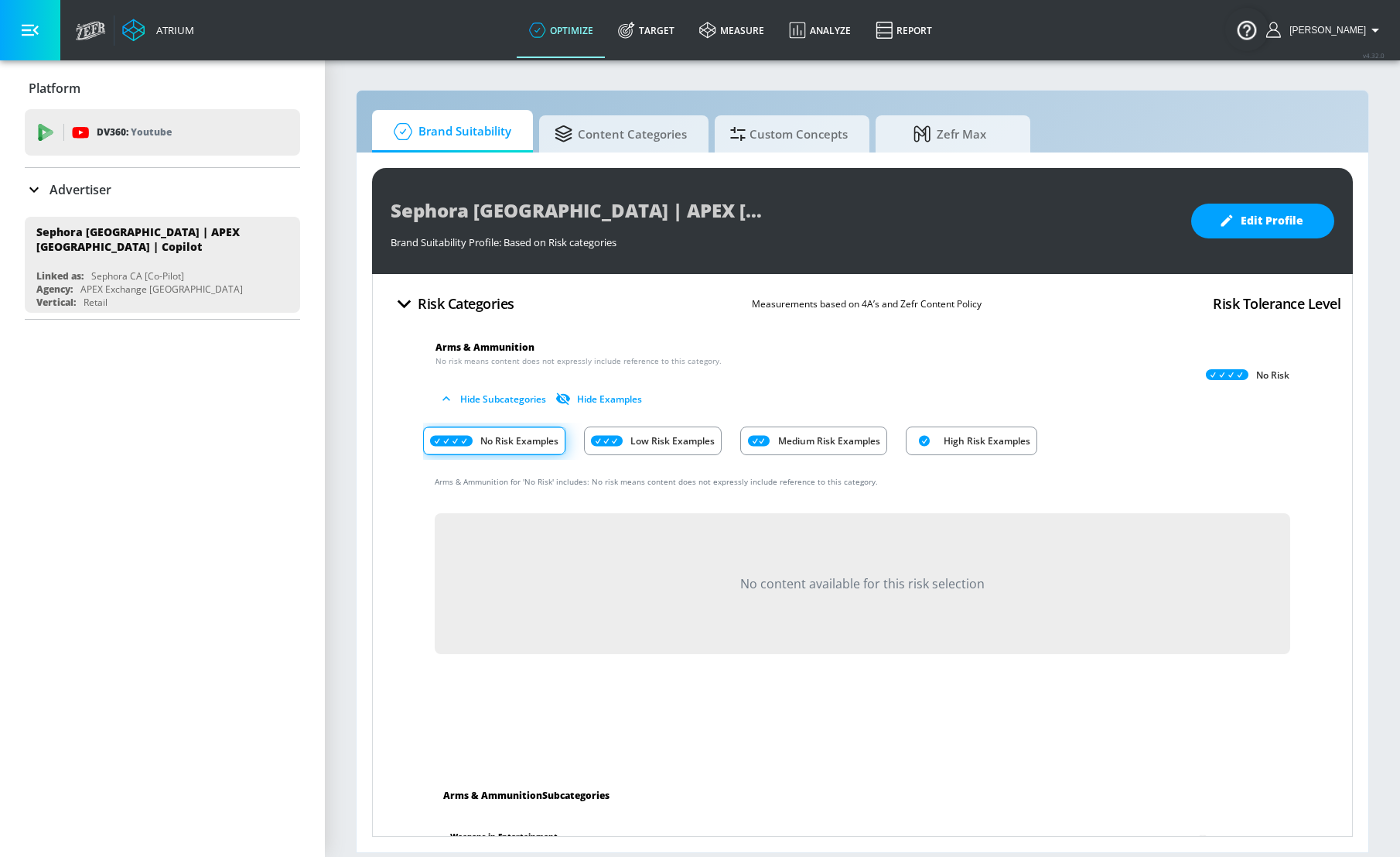
click at [835, 443] on p "Medium Risk Examples" at bounding box center [830, 441] width 102 height 16
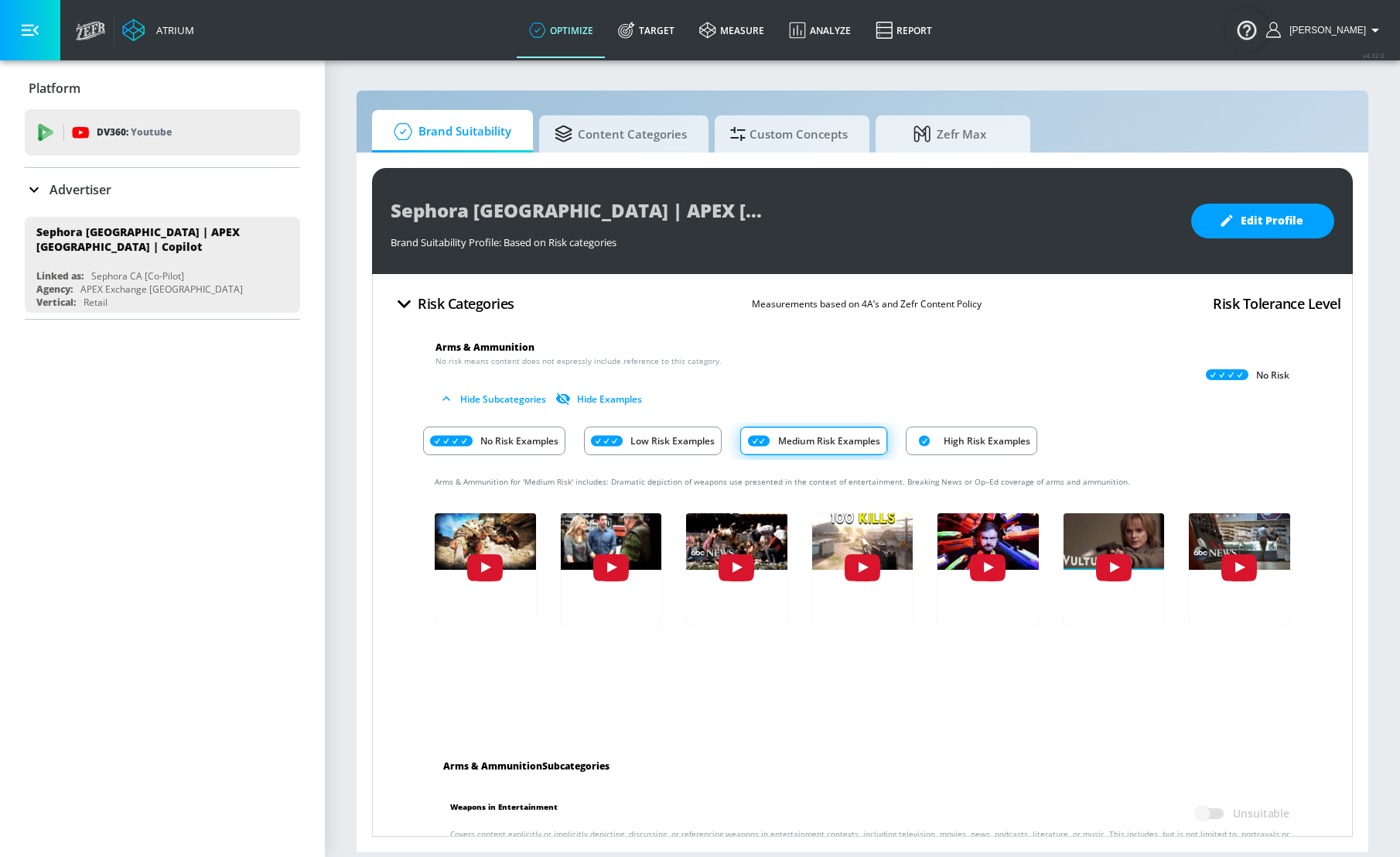
click at [1182, 457] on div "No Risk Examples Low Risk Examples Medium Risk Examples High Risk Examples" at bounding box center [862, 441] width 879 height 37
click at [940, 450] on div "High Risk Examples" at bounding box center [971, 440] width 132 height 28
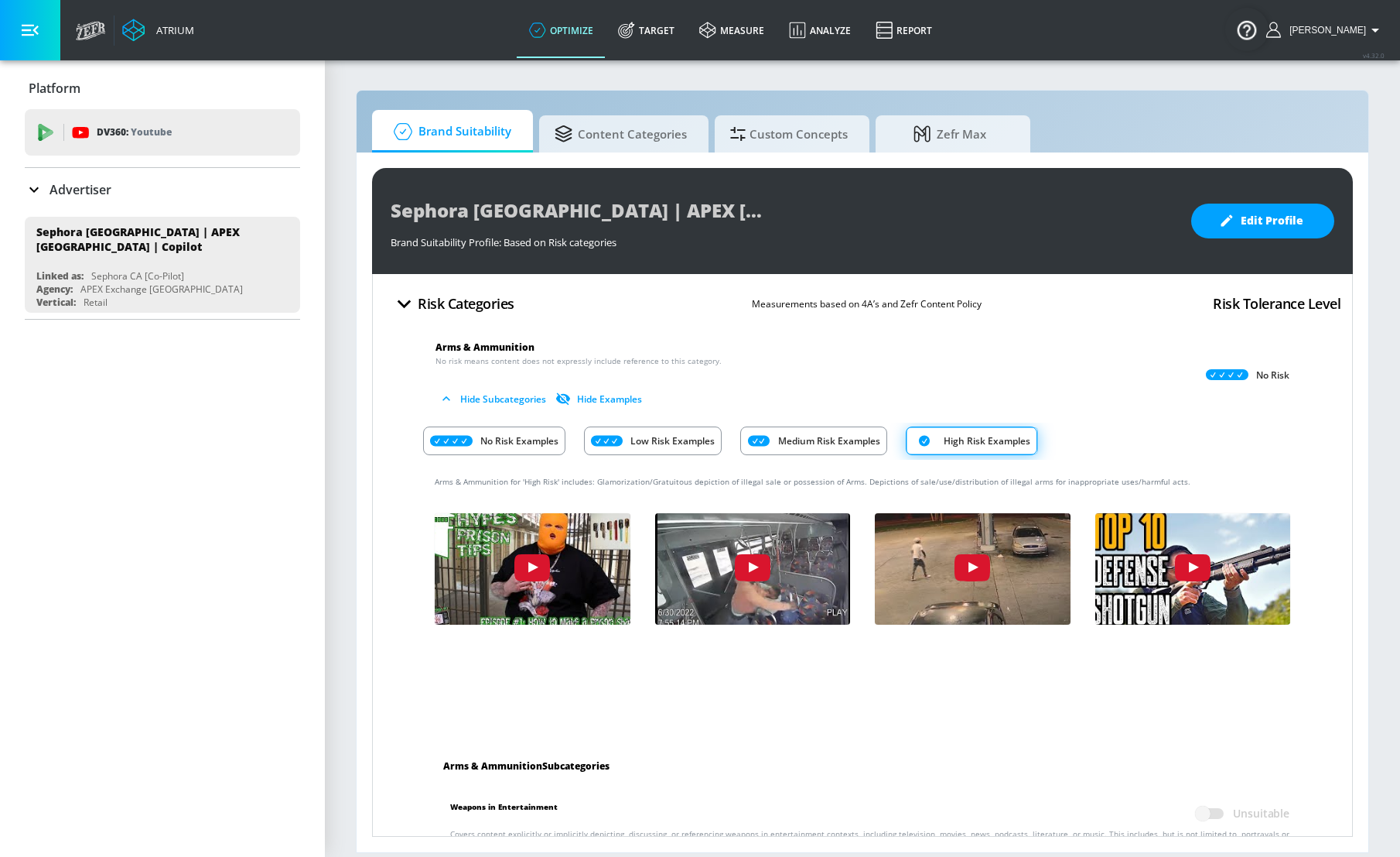
click at [989, 449] on span at bounding box center [972, 440] width 132 height 27
click at [873, 441] on p "Medium Risk Examples" at bounding box center [830, 441] width 102 height 16
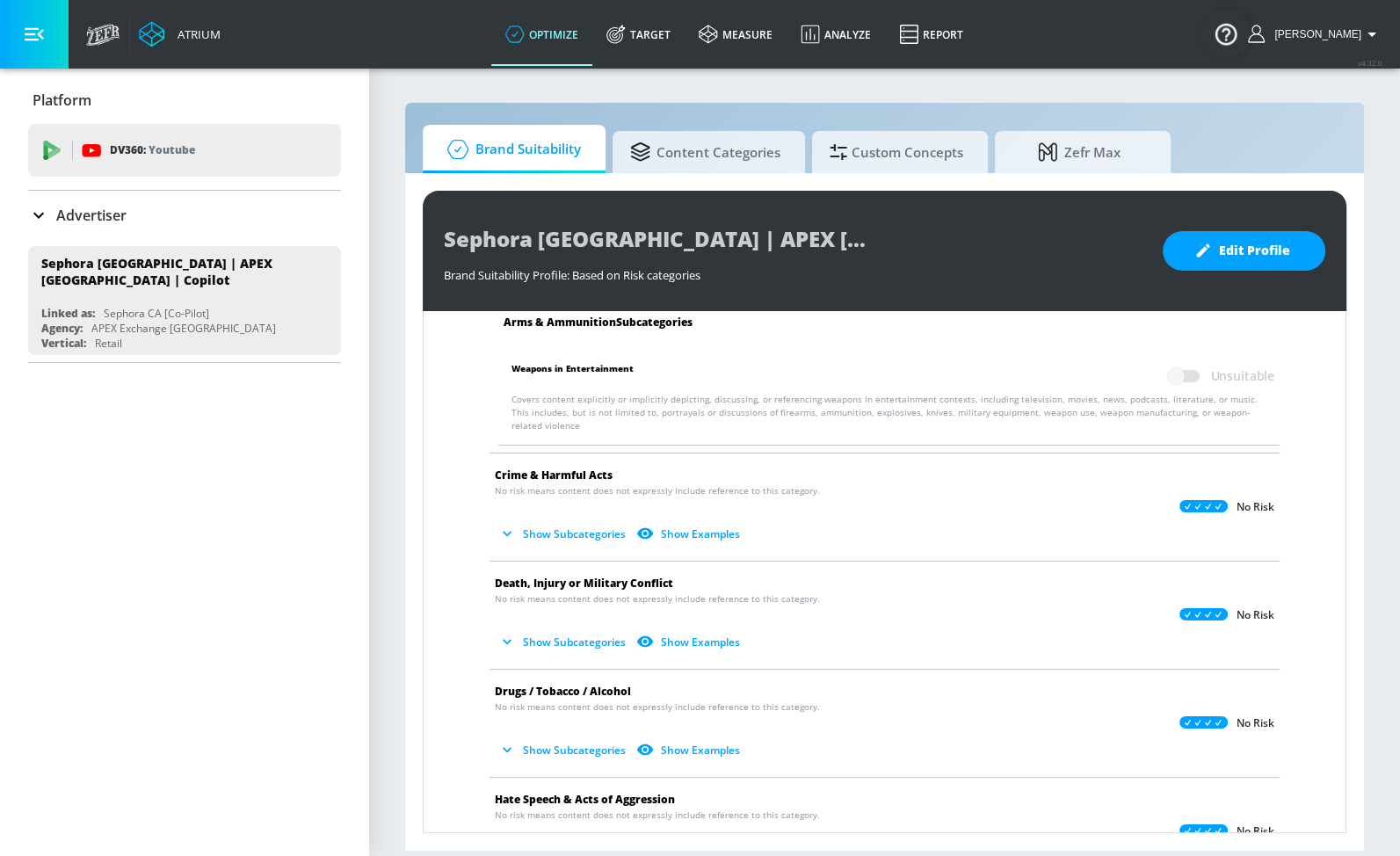
scroll to position [492, 0]
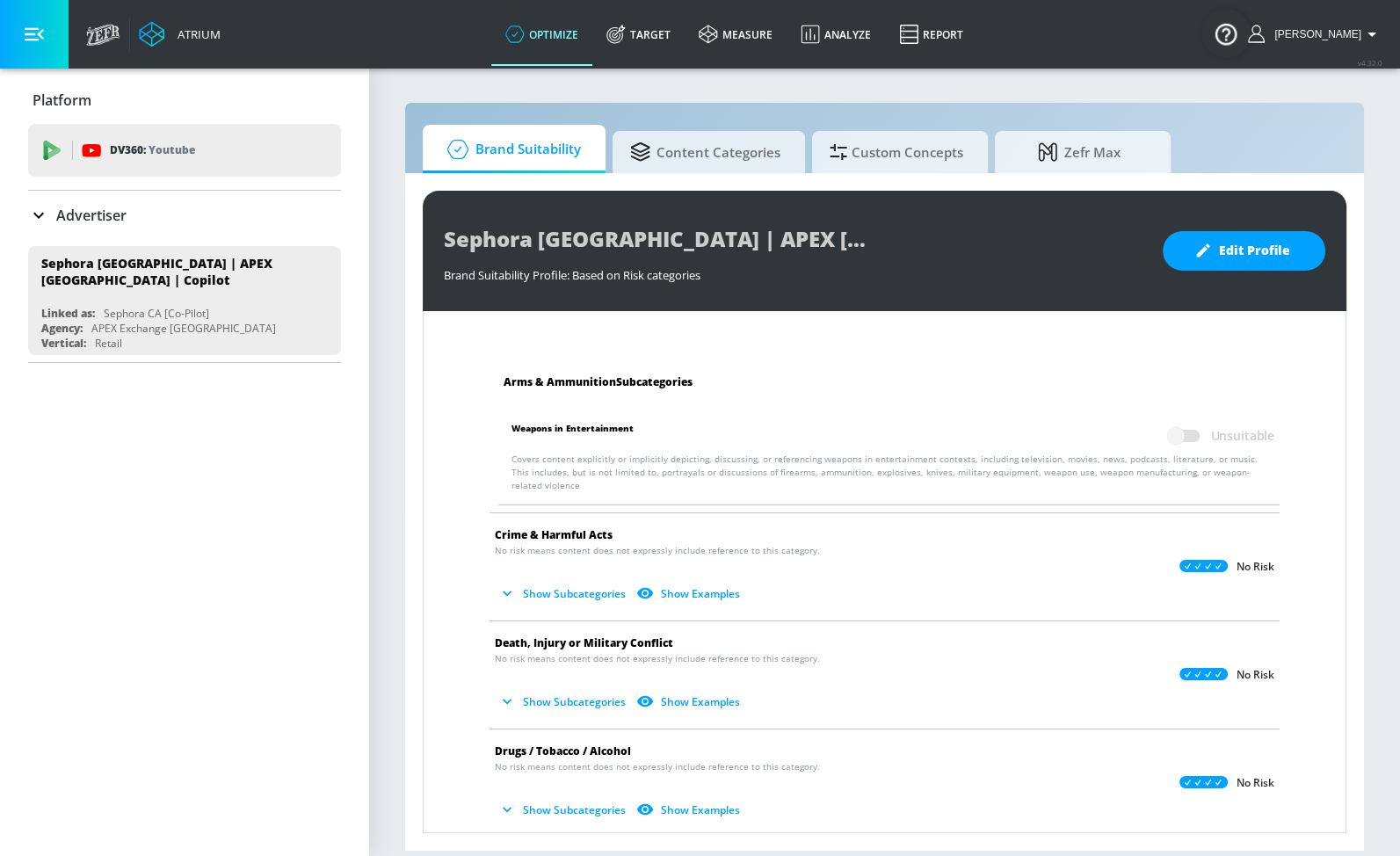
click at [583, 485] on ul "Arms & Ammunition Subcategories Weapons in Entertainment Unsuitable Covers cont…" at bounding box center [884, 444] width 808 height 137
click at [584, 505] on li at bounding box center [888, 505] width 781 height 1
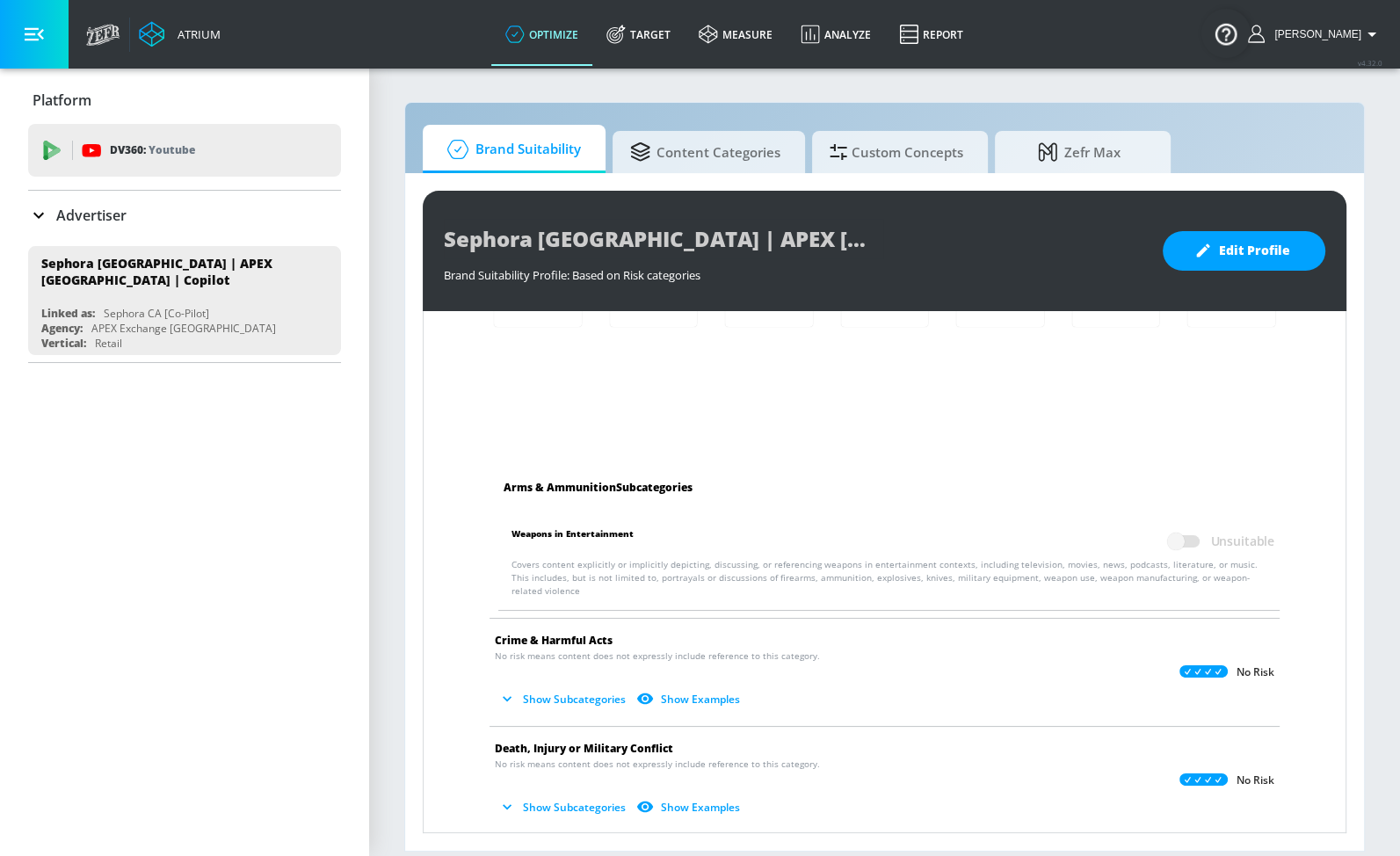
scroll to position [422, 0]
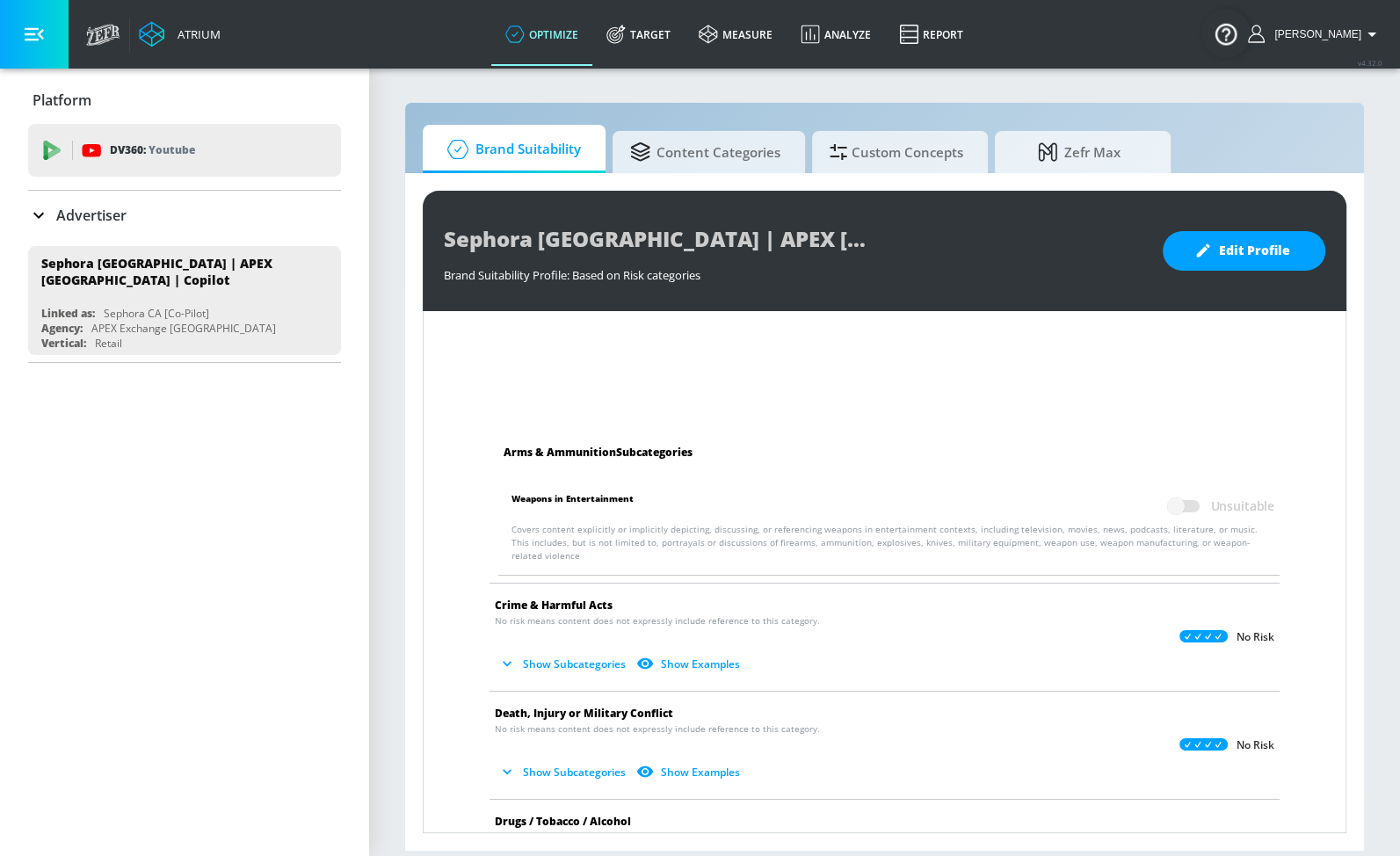
click at [1138, 559] on ul "Arms & Ammunition Subcategories Weapons in Entertainment Unsuitable Covers cont…" at bounding box center [884, 514] width 808 height 137
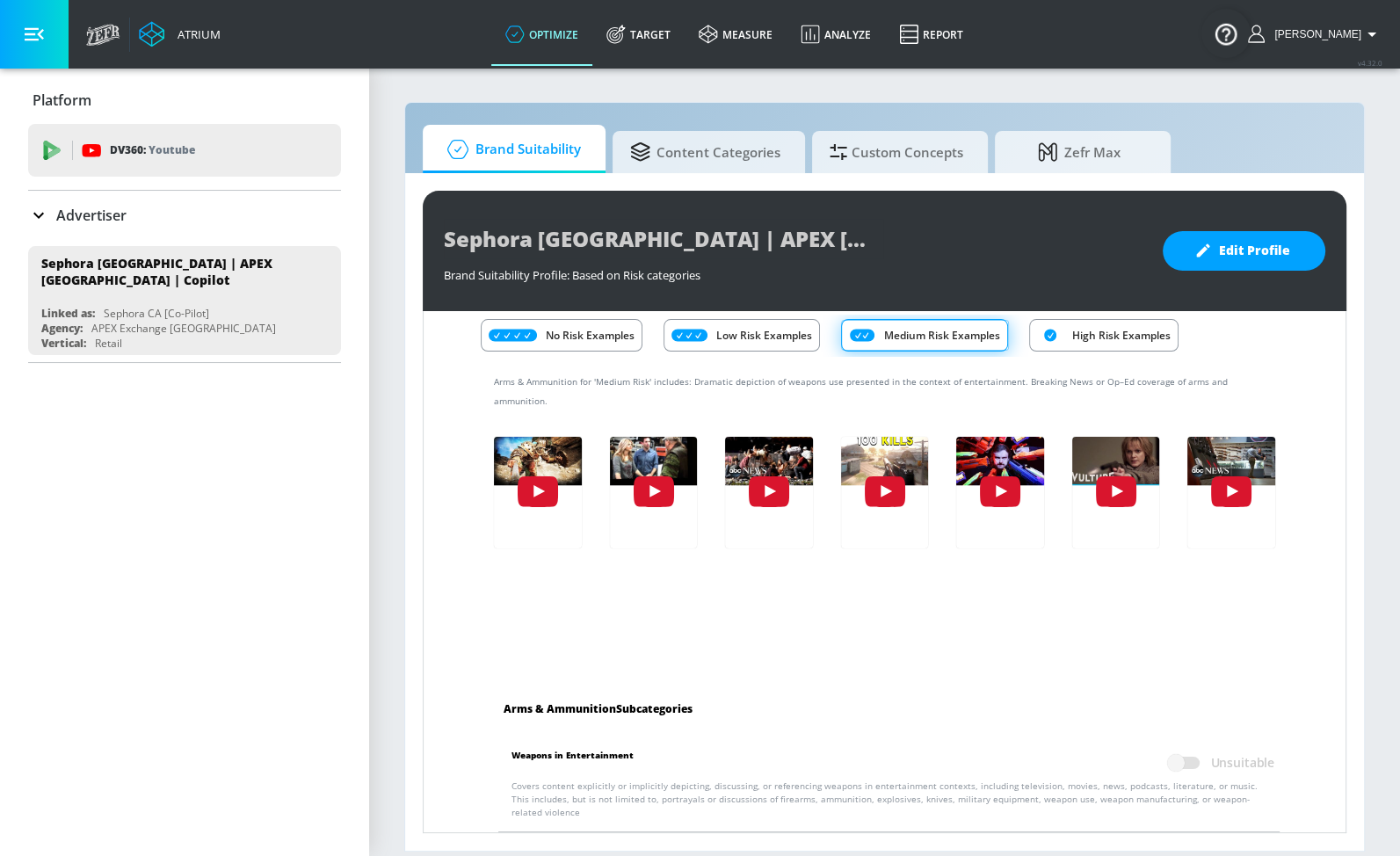
scroll to position [0, 0]
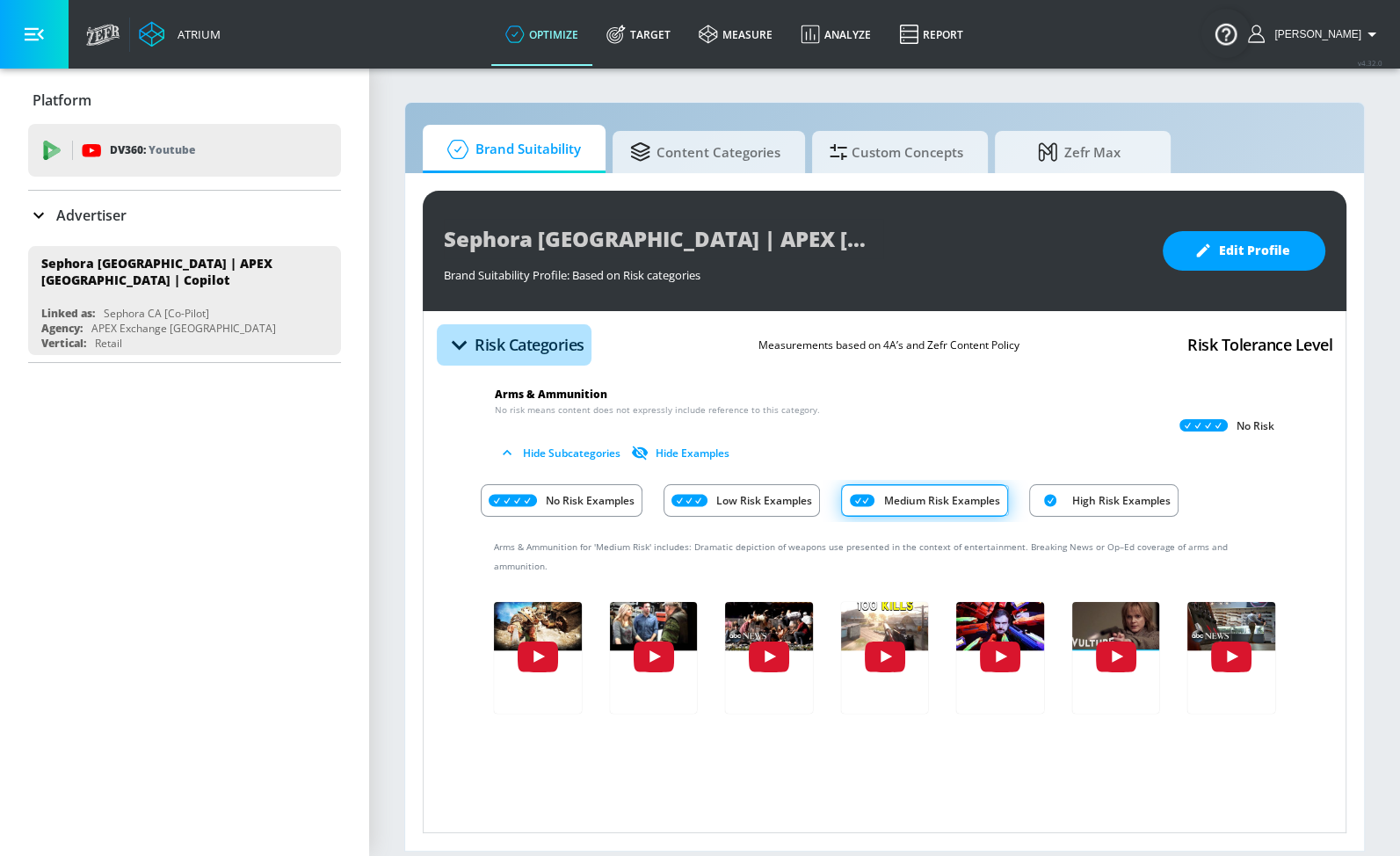
click at [468, 339] on icon "button" at bounding box center [458, 345] width 30 height 31
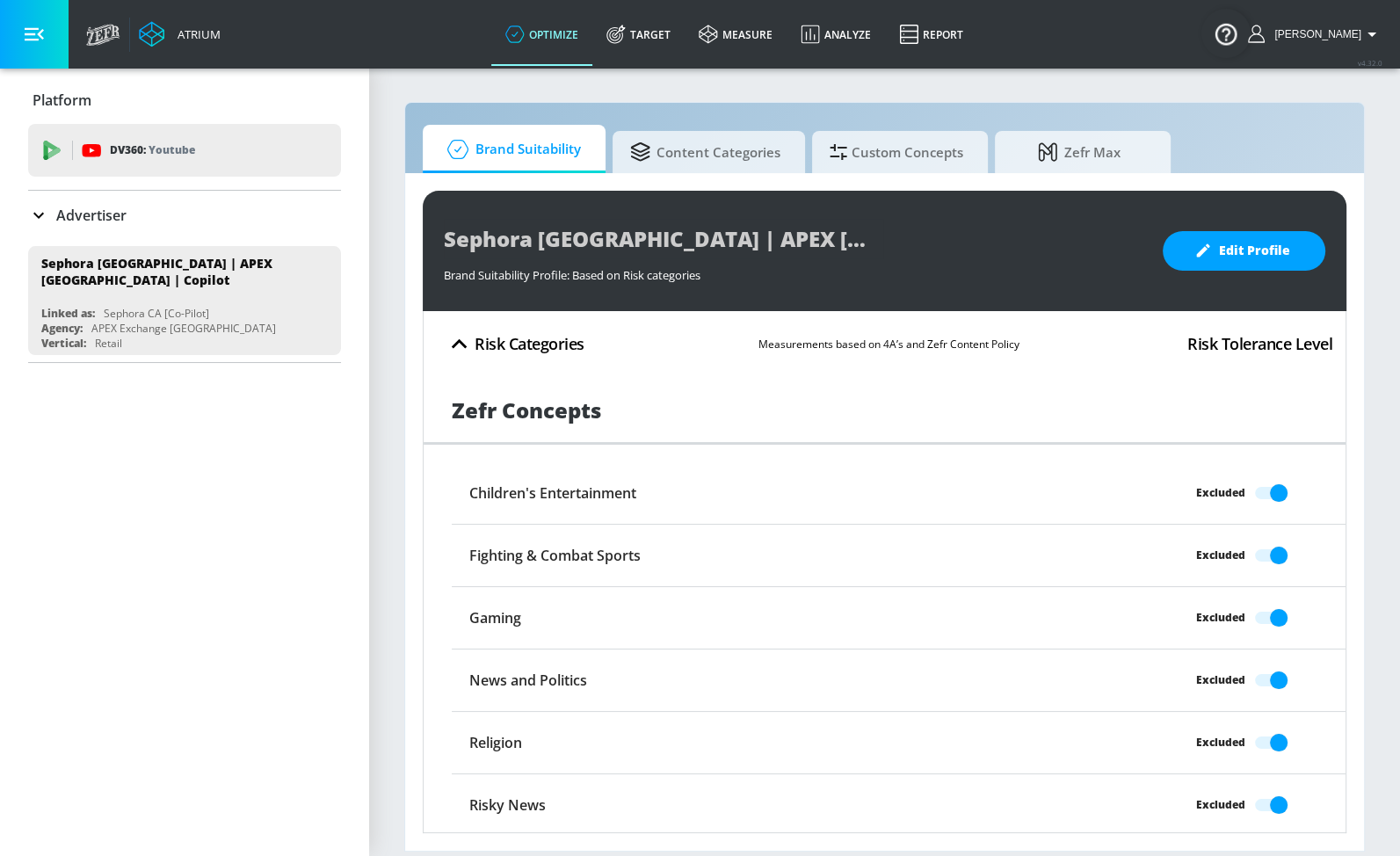
scroll to position [2, 0]
click at [588, 431] on div "Zefr Concepts" at bounding box center [883, 410] width 921 height 67
click at [457, 344] on icon "button" at bounding box center [458, 343] width 30 height 31
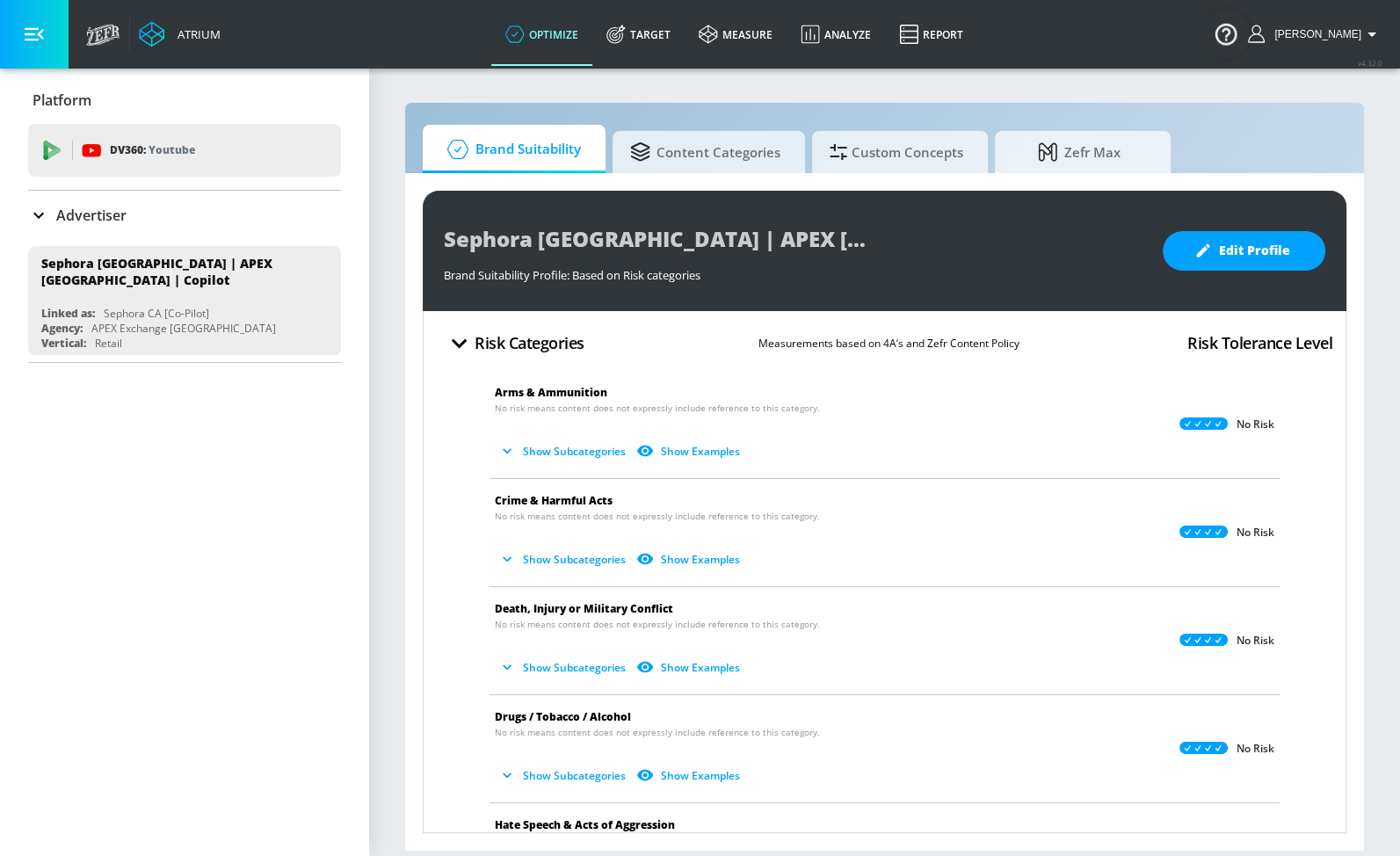
scroll to position [0, 0]
click at [731, 458] on button "Show Examples" at bounding box center [690, 452] width 115 height 29
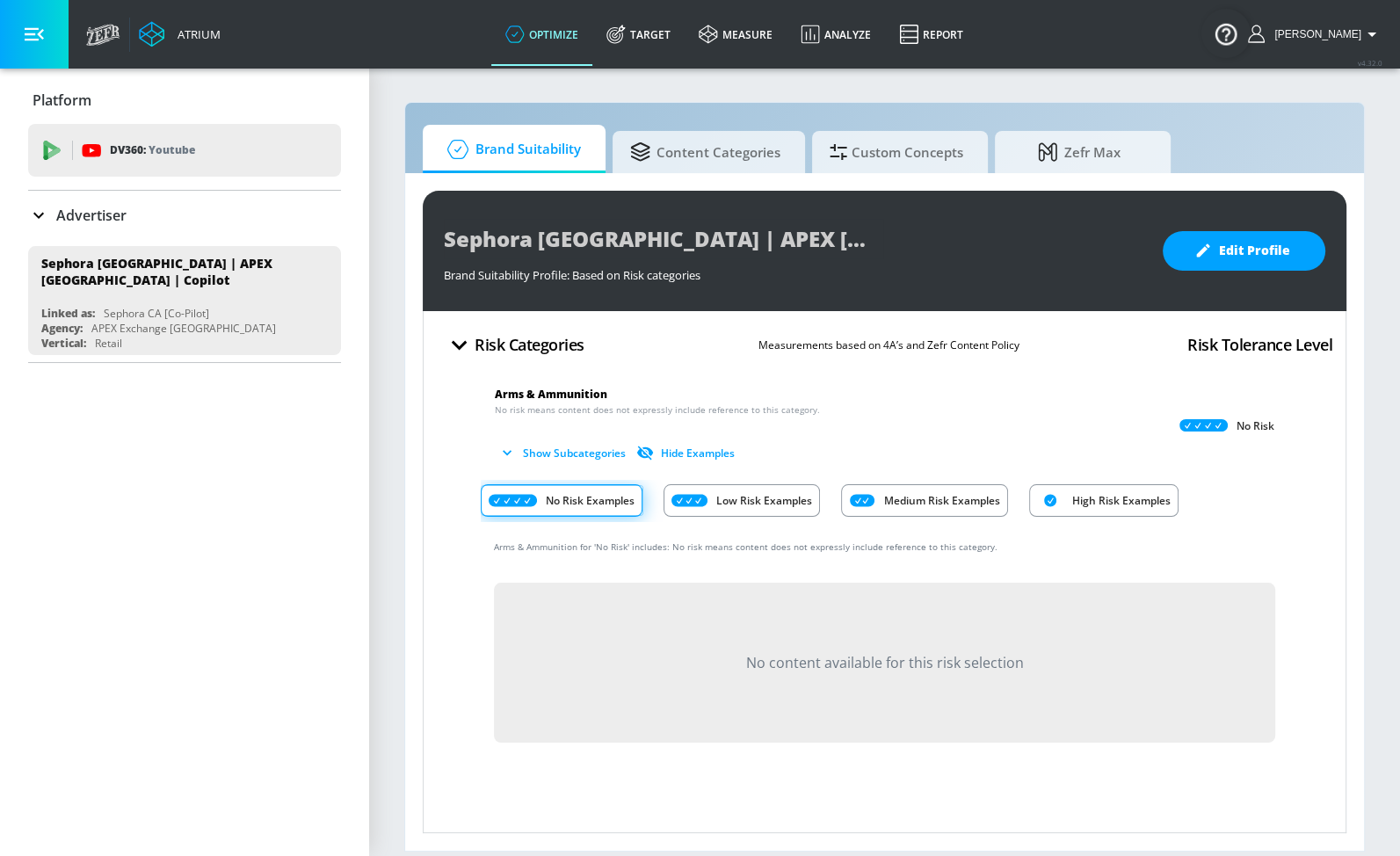
click at [745, 507] on p "Low Risk Examples" at bounding box center [764, 501] width 96 height 18
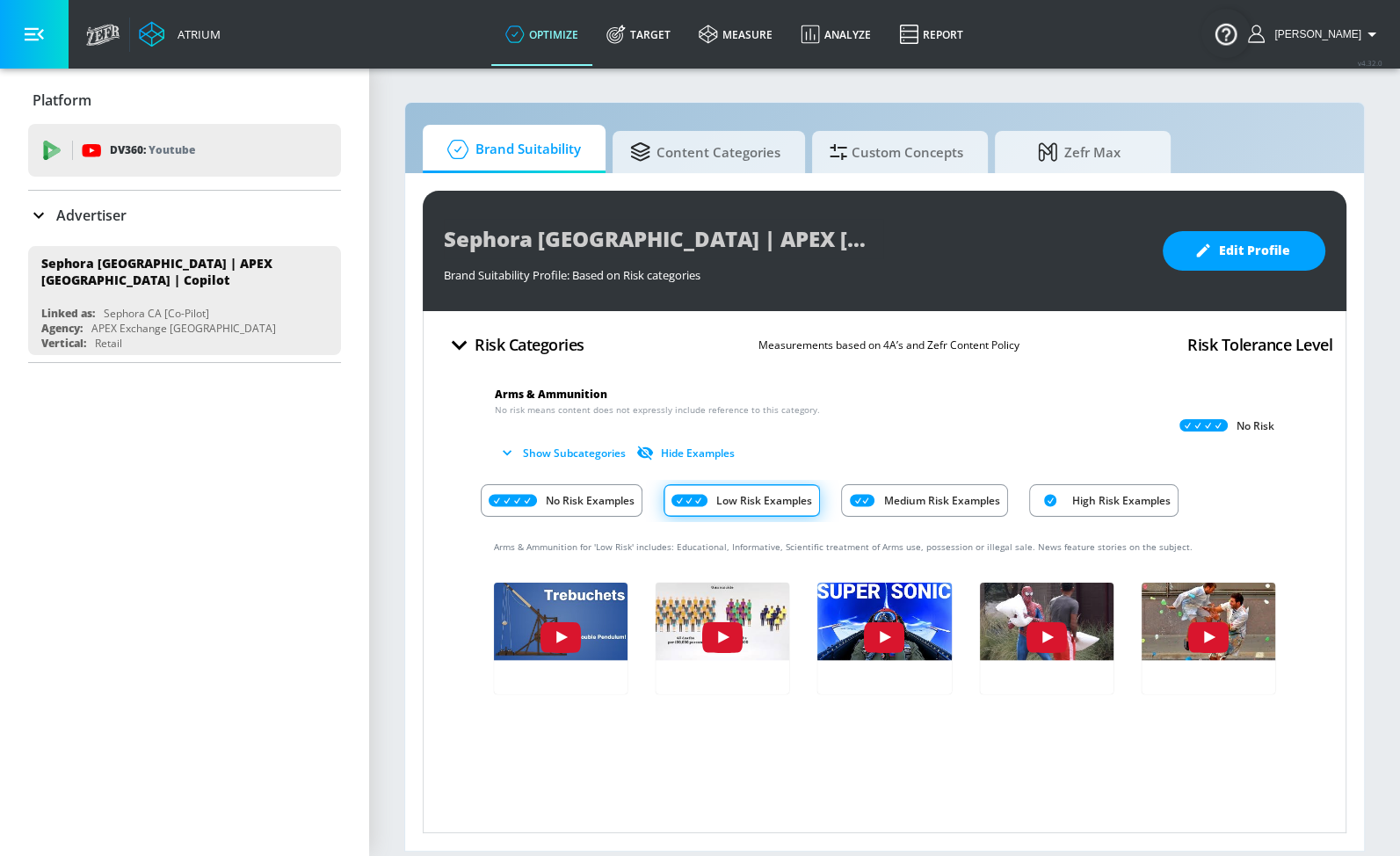
click at [770, 509] on span at bounding box center [742, 500] width 155 height 31
click at [875, 499] on div "Medium Risk Examples" at bounding box center [924, 500] width 167 height 32
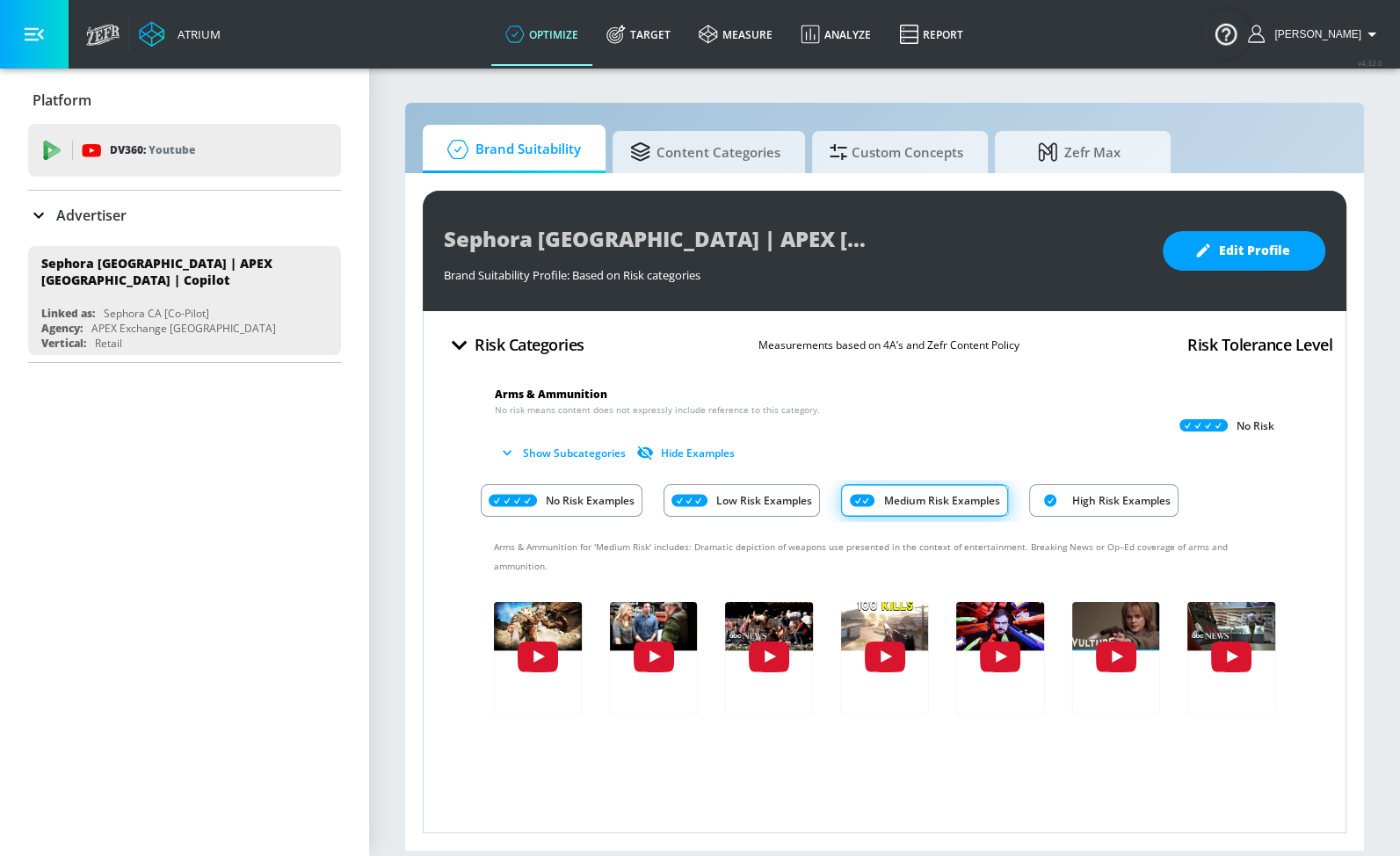
click at [759, 495] on p "Low Risk Examples" at bounding box center [764, 501] width 96 height 18
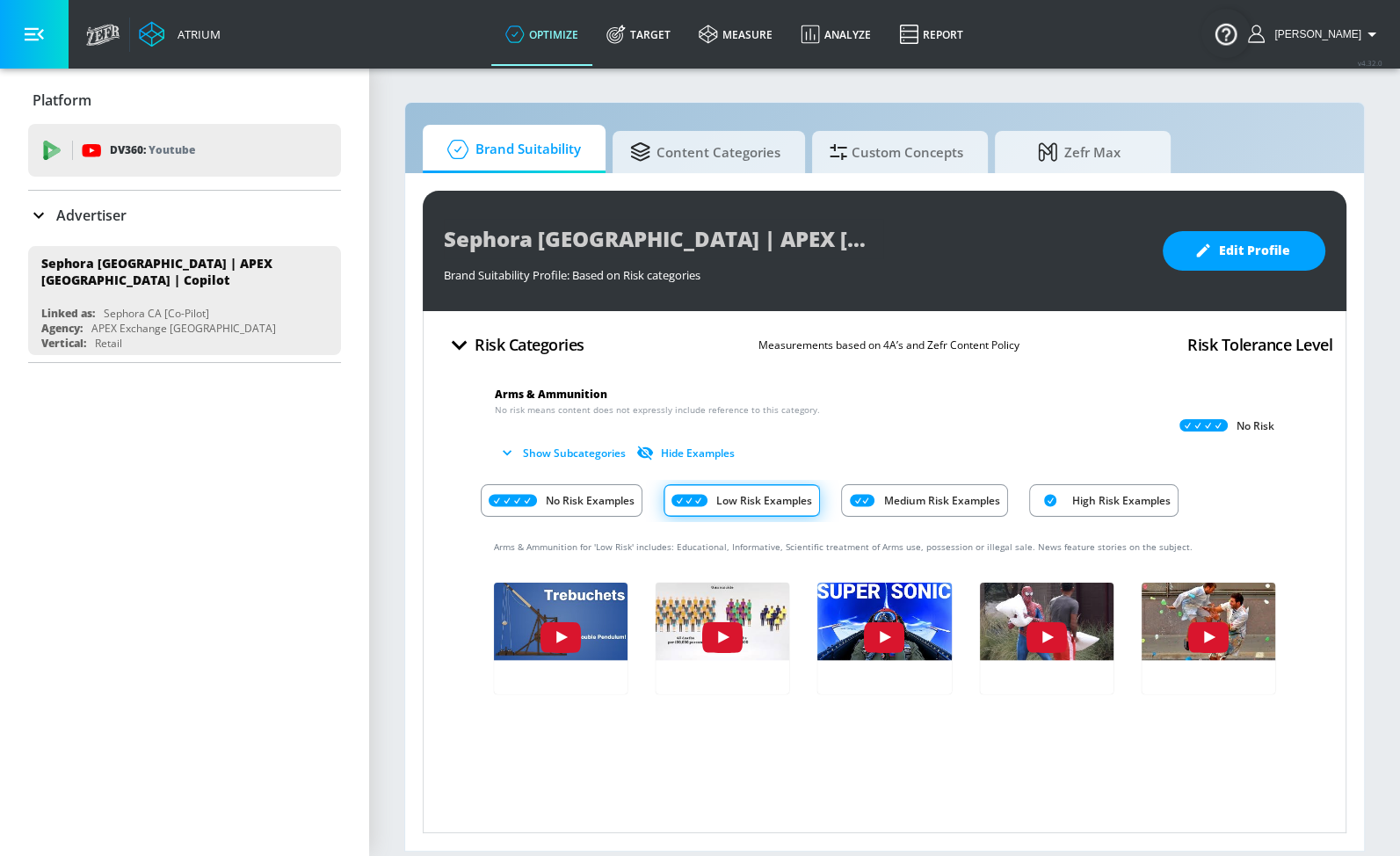
click at [600, 502] on p "No Risk Examples" at bounding box center [590, 501] width 89 height 18
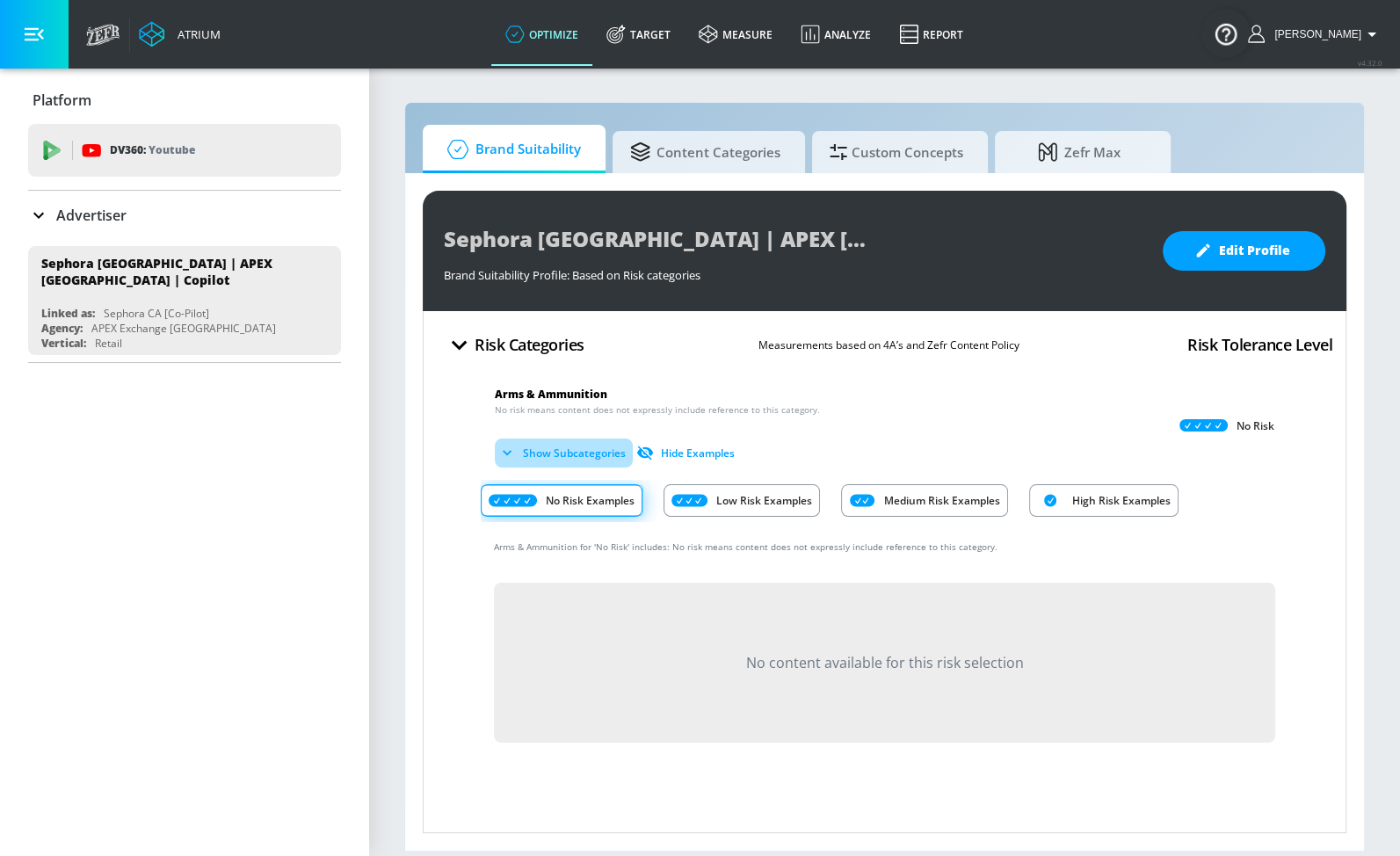
click at [586, 453] on button "Show Subcategories" at bounding box center [563, 452] width 138 height 29
click at [515, 446] on icon "button" at bounding box center [506, 452] width 18 height 18
click at [456, 346] on icon "button" at bounding box center [458, 345] width 30 height 31
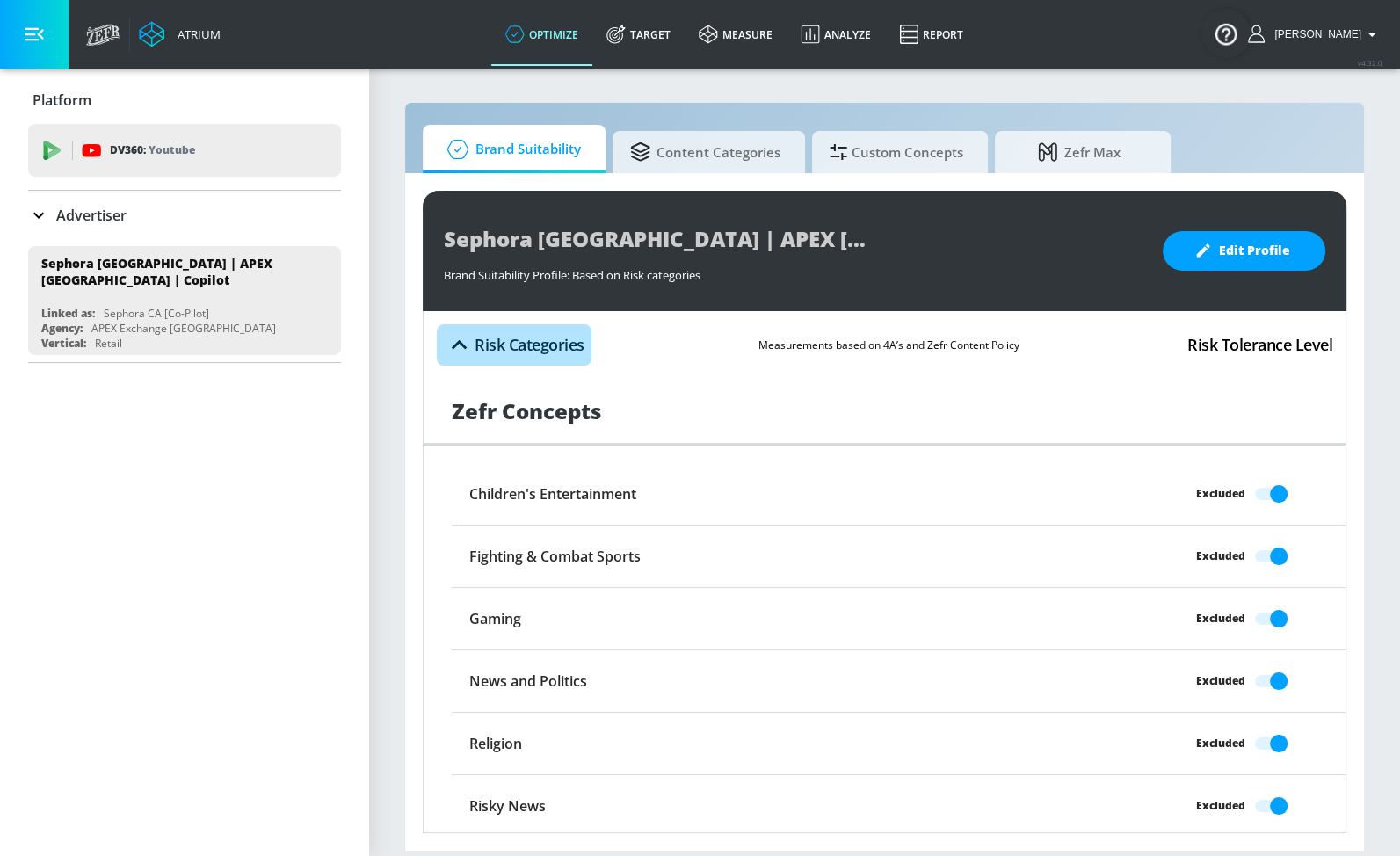
click at [513, 334] on h4 "Risk Categories" at bounding box center [529, 344] width 110 height 25
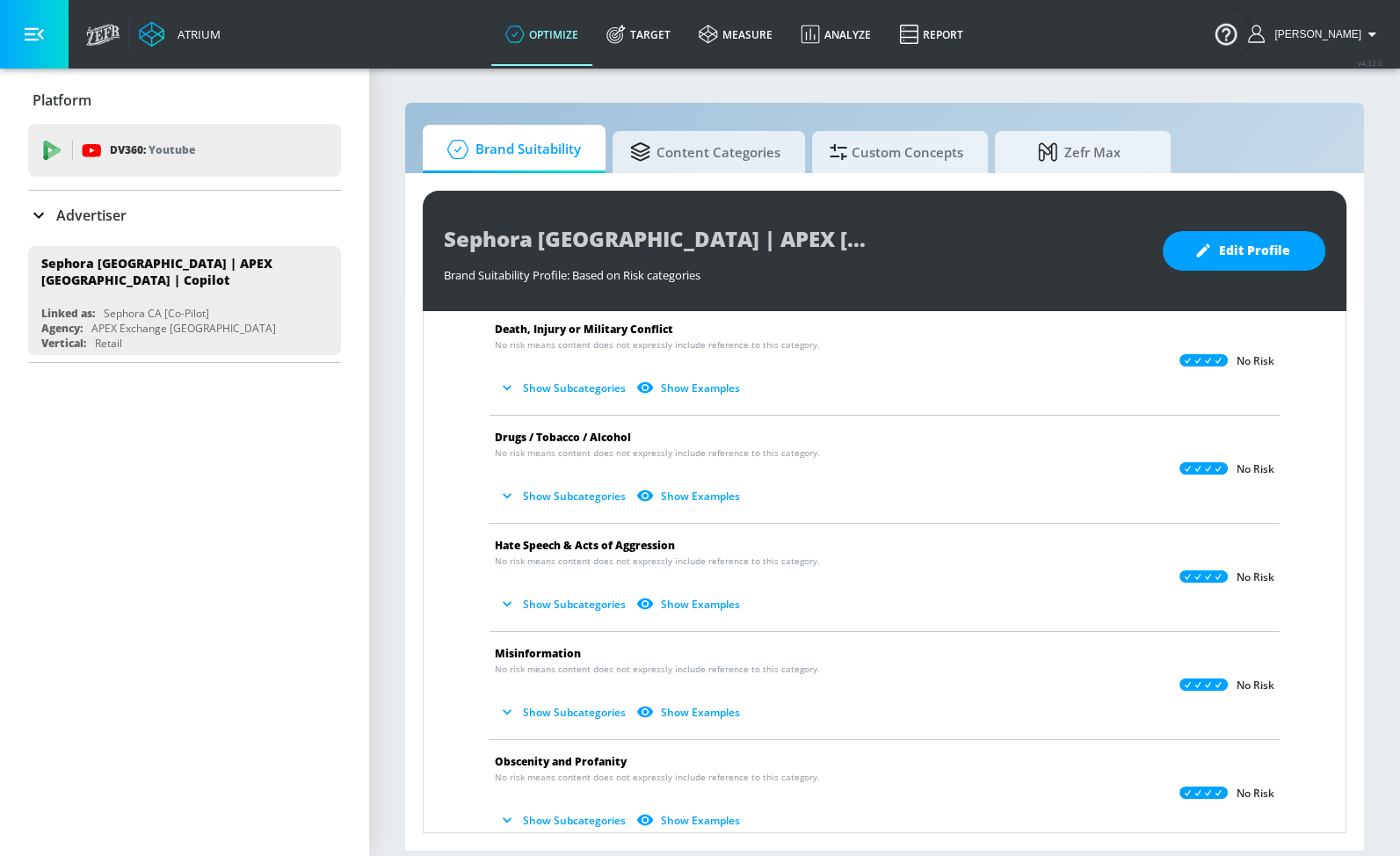
scroll to position [793, 0]
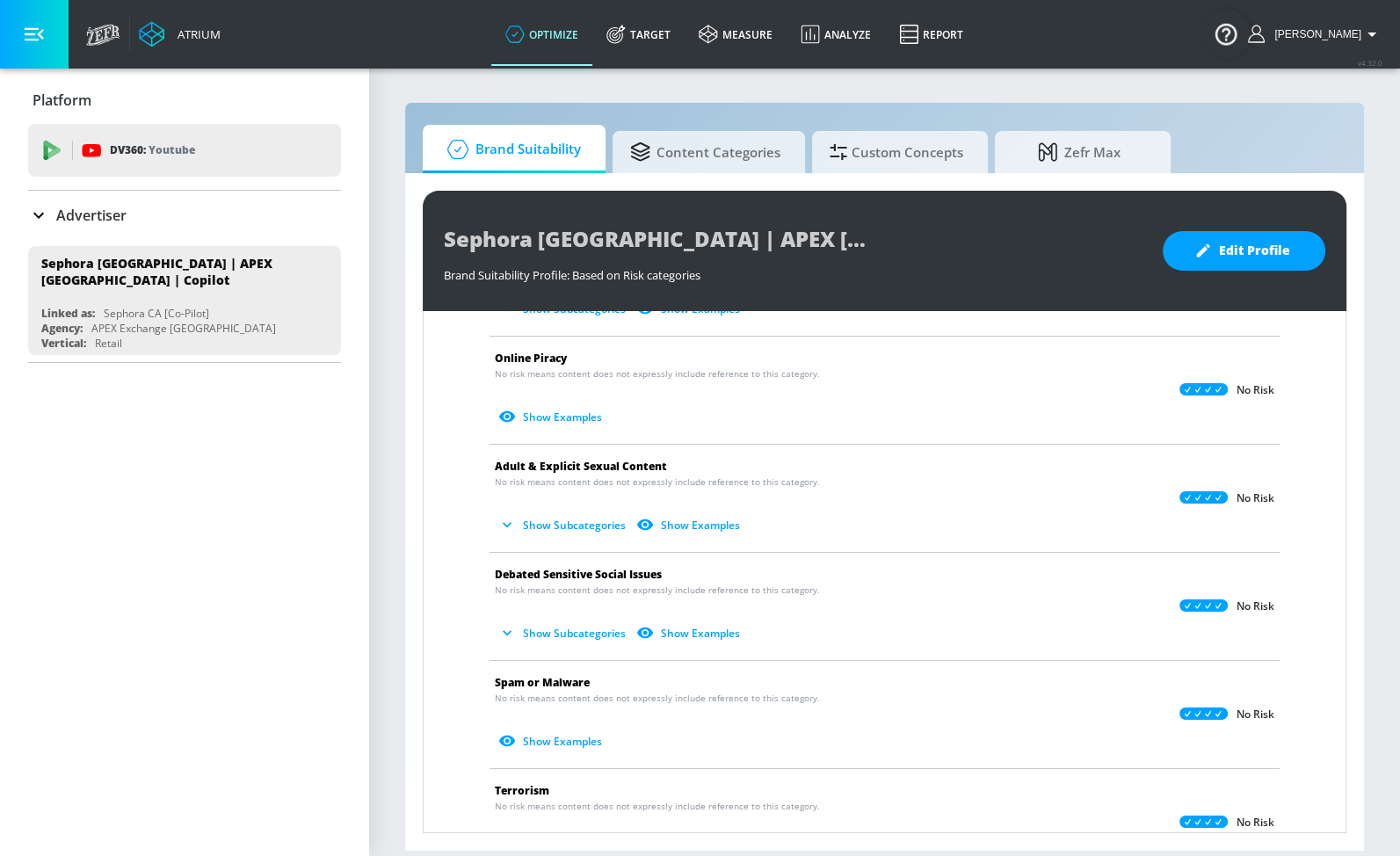
click at [615, 569] on span "Debated Sensitive Social Issues" at bounding box center [578, 574] width 167 height 15
click at [737, 626] on button "Show Examples" at bounding box center [690, 632] width 115 height 29
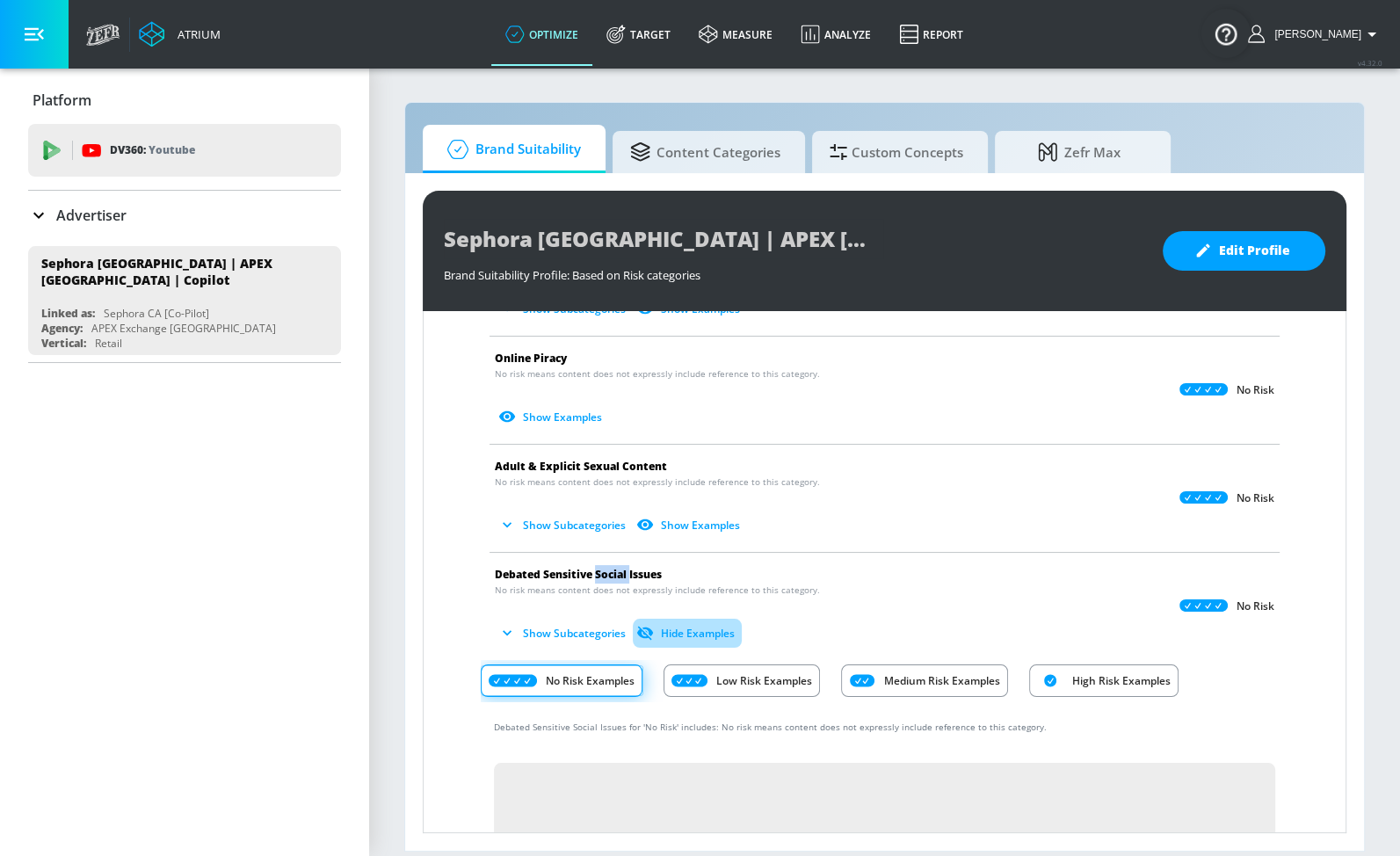
click at [739, 626] on button "Hide Examples" at bounding box center [688, 632] width 109 height 29
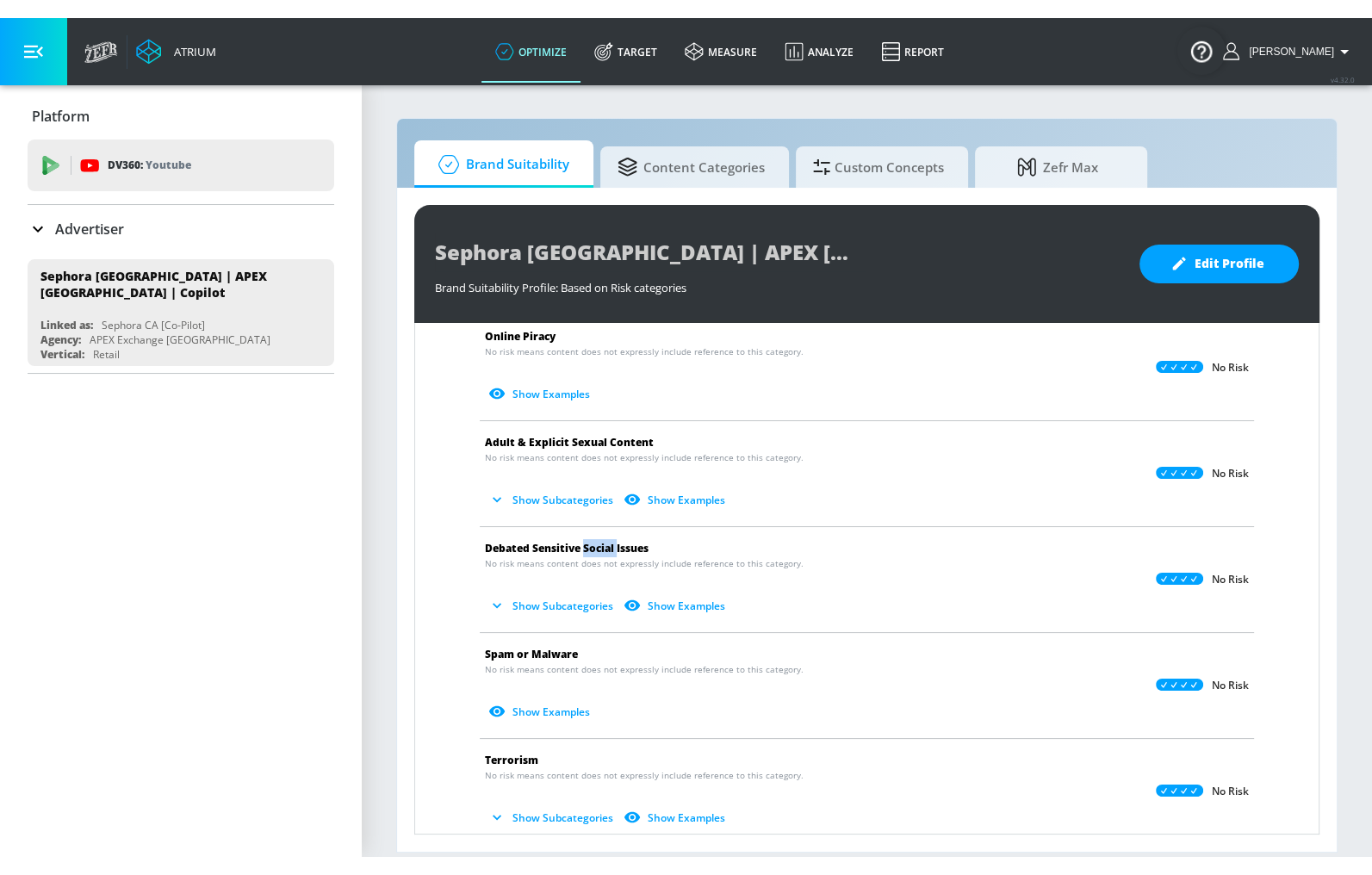
scroll to position [708, 0]
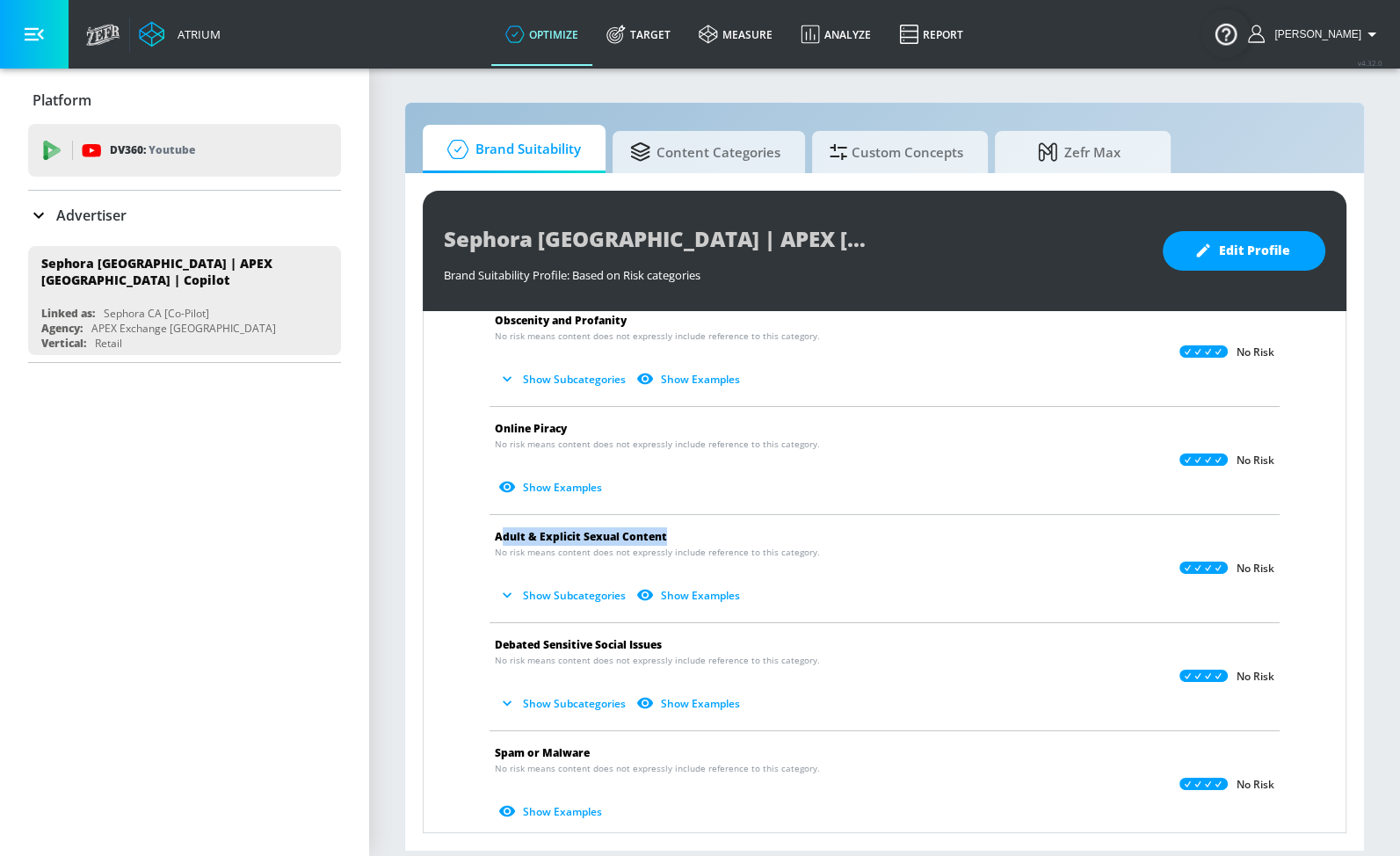
drag, startPoint x: 675, startPoint y: 539, endPoint x: 502, endPoint y: 542, distance: 173.0
click at [502, 542] on span "Adult & Explicit Sexual Content" at bounding box center [870, 537] width 751 height 18
click at [492, 540] on li "Adult & Explicit Sexual Content No risk means content does not expressly includ…" at bounding box center [884, 569] width 808 height 107
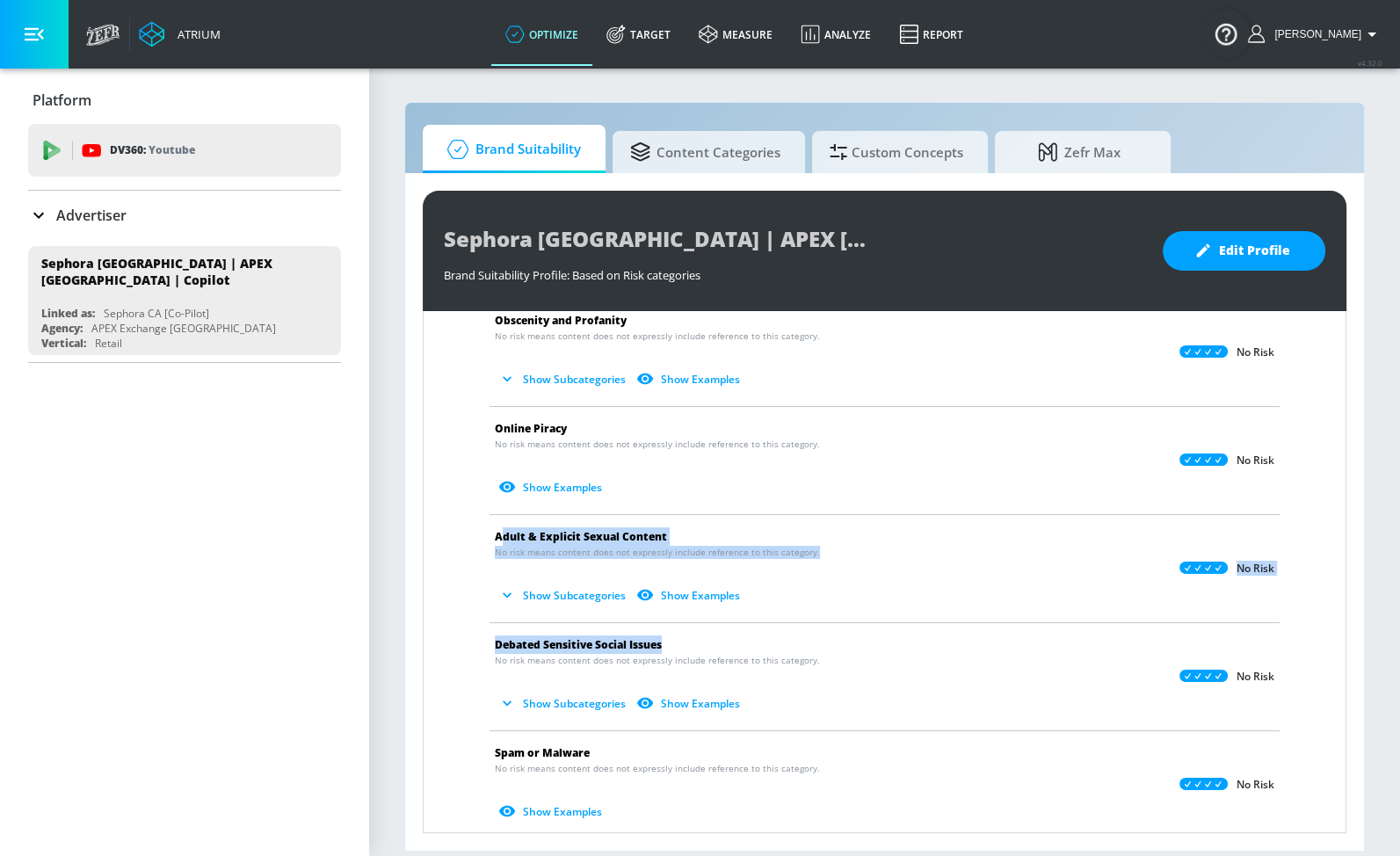
drag, startPoint x: 509, startPoint y: 533, endPoint x: 702, endPoint y: 638, distance: 219.7
click at [703, 641] on ul "Arms & Ammunition No risk means content does not expressly include reference to…" at bounding box center [884, 299] width 808 height 1312
click at [702, 636] on span "Debated Sensitive Social Issues" at bounding box center [870, 644] width 751 height 18
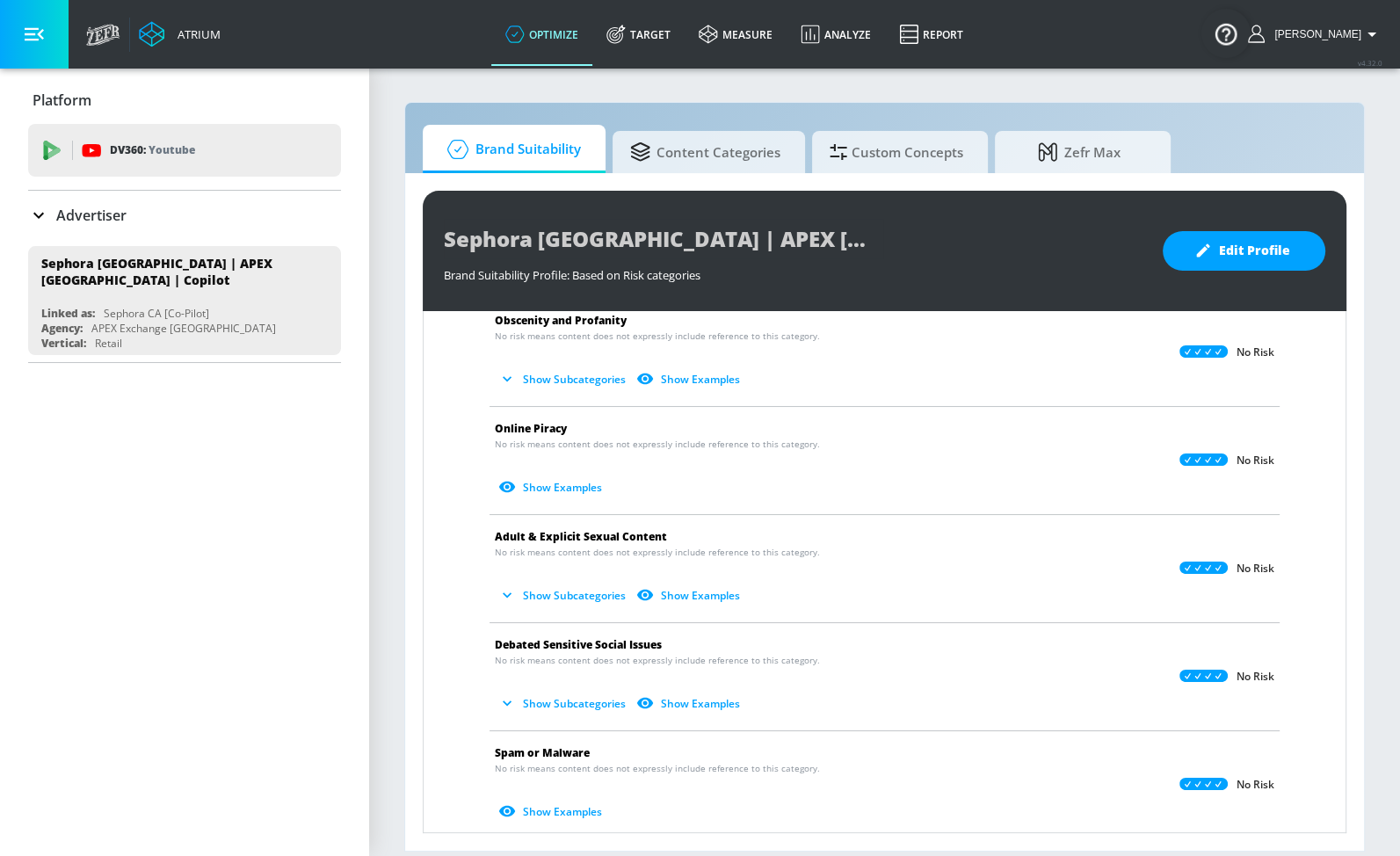
click at [708, 642] on span "Debated Sensitive Social Issues" at bounding box center [870, 644] width 751 height 18
drag, startPoint x: 708, startPoint y: 642, endPoint x: 499, endPoint y: 633, distance: 209.2
click at [497, 635] on span "Debated Sensitive Social Issues" at bounding box center [870, 644] width 751 height 18
click at [675, 532] on span "Adult & Explicit Sexual Content" at bounding box center [870, 537] width 751 height 18
drag, startPoint x: 675, startPoint y: 532, endPoint x: 604, endPoint y: 544, distance: 72.0
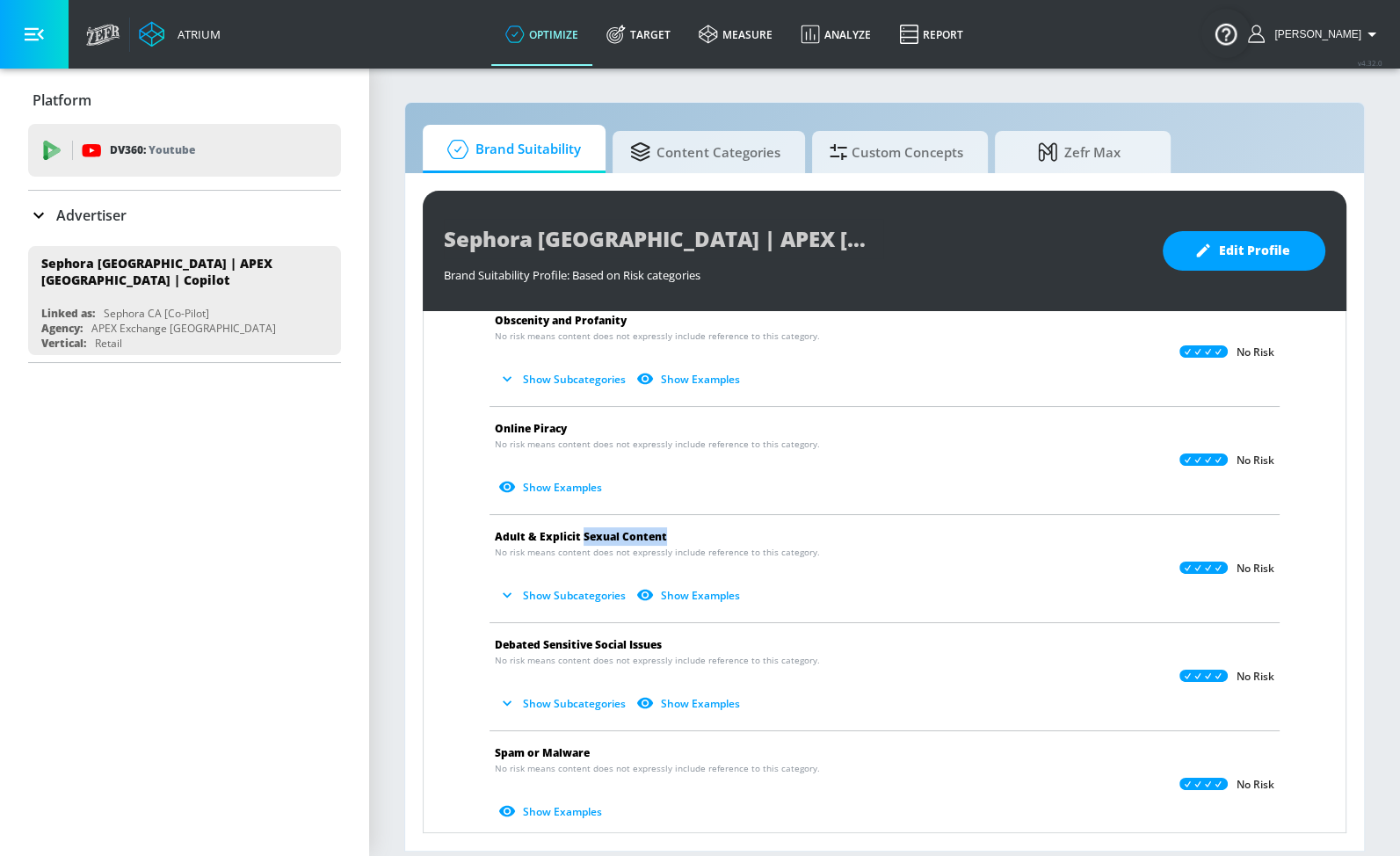
click at [590, 540] on span "Adult & Explicit Sexual Content" at bounding box center [870, 537] width 751 height 18
click at [700, 545] on span "No risk means content does not expressly include reference to this category." at bounding box center [657, 552] width 325 height 13
drag, startPoint x: 670, startPoint y: 534, endPoint x: 580, endPoint y: 537, distance: 90.0
click at [580, 537] on span "Adult & Explicit Sexual Content" at bounding box center [870, 537] width 751 height 18
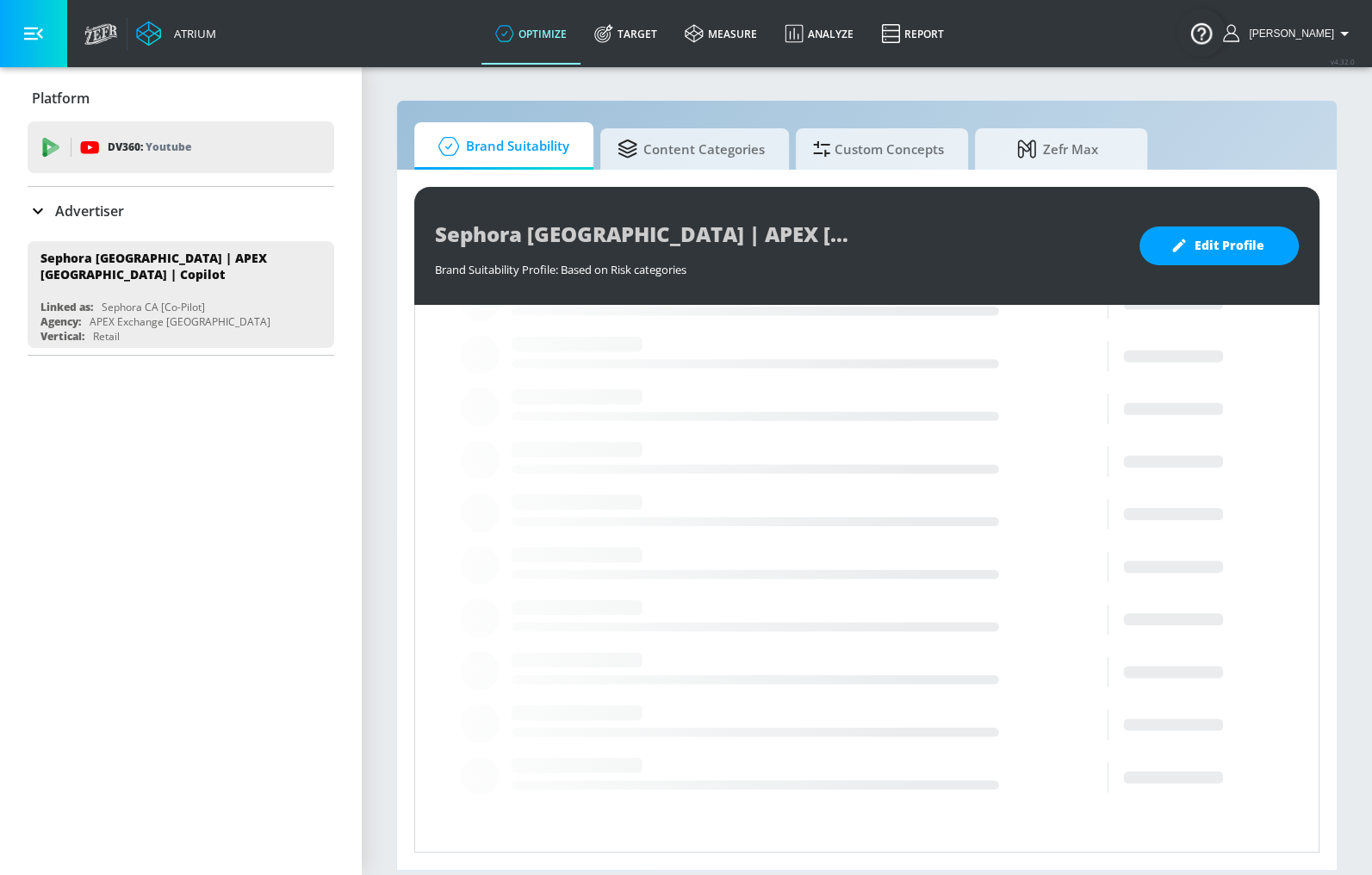
scroll to position [128, 0]
